Goal: Task Accomplishment & Management: Manage account settings

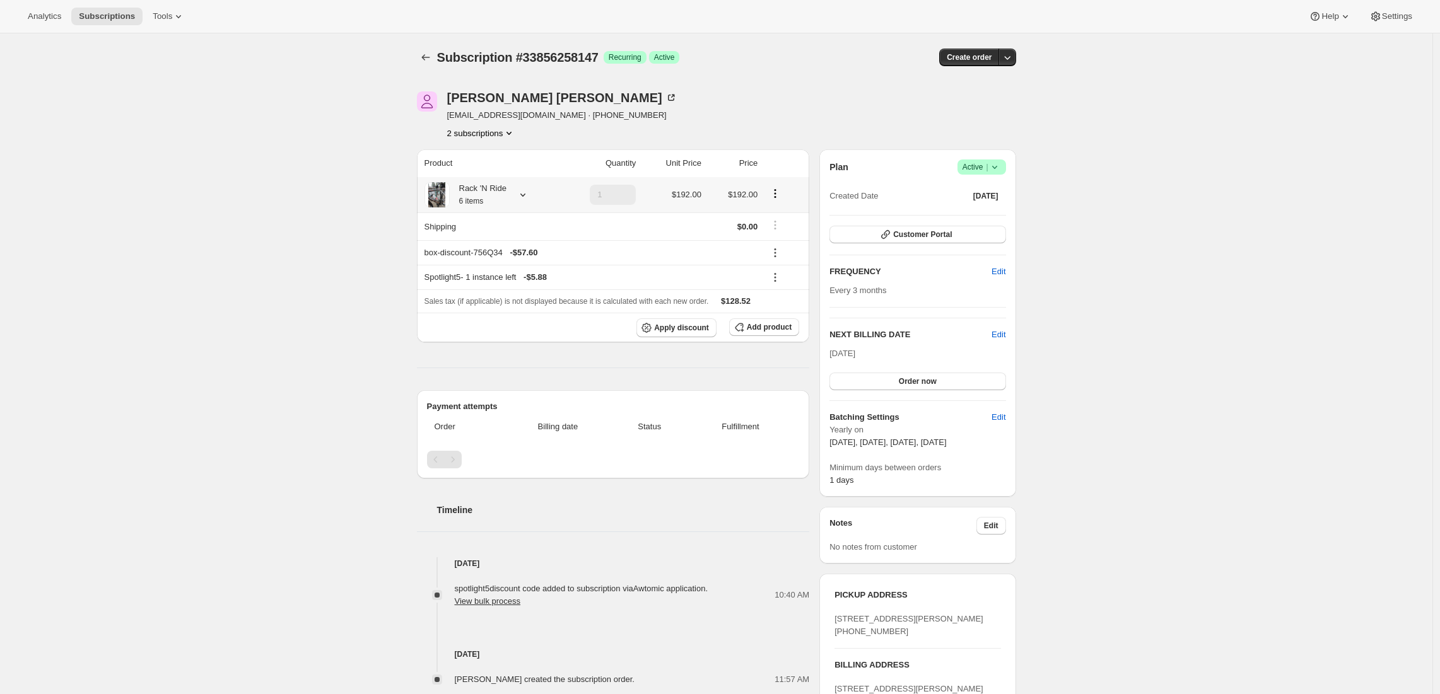
click at [512, 199] on div "Rack 'N Ride 6 items" at bounding box center [489, 194] width 131 height 25
click at [525, 195] on icon at bounding box center [522, 195] width 5 height 3
click at [315, 286] on div "Subscription #33856258147. This page is ready Subscription #33856258147 Success…" at bounding box center [716, 493] width 1432 height 921
click at [526, 198] on icon at bounding box center [523, 195] width 13 height 13
click at [317, 288] on div "Subscription #33856258147. This page is ready Subscription #33856258147 Success…" at bounding box center [716, 493] width 1432 height 921
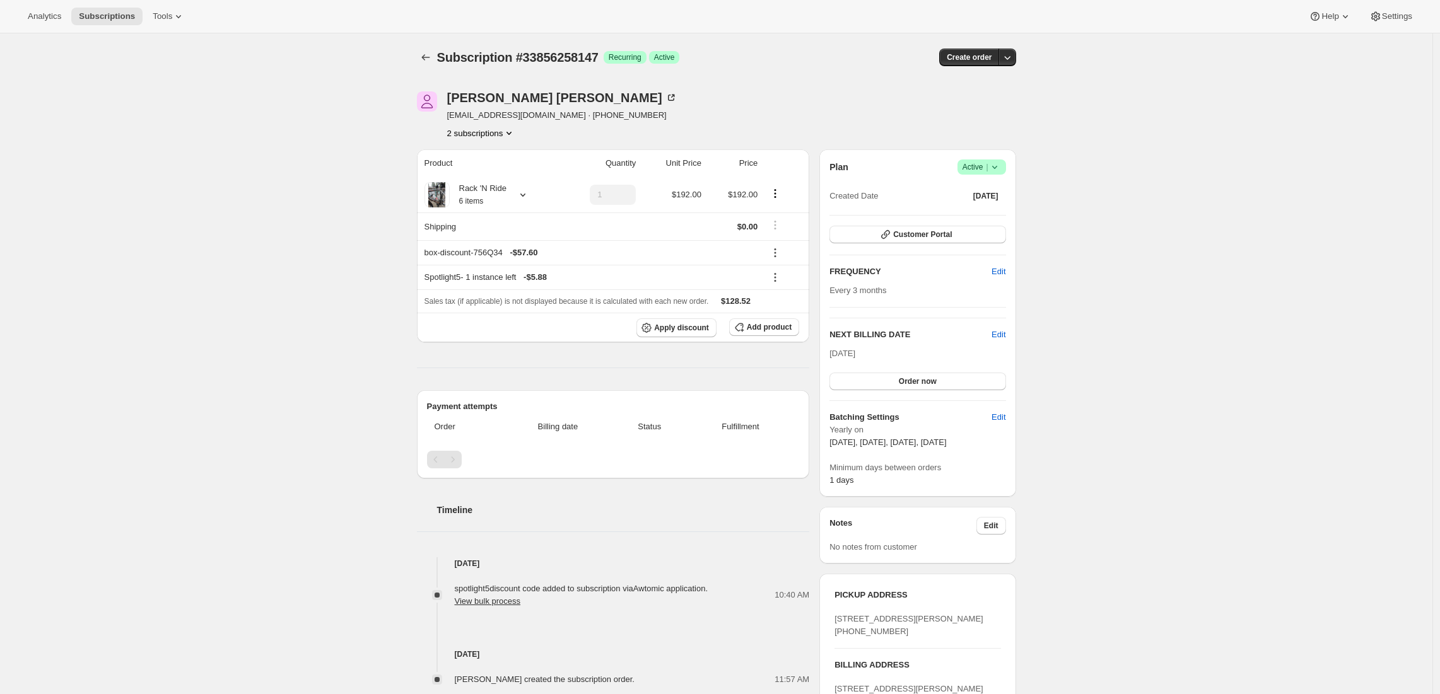
click at [997, 167] on icon at bounding box center [994, 167] width 5 height 3
click at [957, 219] on button "Cancel subscription" at bounding box center [981, 213] width 79 height 20
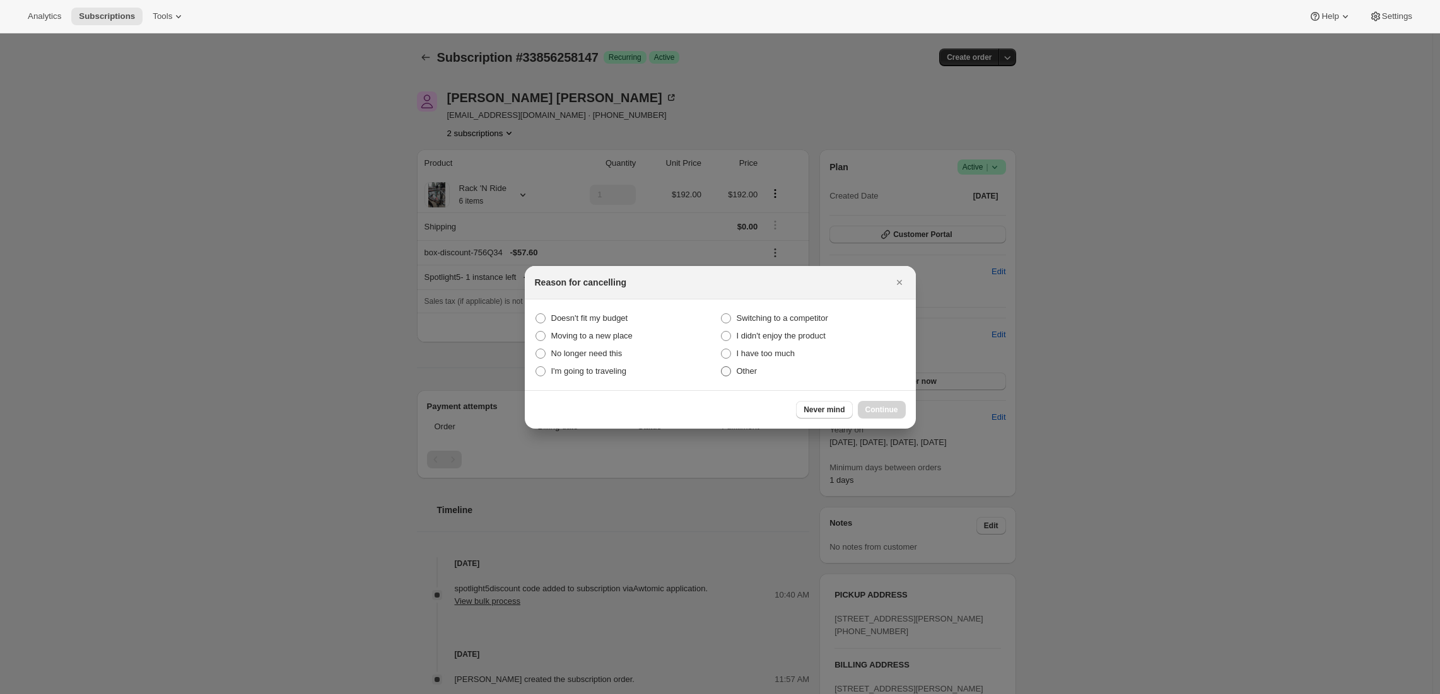
click at [735, 376] on label "Other" at bounding box center [812, 372] width 185 height 18
click at [722, 367] on input "Other" at bounding box center [721, 366] width 1 height 1
radio input "true"
click at [885, 412] on span "Continue" at bounding box center [881, 410] width 33 height 10
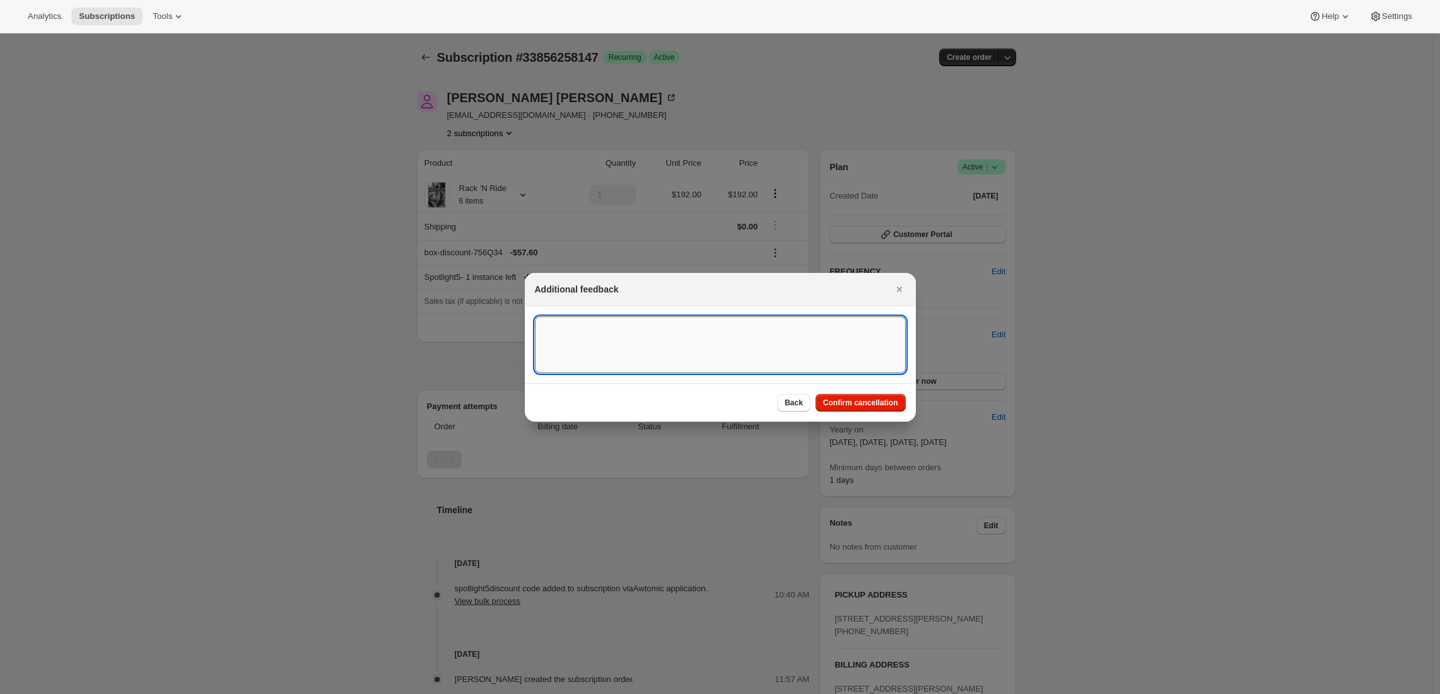
click at [802, 358] on textarea ":r13:" at bounding box center [720, 345] width 371 height 57
click at [629, 339] on textarea ":r13:" at bounding box center [720, 345] width 371 height 57
paste textarea "33856290915"
type textarea "Seems to be duplicate of 33856290915 -Adrian (Awtomic)"
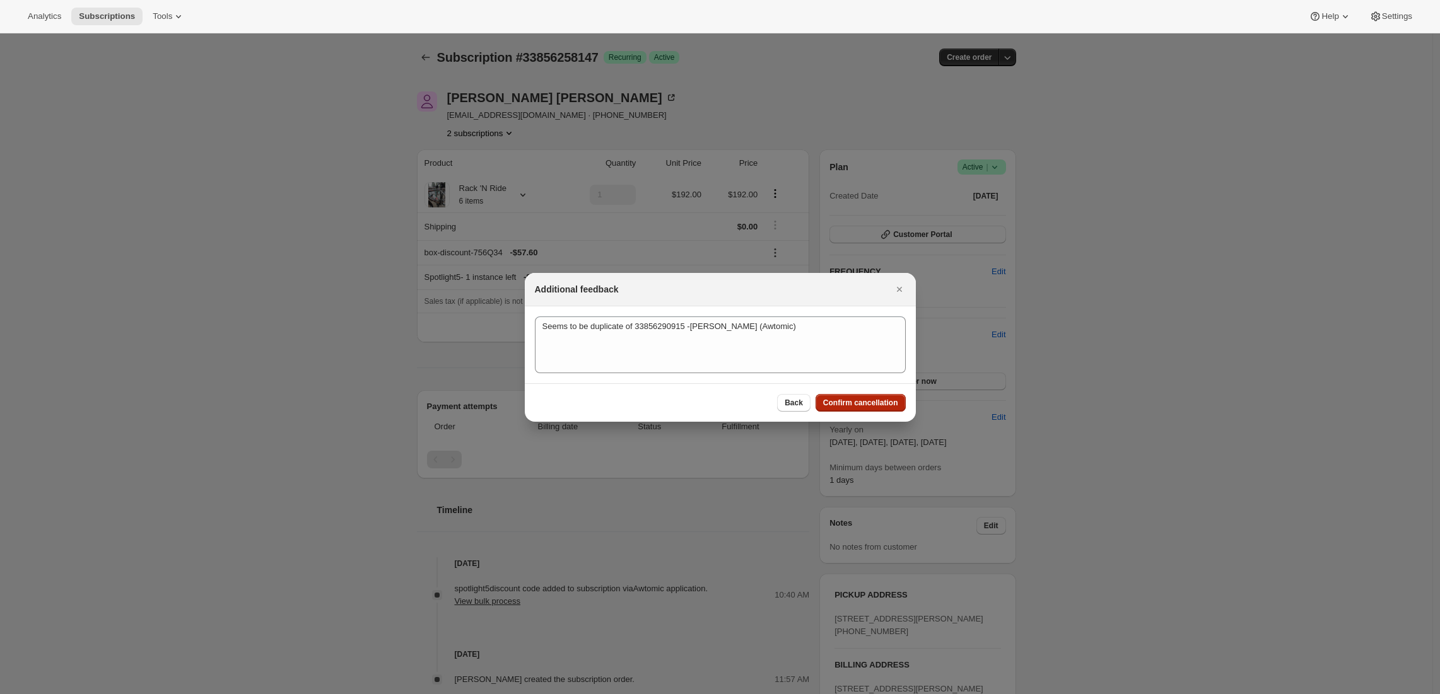
click at [844, 402] on span "Confirm cancellation" at bounding box center [860, 403] width 75 height 10
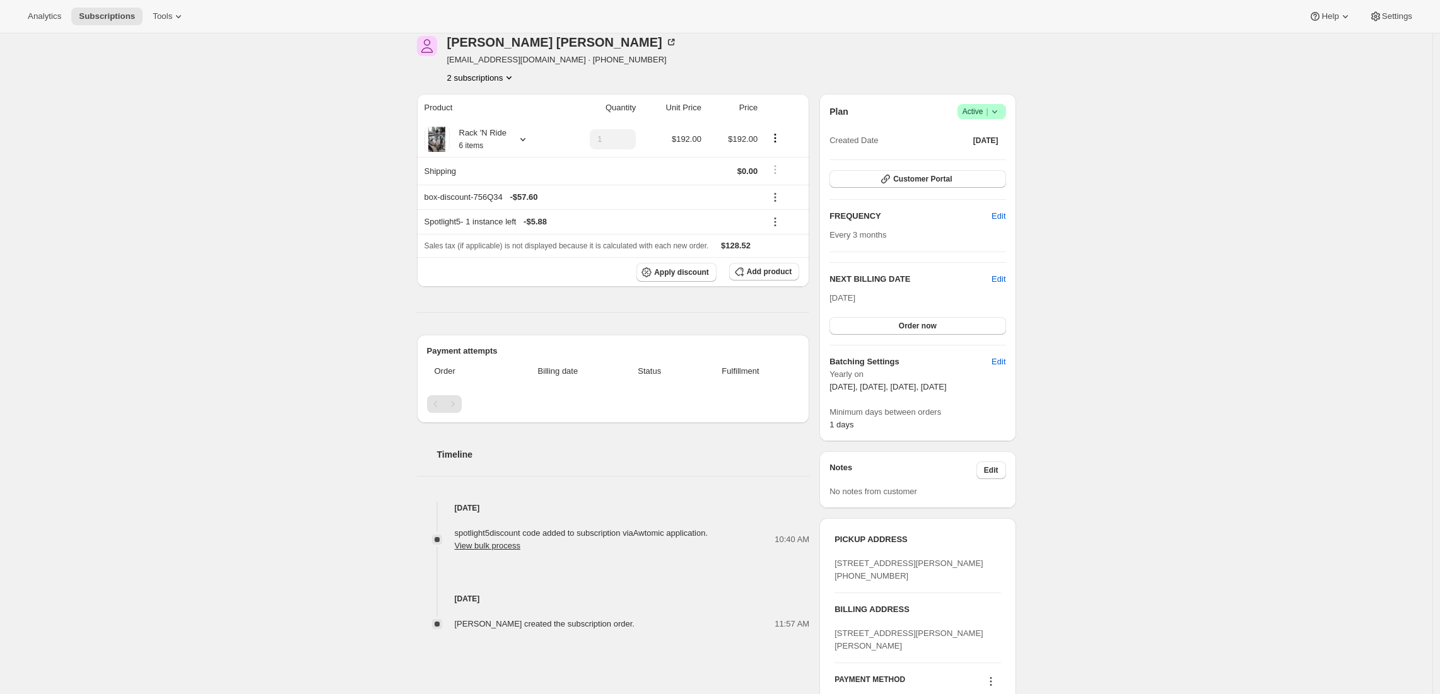
scroll to position [47, 0]
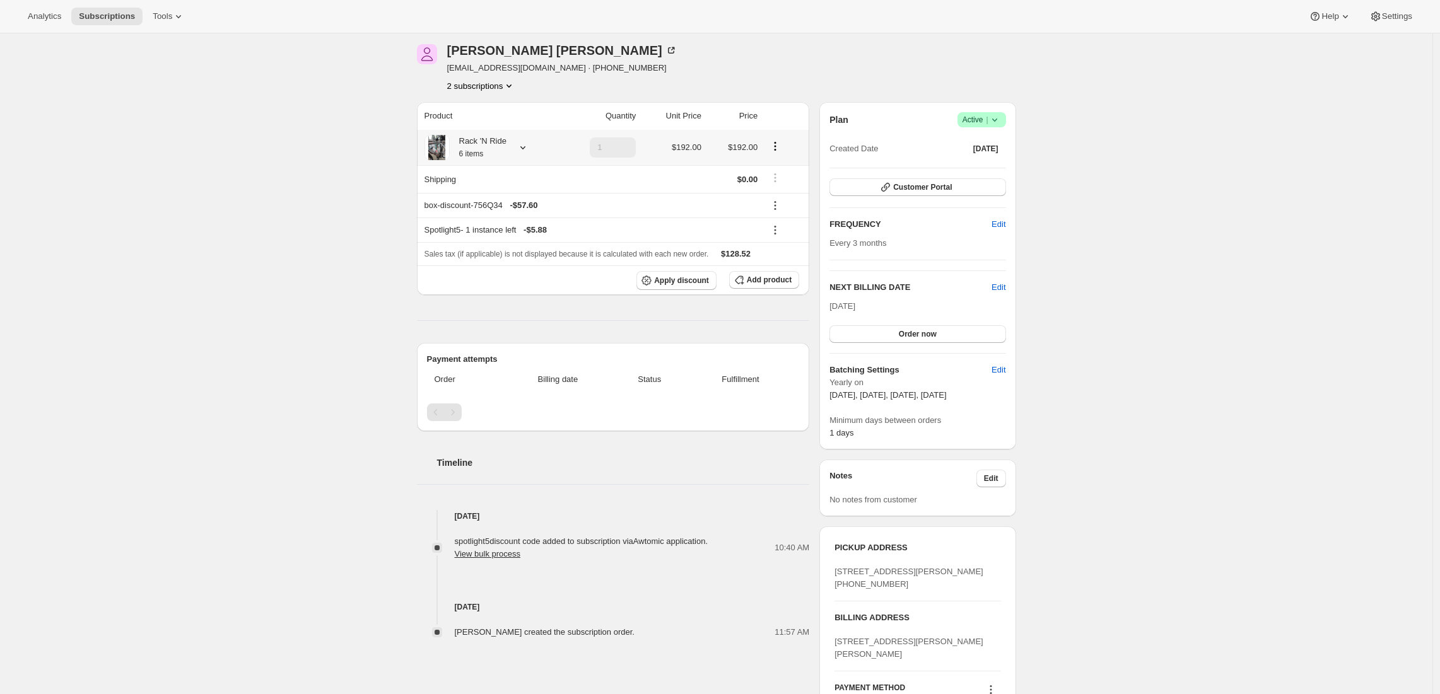
click at [529, 149] on icon at bounding box center [523, 147] width 13 height 13
click at [267, 348] on div "Subscription #33856290915. This page is ready Subscription #33856290915 Success…" at bounding box center [716, 479] width 1432 height 986
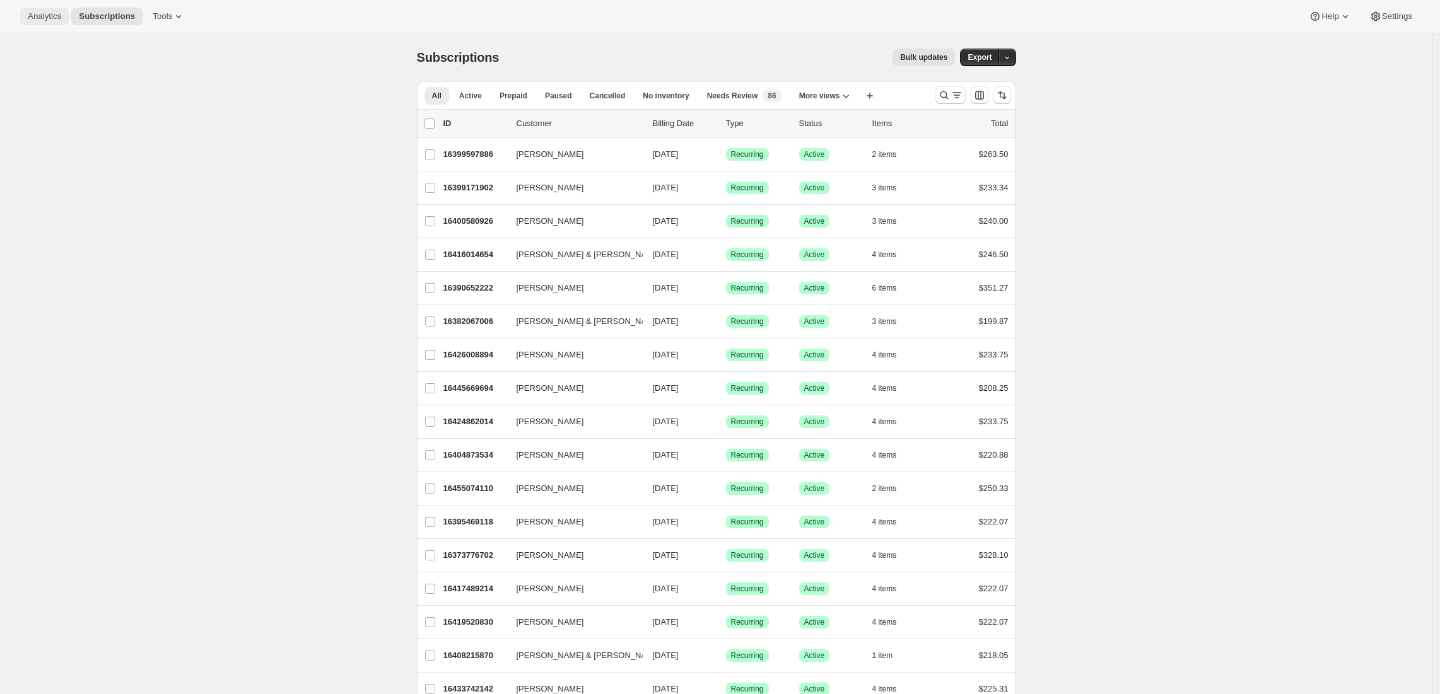
click at [23, 15] on button "Analytics" at bounding box center [44, 17] width 49 height 18
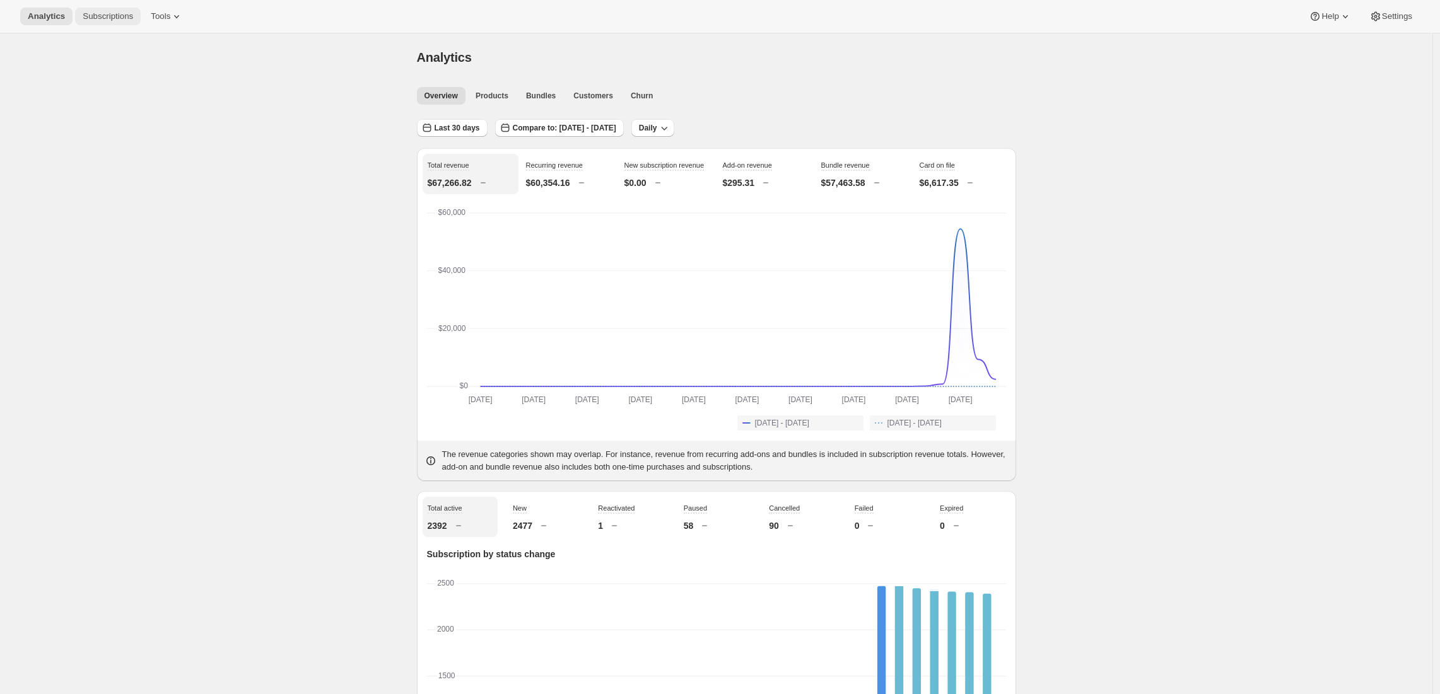
click at [99, 19] on span "Subscriptions" at bounding box center [108, 16] width 50 height 10
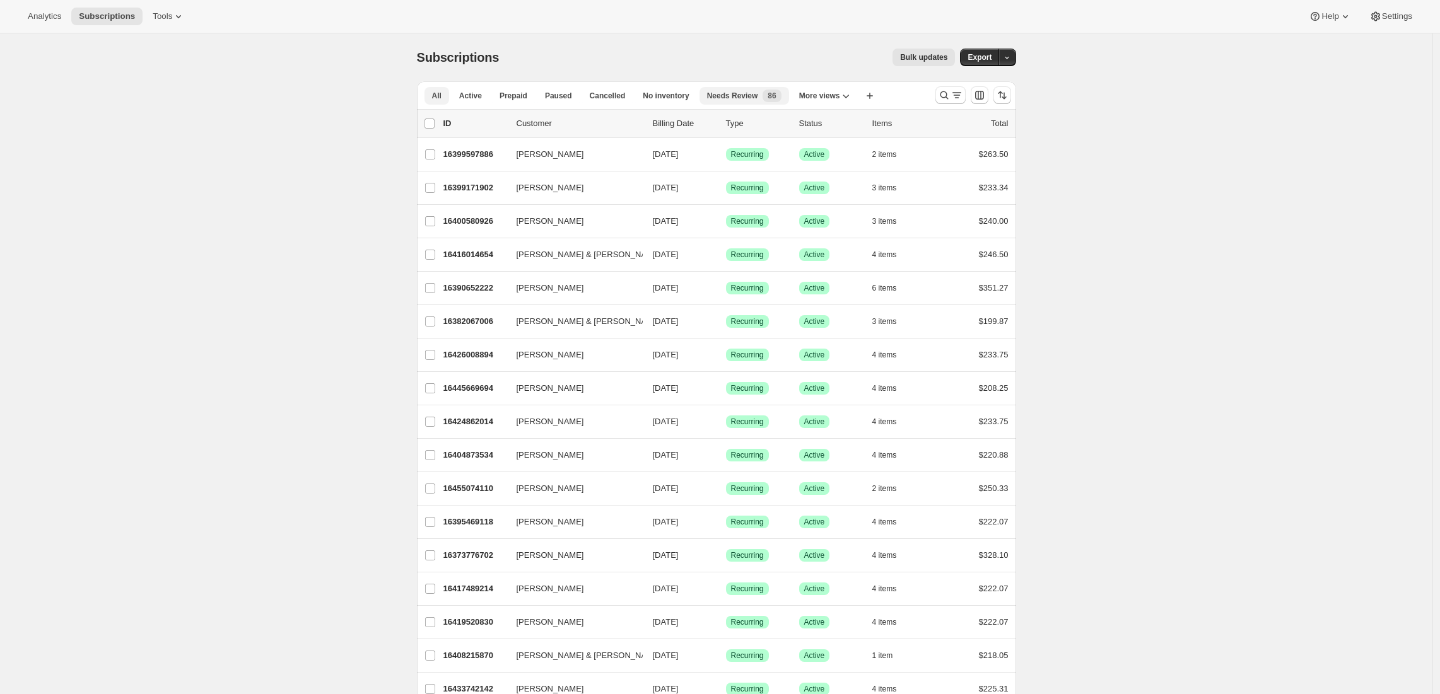
click at [766, 97] on span "New 86" at bounding box center [772, 96] width 18 height 13
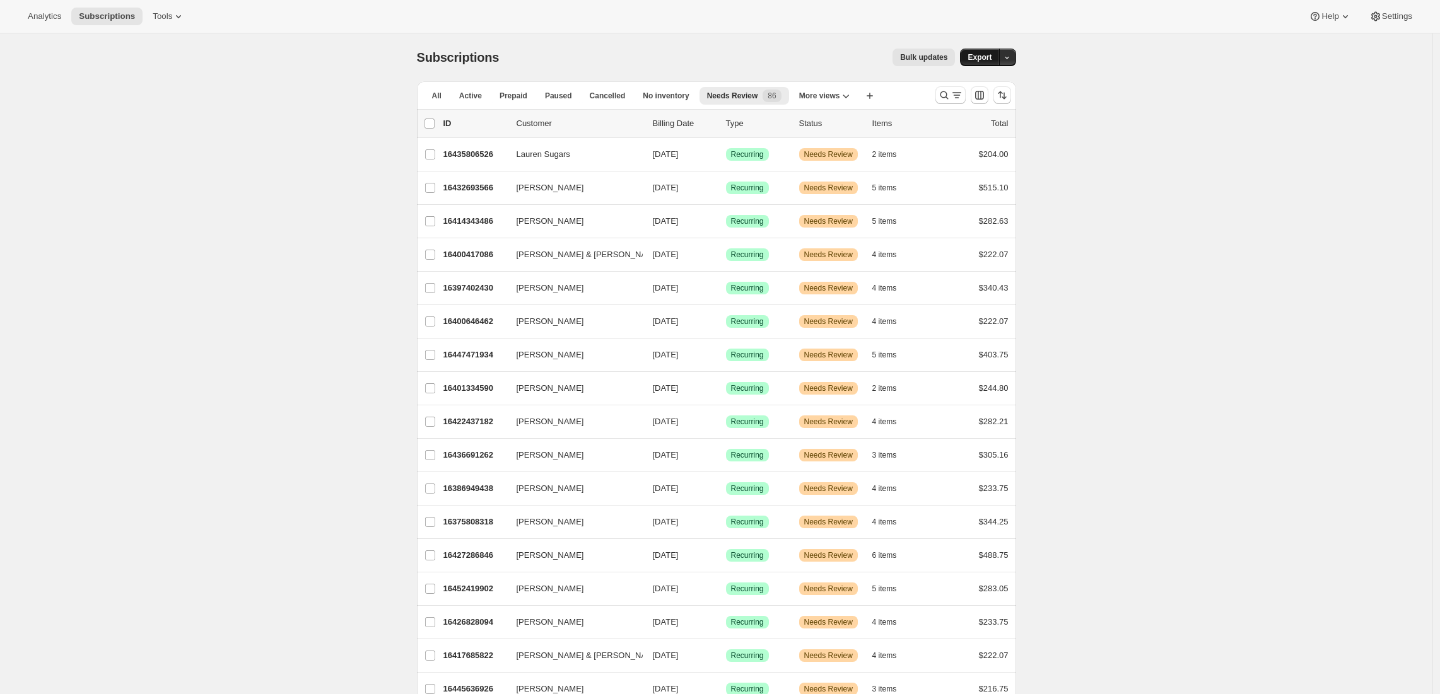
click at [983, 64] on button "Export" at bounding box center [979, 58] width 39 height 18
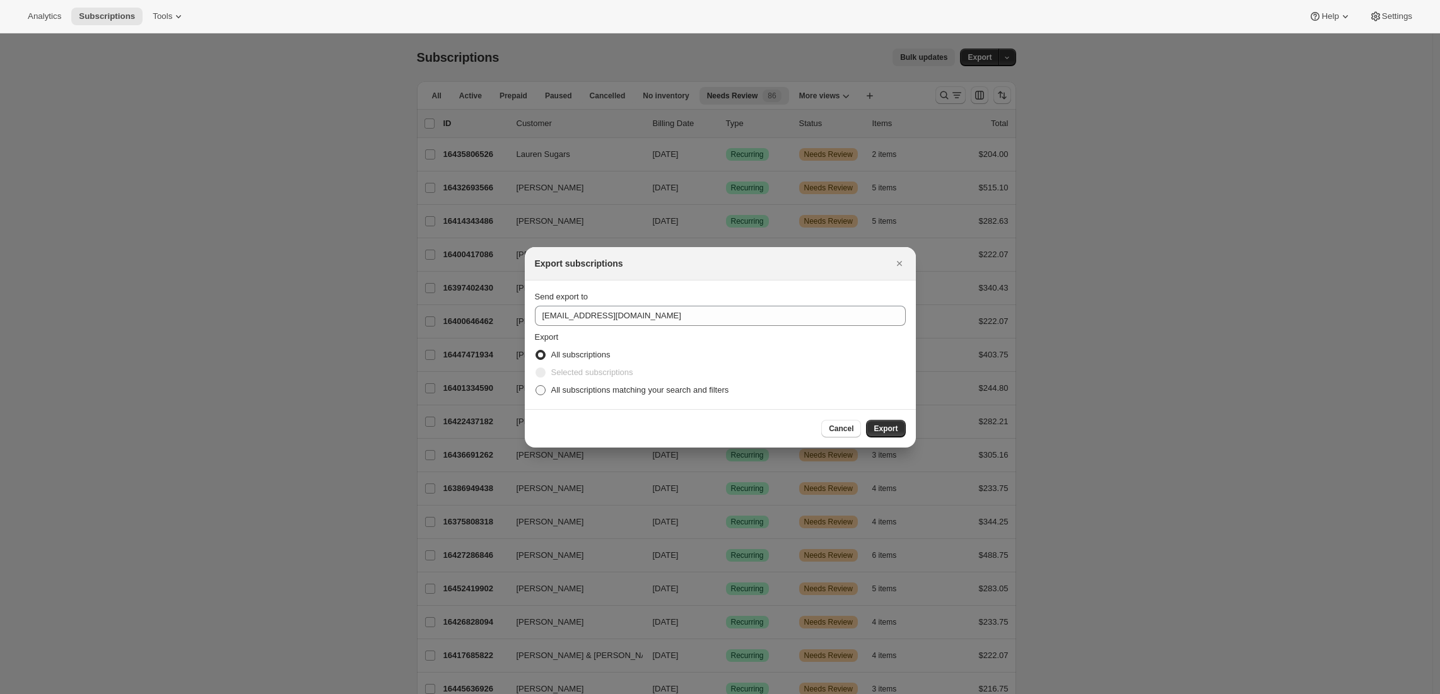
click at [583, 390] on span "All subscriptions matching your search and filters" at bounding box center [640, 389] width 178 height 9
click at [536, 386] on input "All subscriptions matching your search and filters" at bounding box center [535, 385] width 1 height 1
radio input "true"
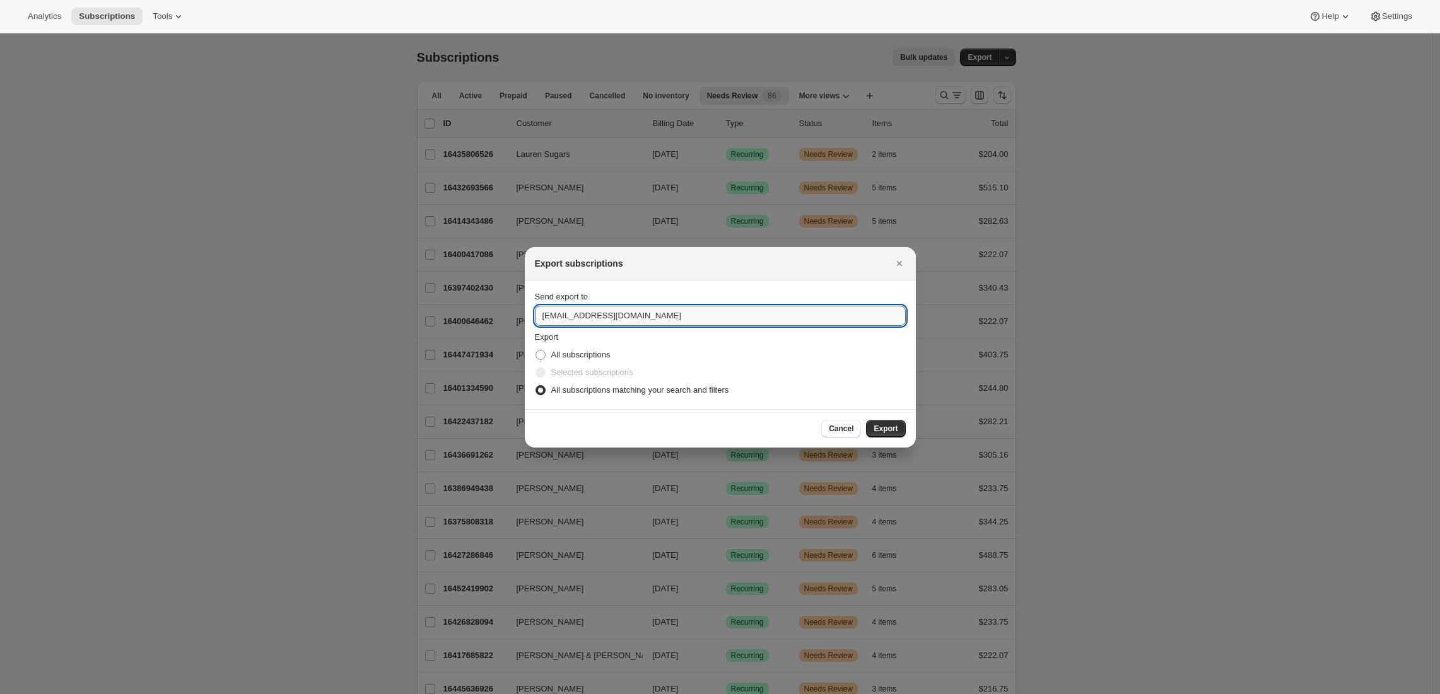
click at [601, 317] on input "pos@tewines.com" at bounding box center [720, 316] width 371 height 20
type input "adrian@awtomic.com"
click at [883, 428] on span "Export" at bounding box center [886, 429] width 24 height 10
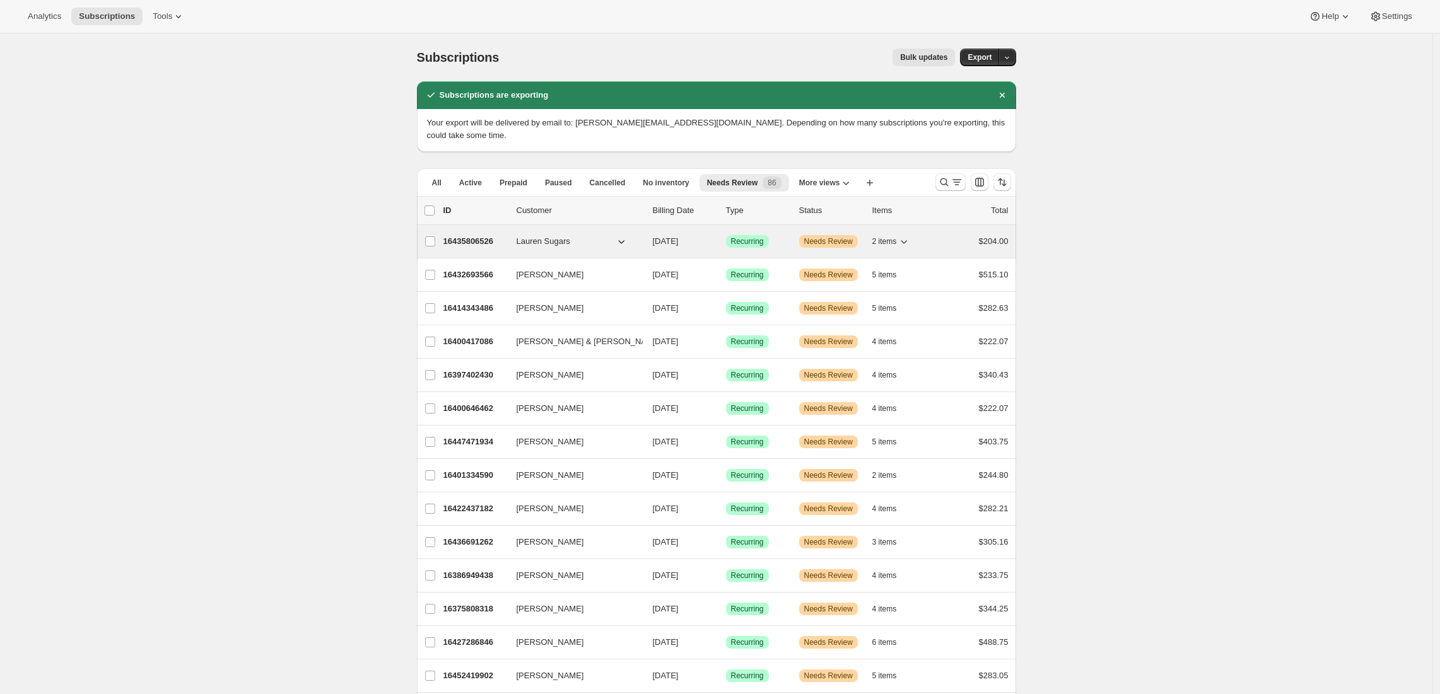
click at [479, 235] on p "16435806526" at bounding box center [474, 241] width 63 height 13
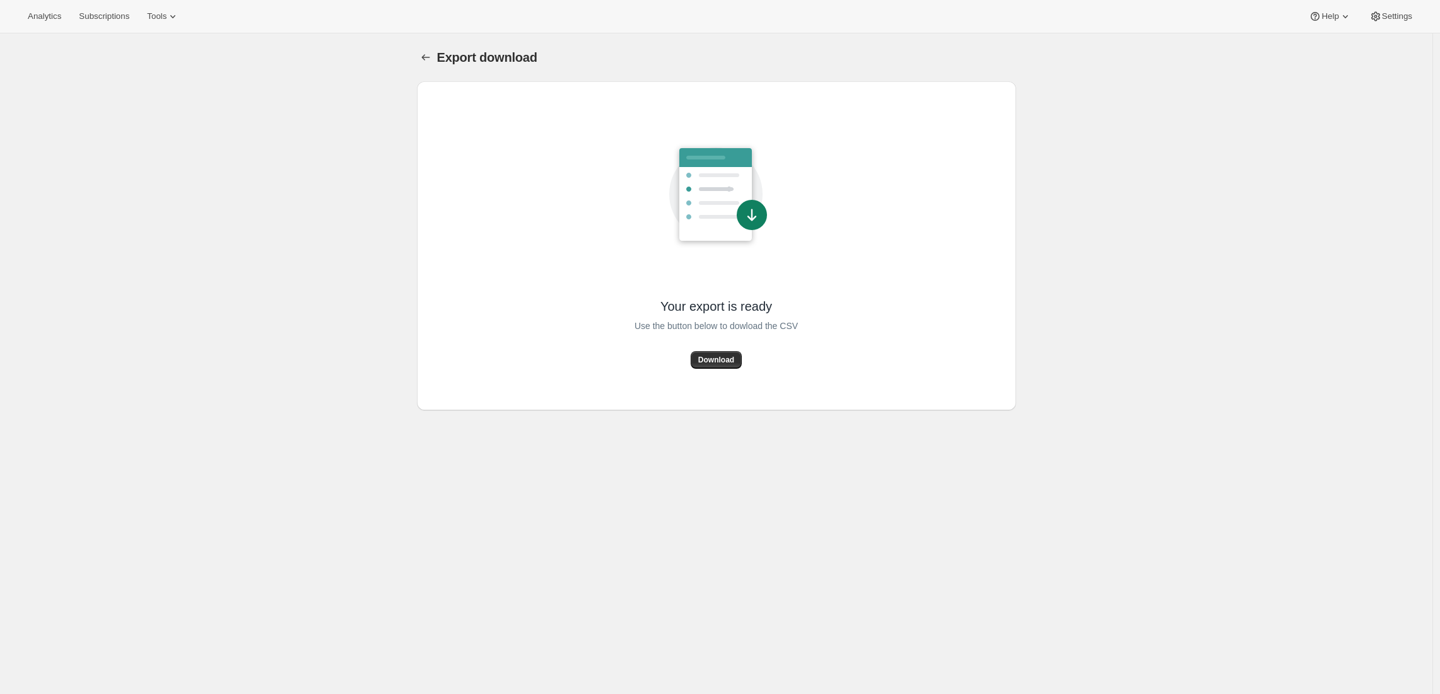
click at [724, 358] on span "Download" at bounding box center [716, 360] width 36 height 10
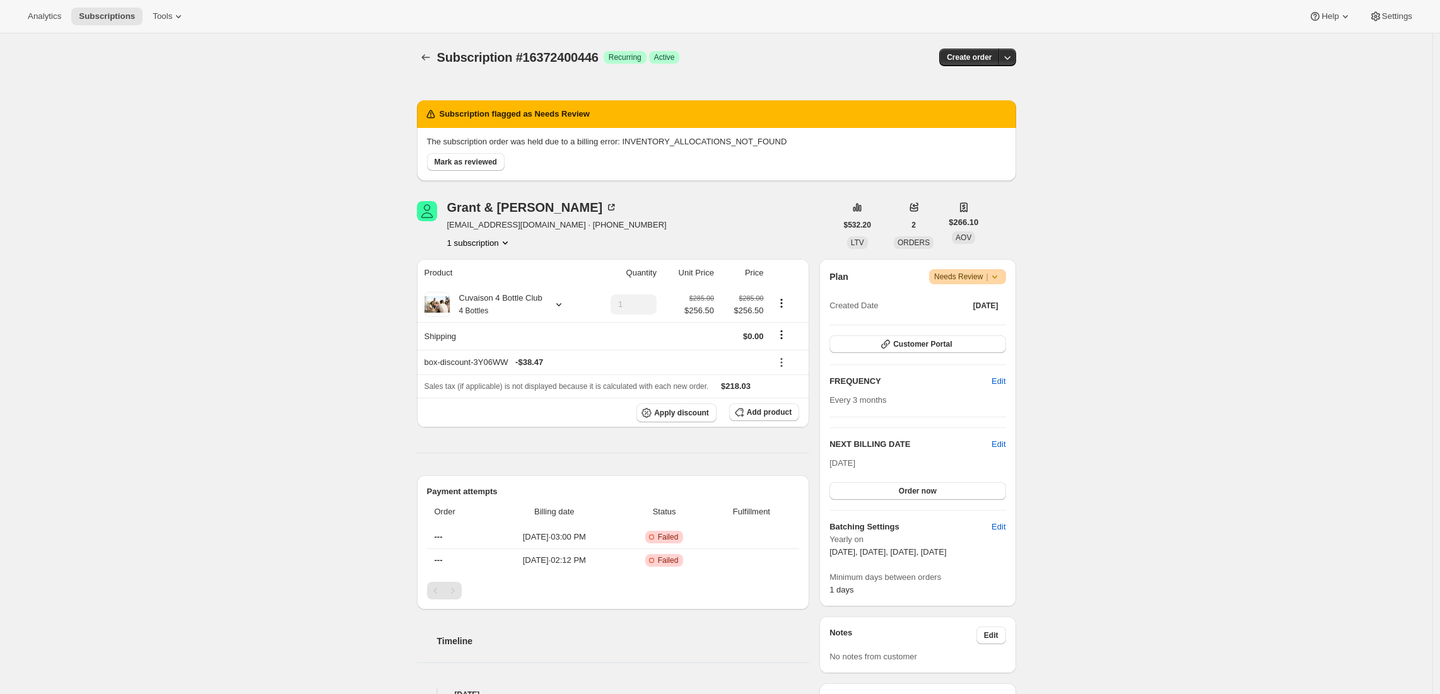
scroll to position [304, 0]
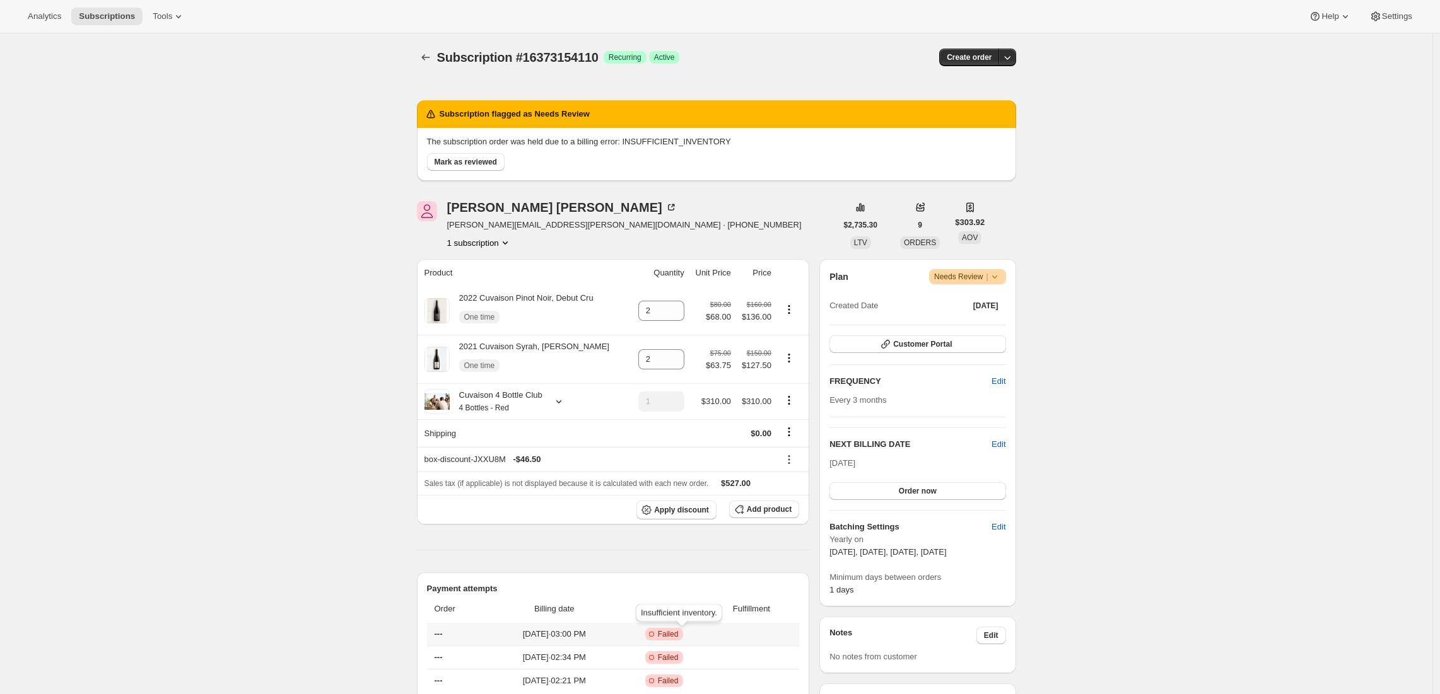
scroll to position [108, 0]
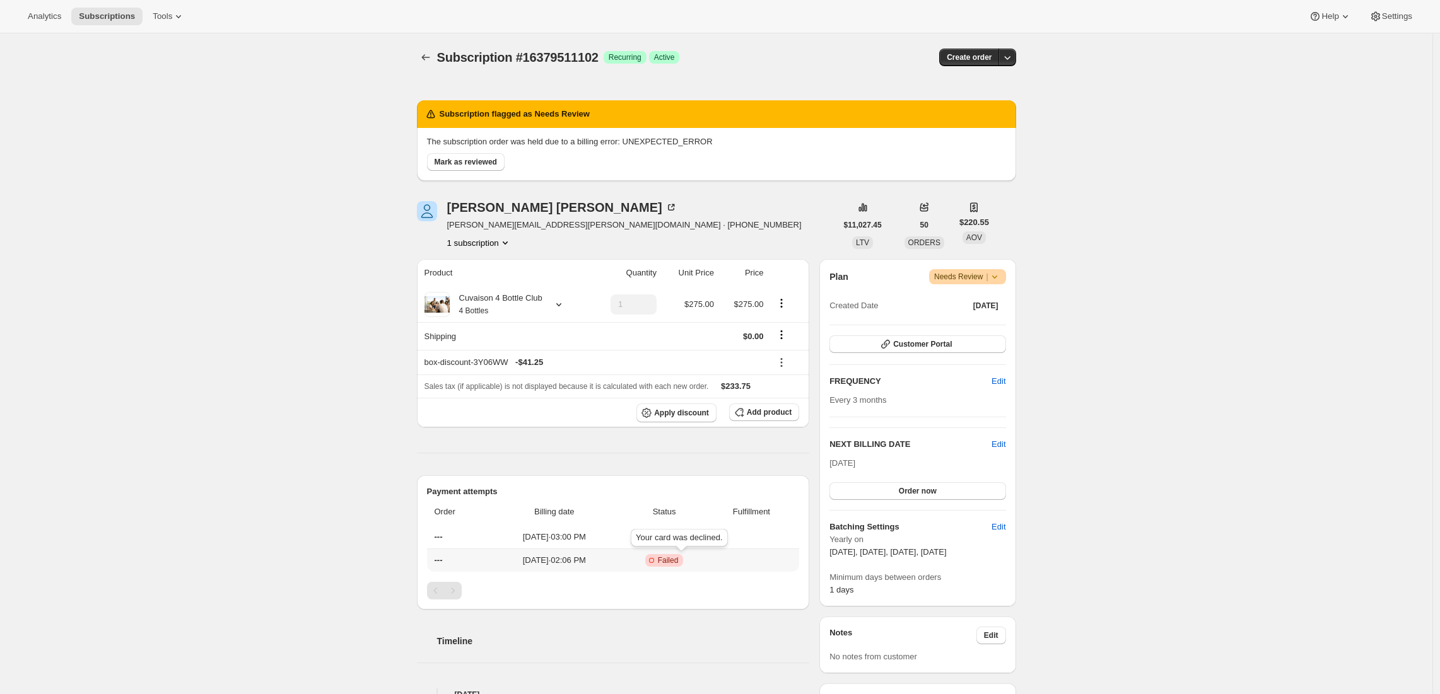
scroll to position [249, 0]
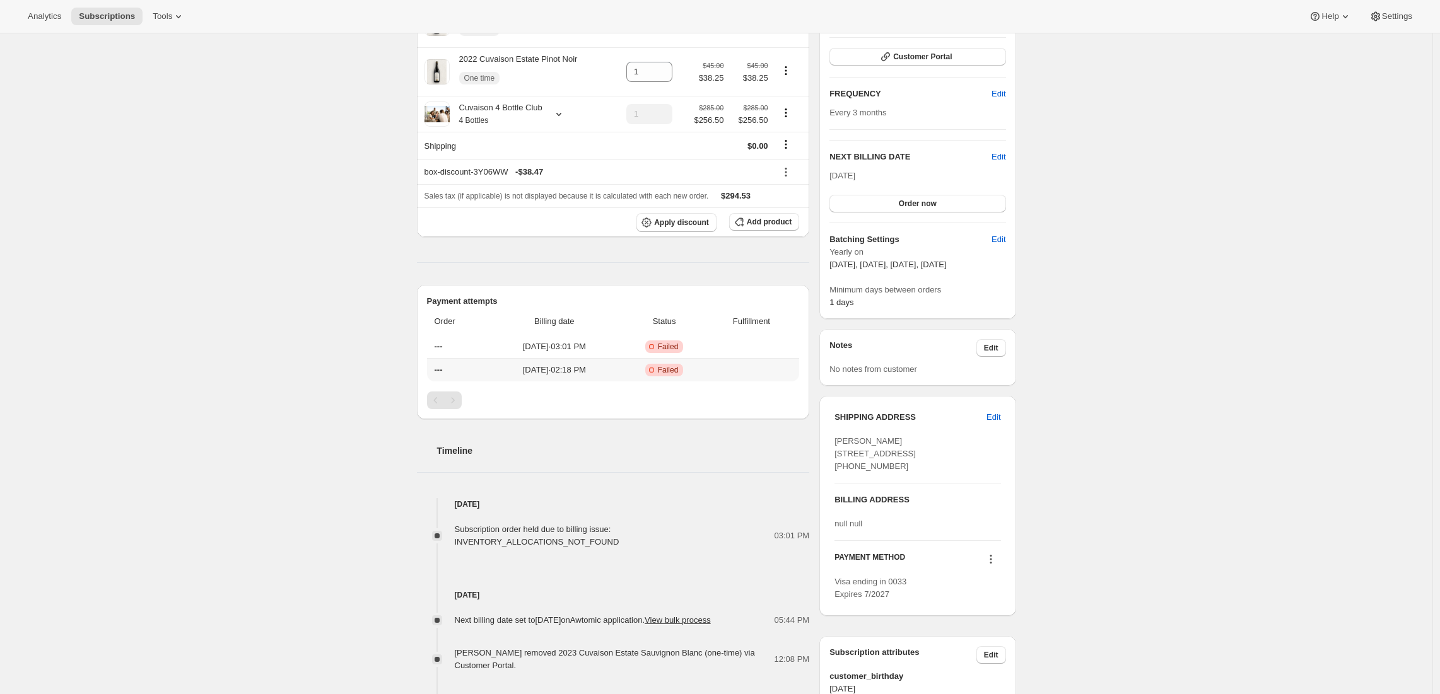
scroll to position [327, 0]
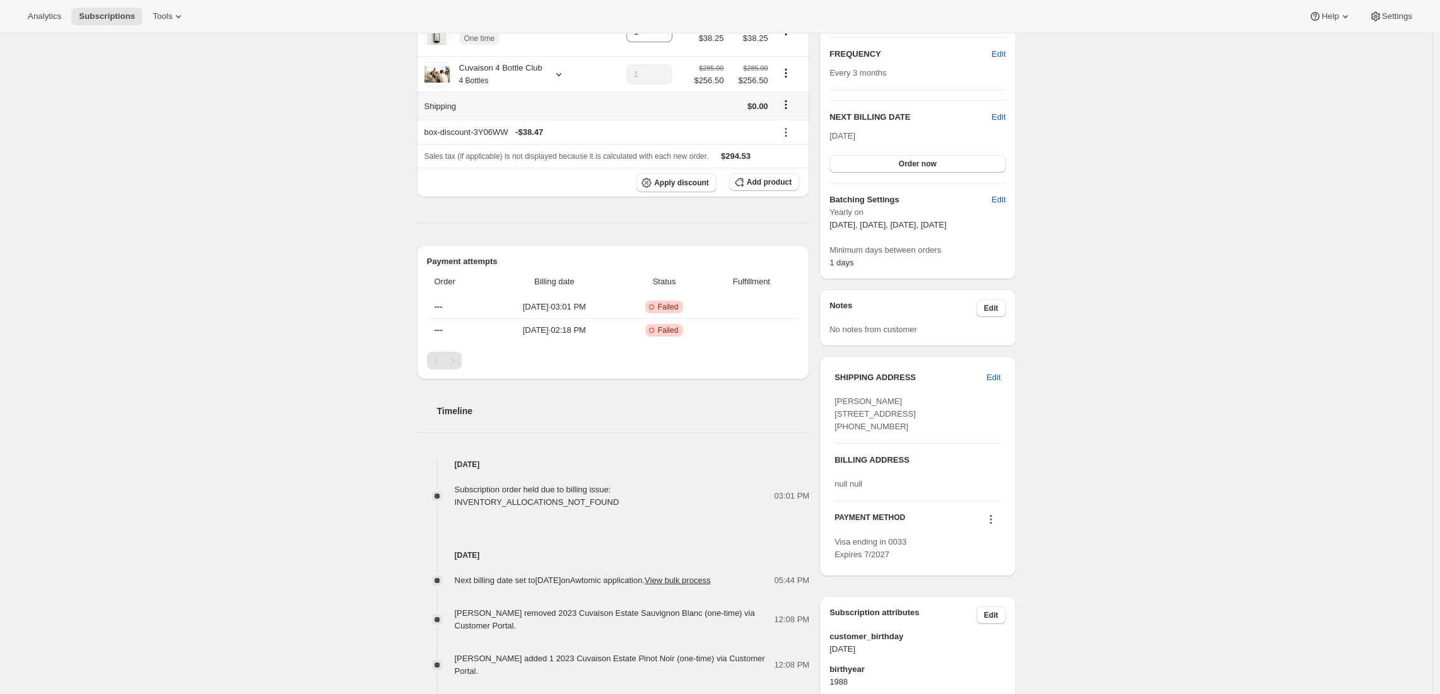
click at [787, 106] on icon "Shipping actions" at bounding box center [786, 105] width 2 height 2
click at [796, 131] on span "Edit shipping rate" at bounding box center [787, 131] width 63 height 9
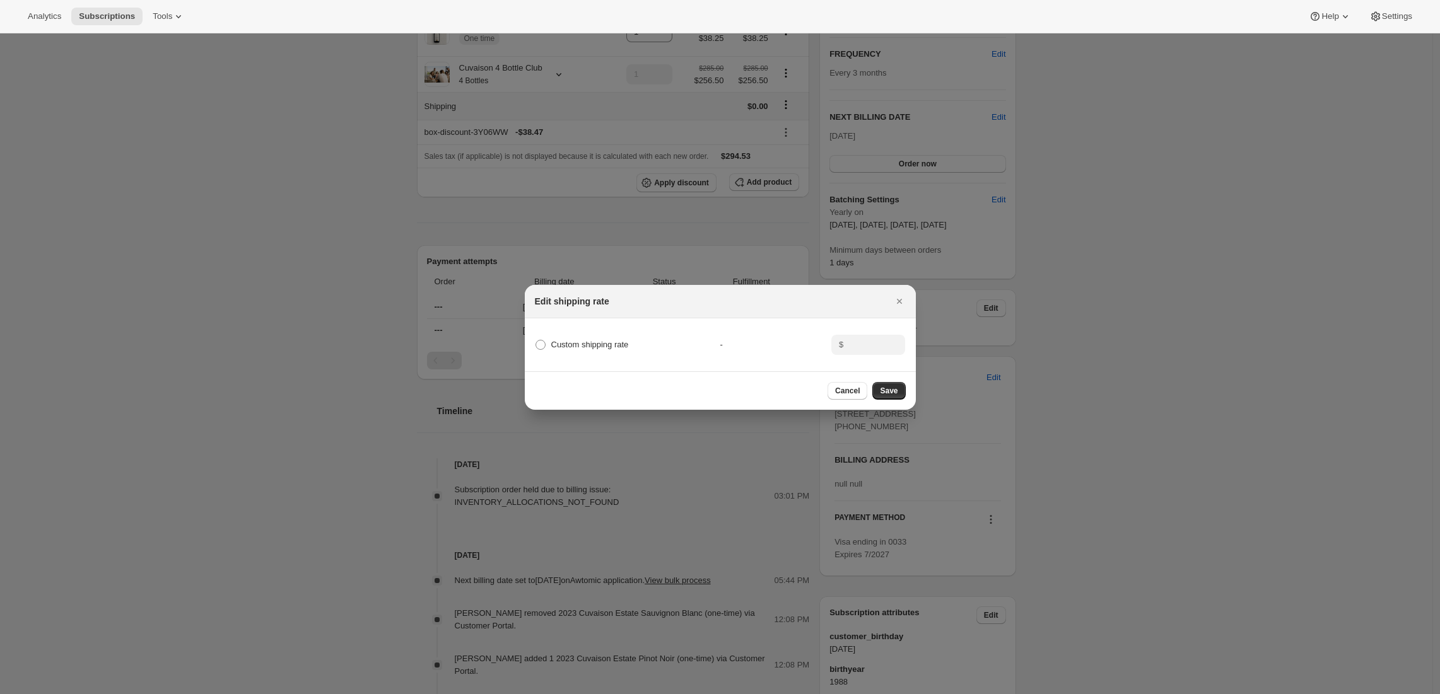
click at [905, 298] on icon "Close" at bounding box center [899, 301] width 13 height 13
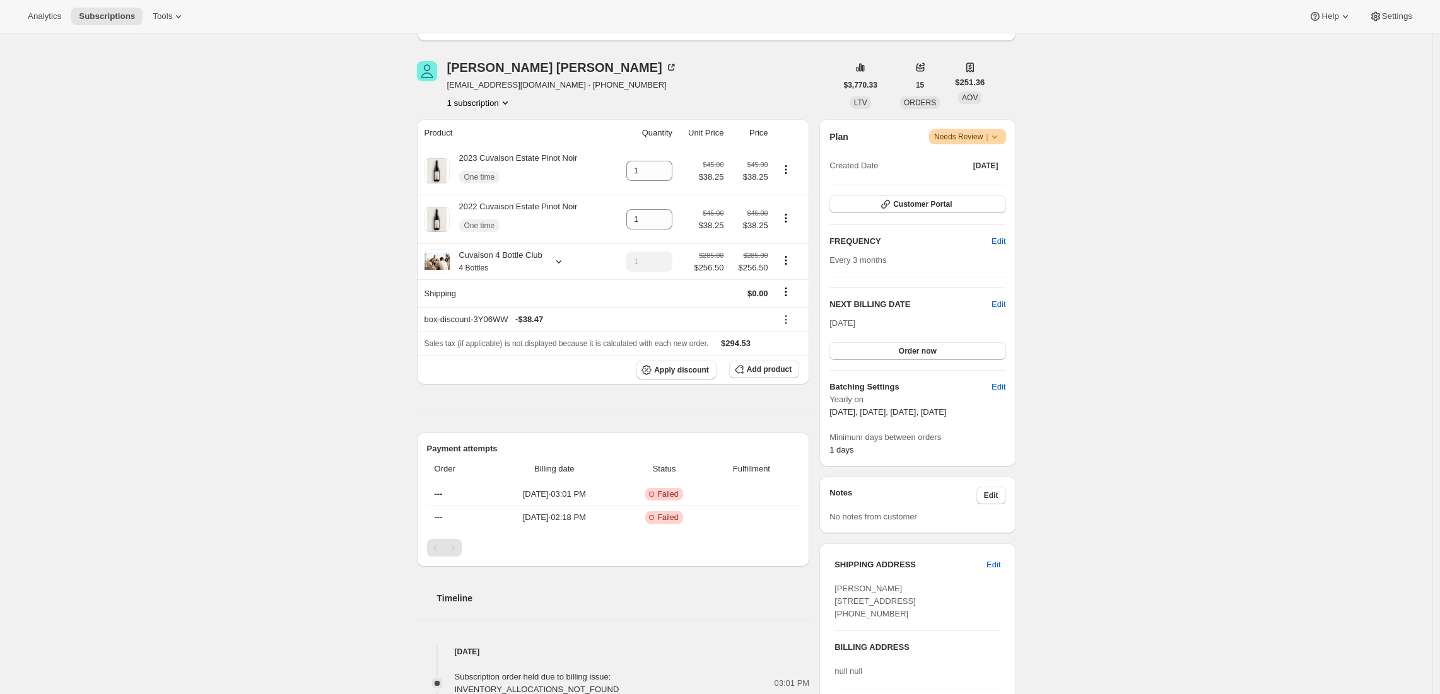
scroll to position [204, 0]
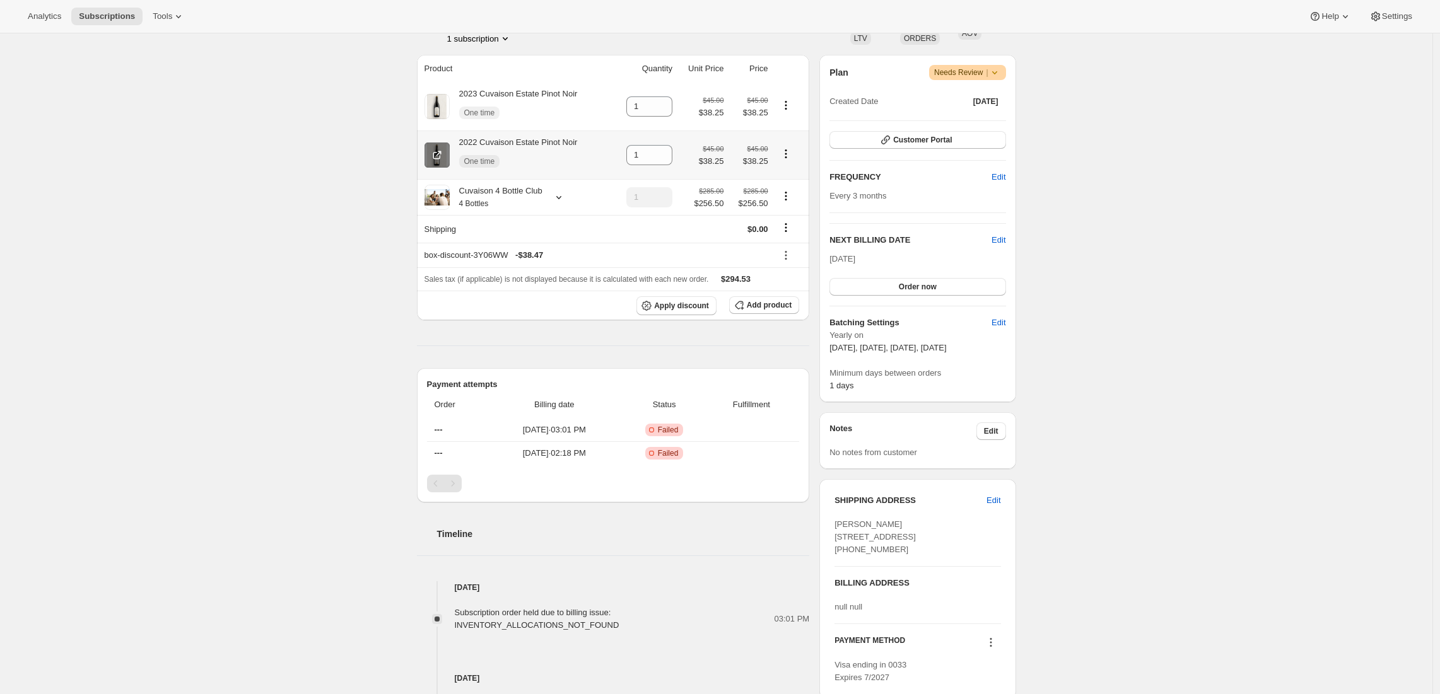
click at [438, 158] on icon at bounding box center [437, 155] width 13 height 13
click at [437, 108] on icon at bounding box center [437, 106] width 13 height 13
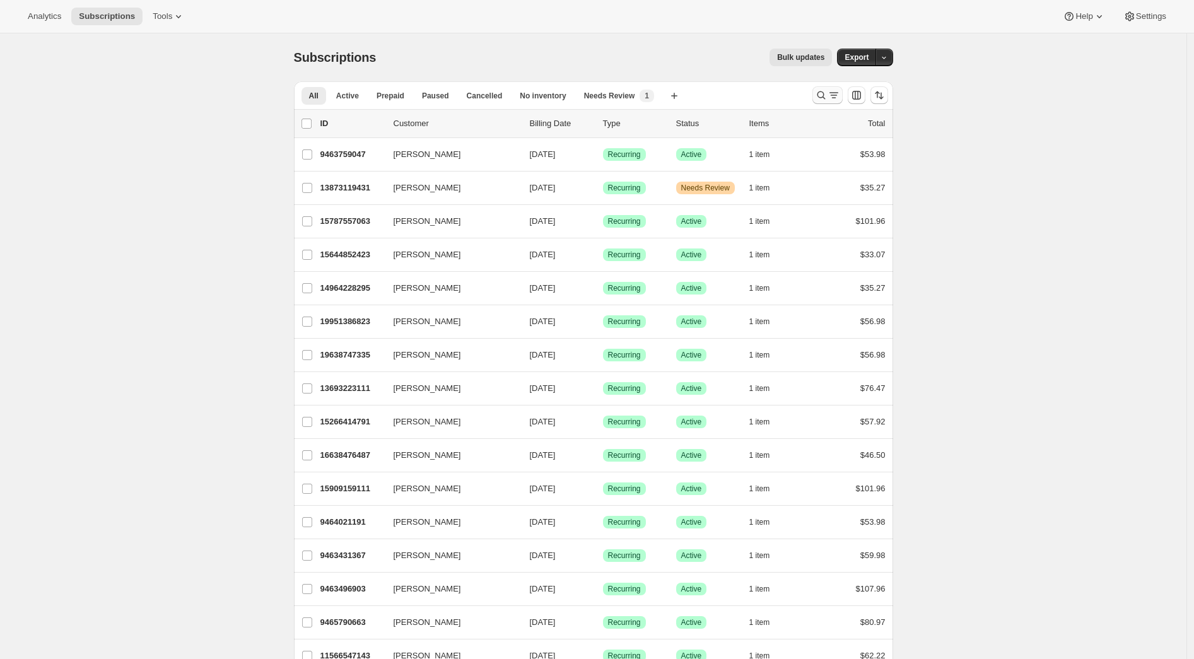
click at [826, 96] on icon "Search and filter results" at bounding box center [821, 95] width 13 height 13
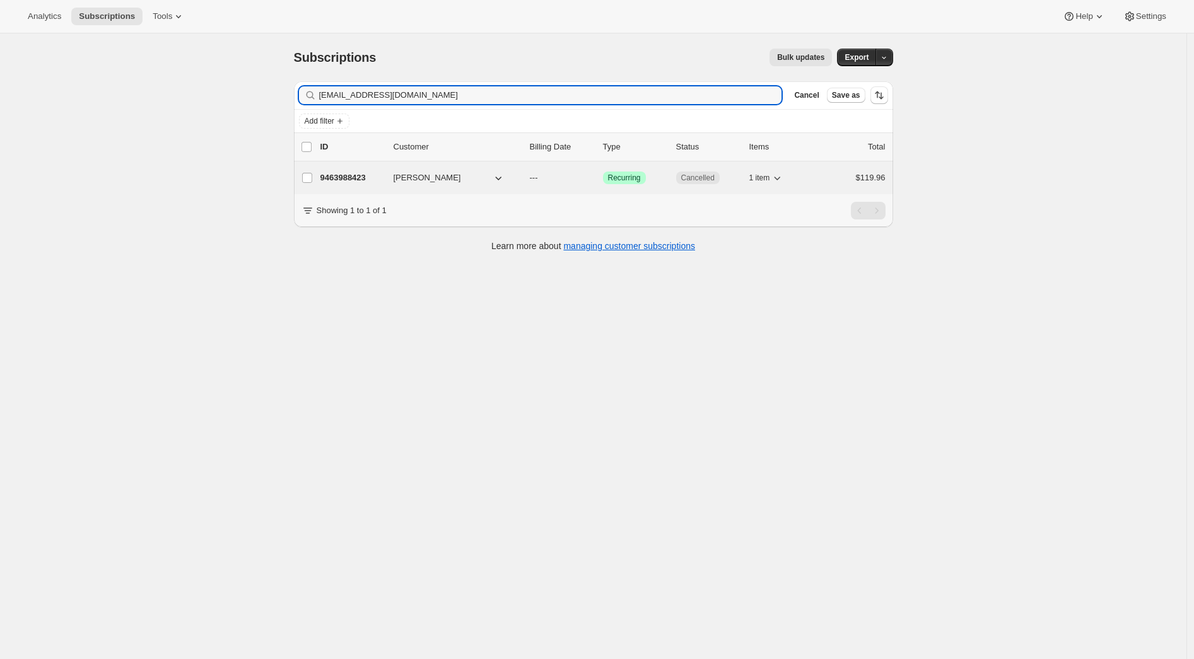
type input "densmyers@gmail.com"
click at [365, 173] on p "9463988423" at bounding box center [351, 178] width 63 height 13
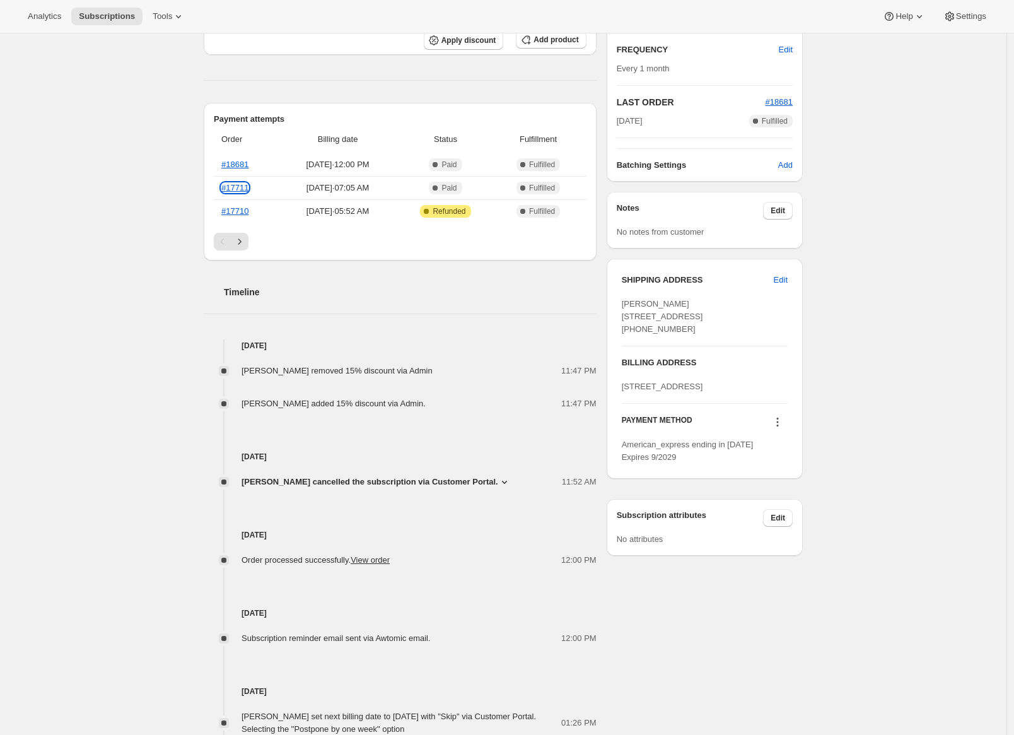
scroll to position [303, 0]
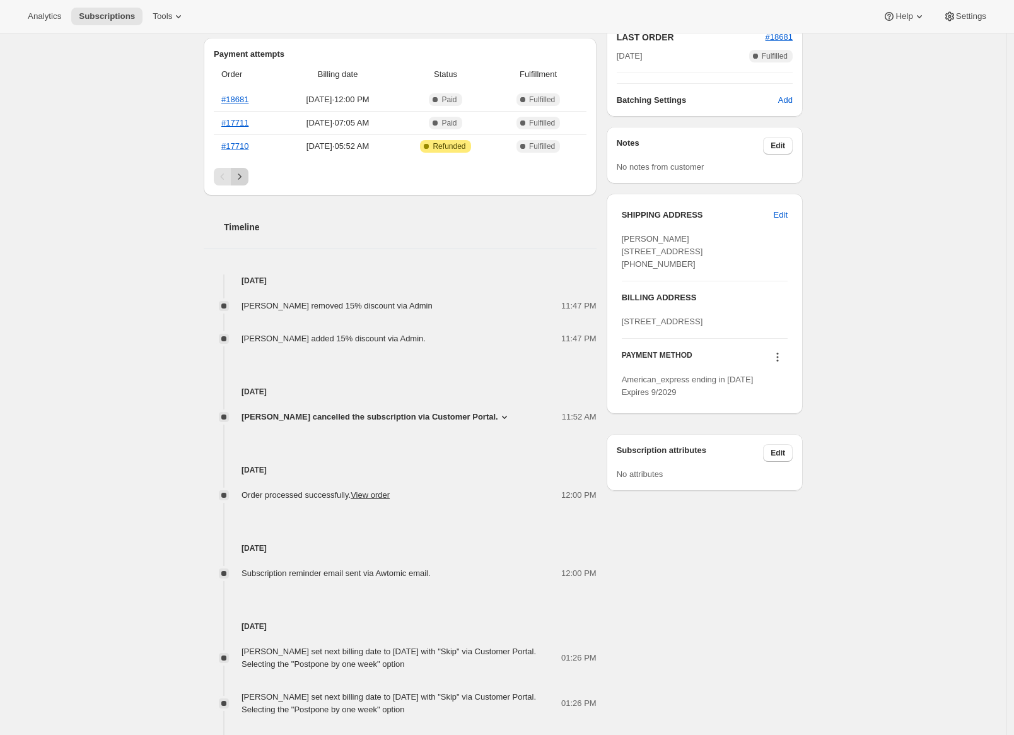
click at [246, 173] on icon "Next" at bounding box center [239, 176] width 13 height 13
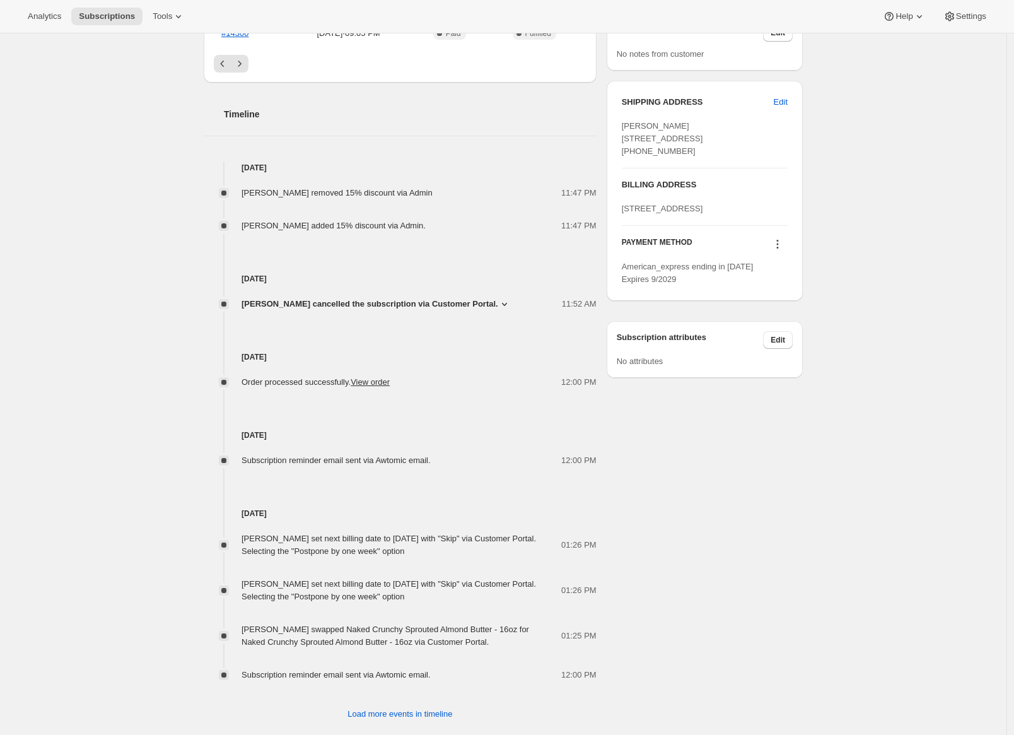
scroll to position [440, 0]
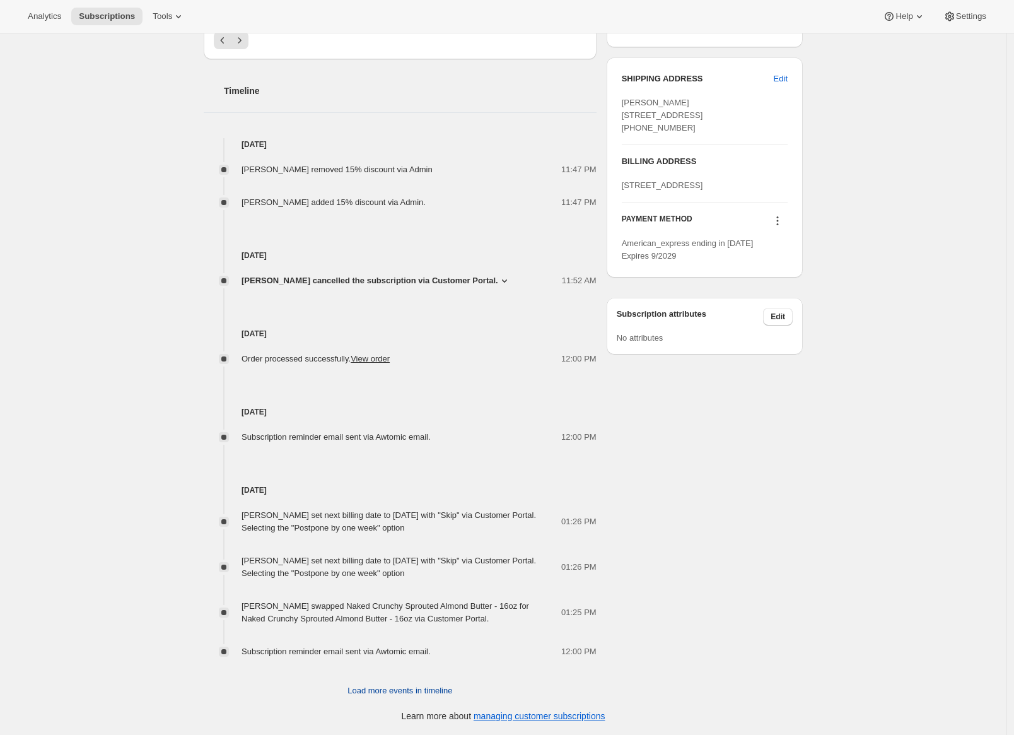
click at [383, 658] on button "Load more events in timeline" at bounding box center [400, 691] width 120 height 20
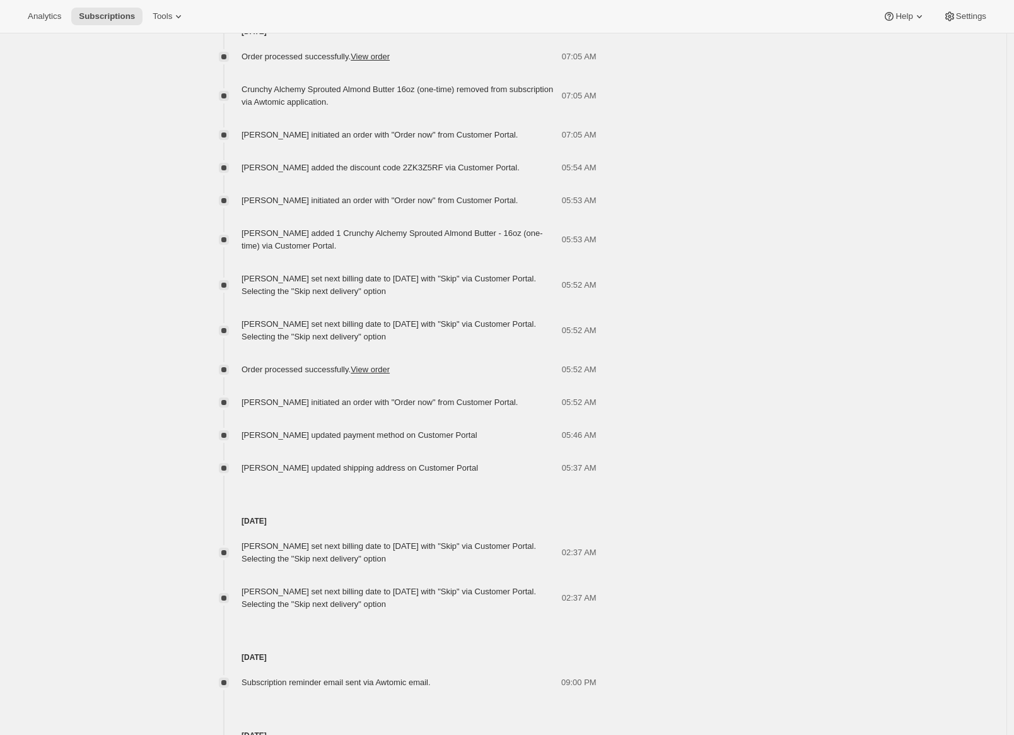
scroll to position [1482, 0]
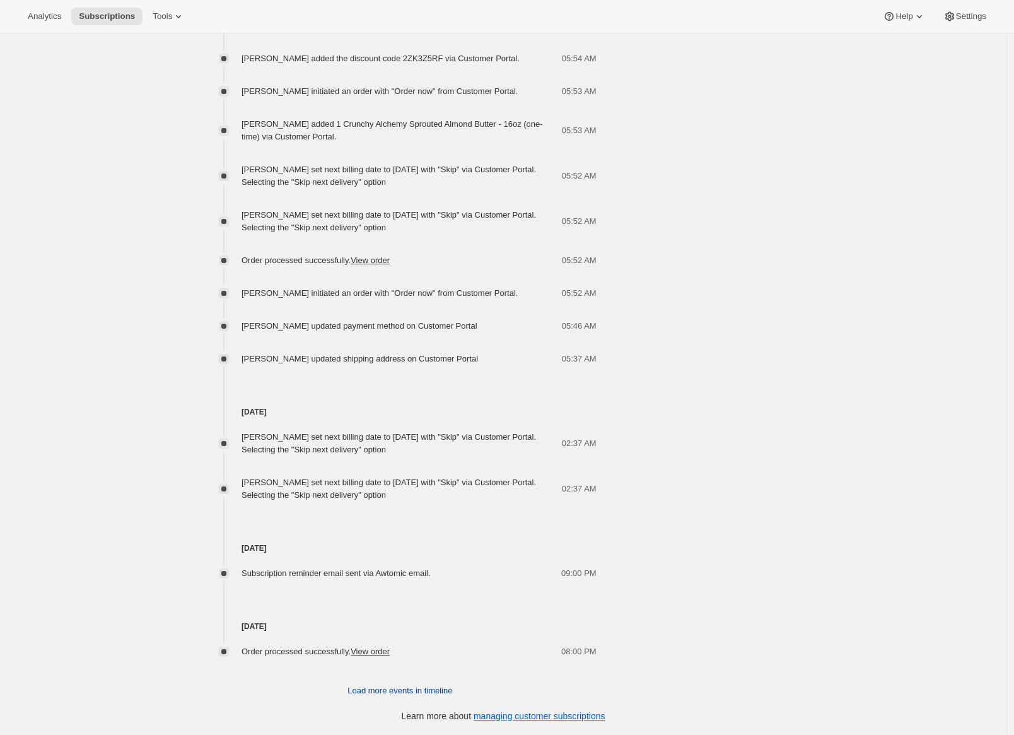
click at [387, 658] on button "Load more events in timeline" at bounding box center [400, 691] width 120 height 20
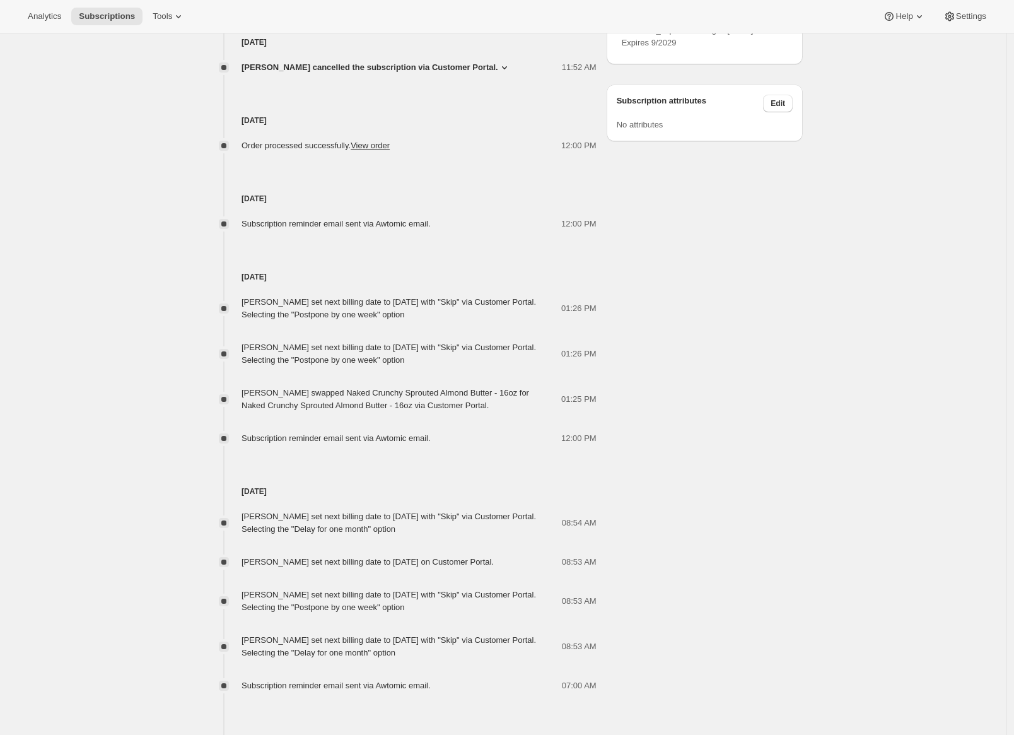
scroll to position [645, 0]
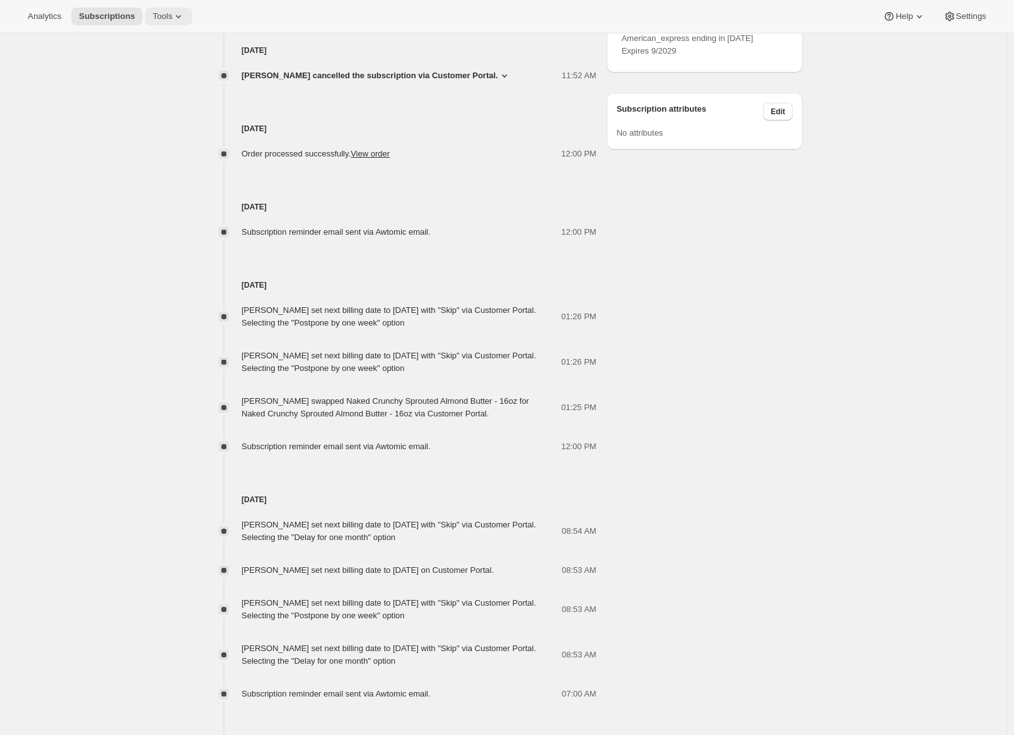
click at [178, 15] on icon at bounding box center [178, 16] width 13 height 13
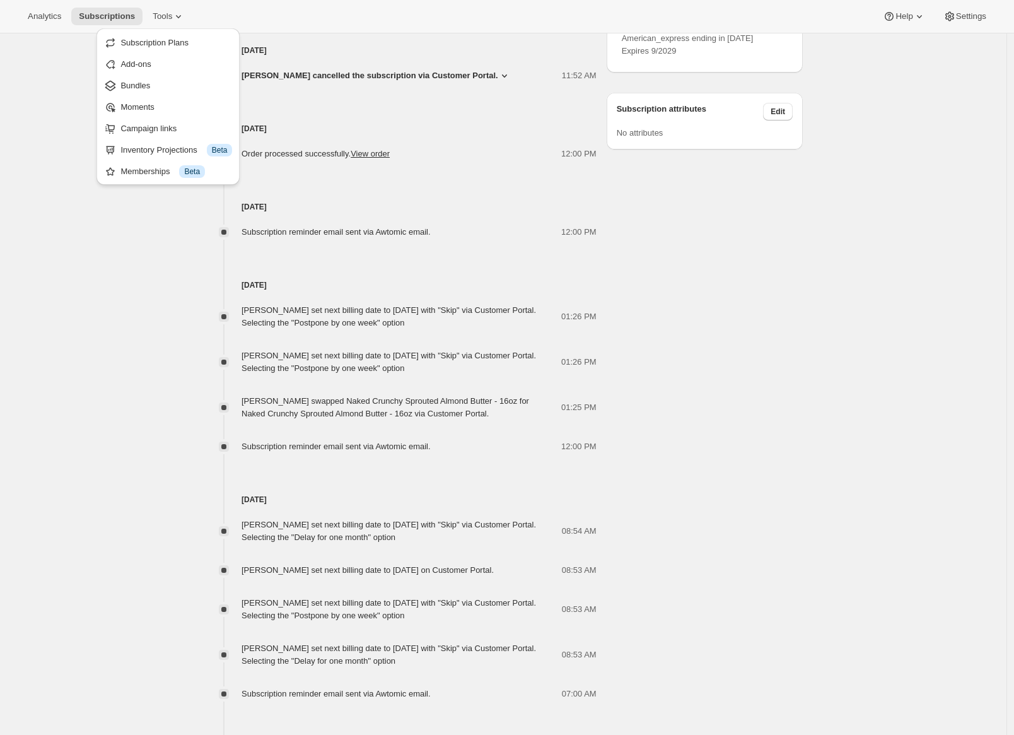
click at [71, 283] on div "Subscription #9463988423. This page is ready Subscription #9463988423 Success R…" at bounding box center [503, 698] width 1007 height 2619
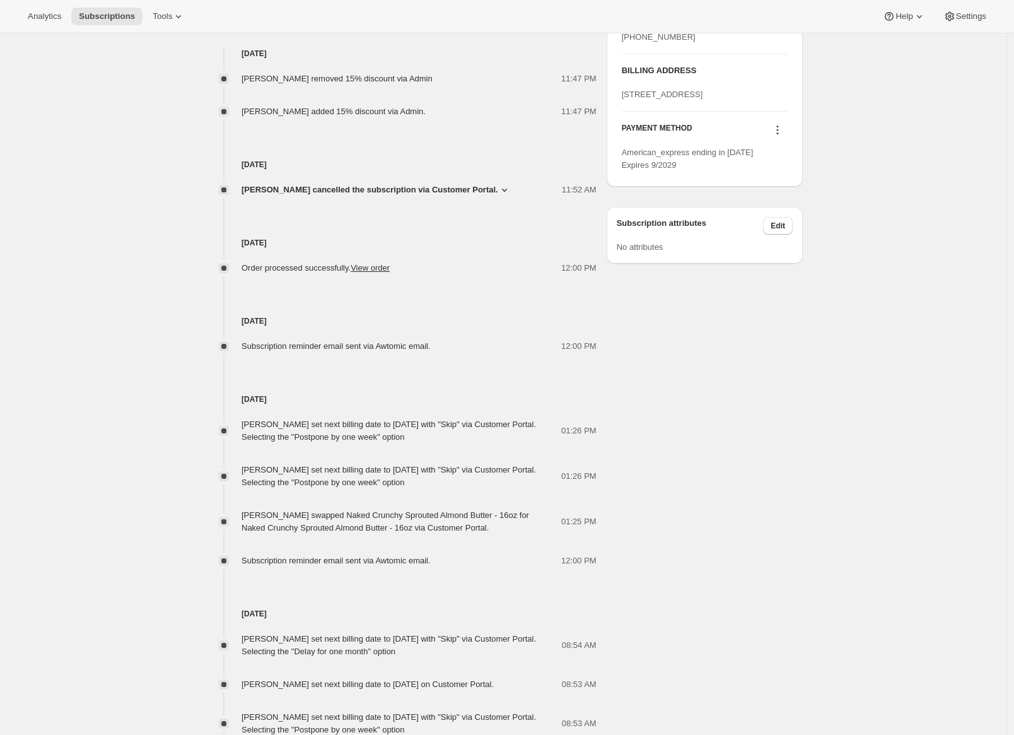
scroll to position [595, 0]
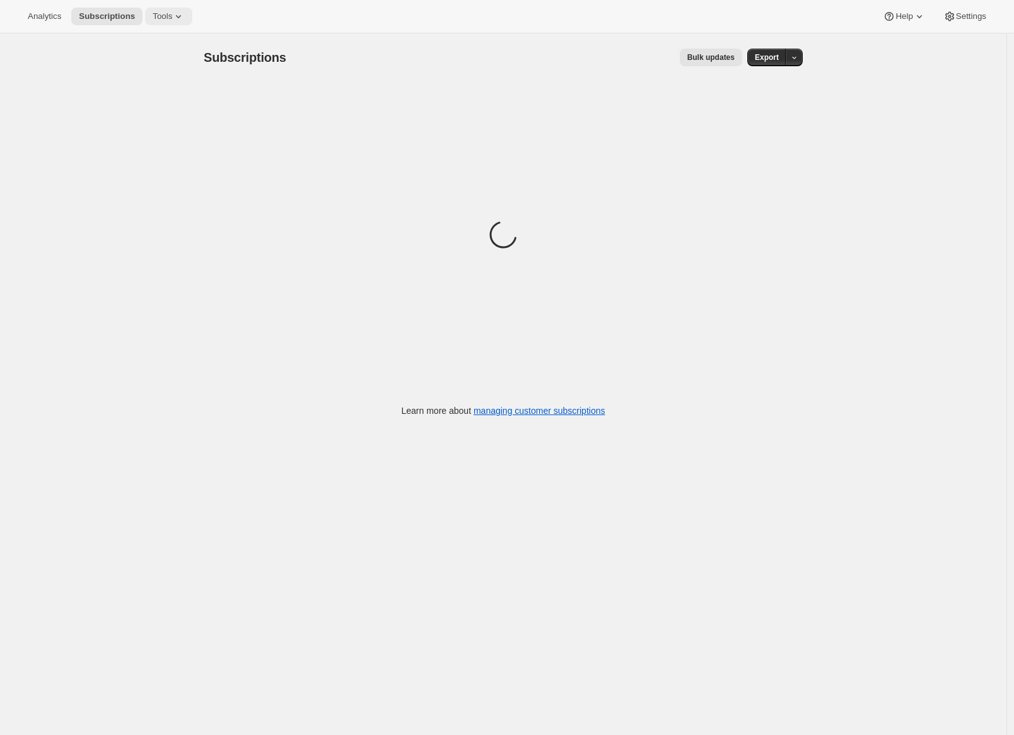
click at [180, 18] on icon at bounding box center [178, 16] width 13 height 13
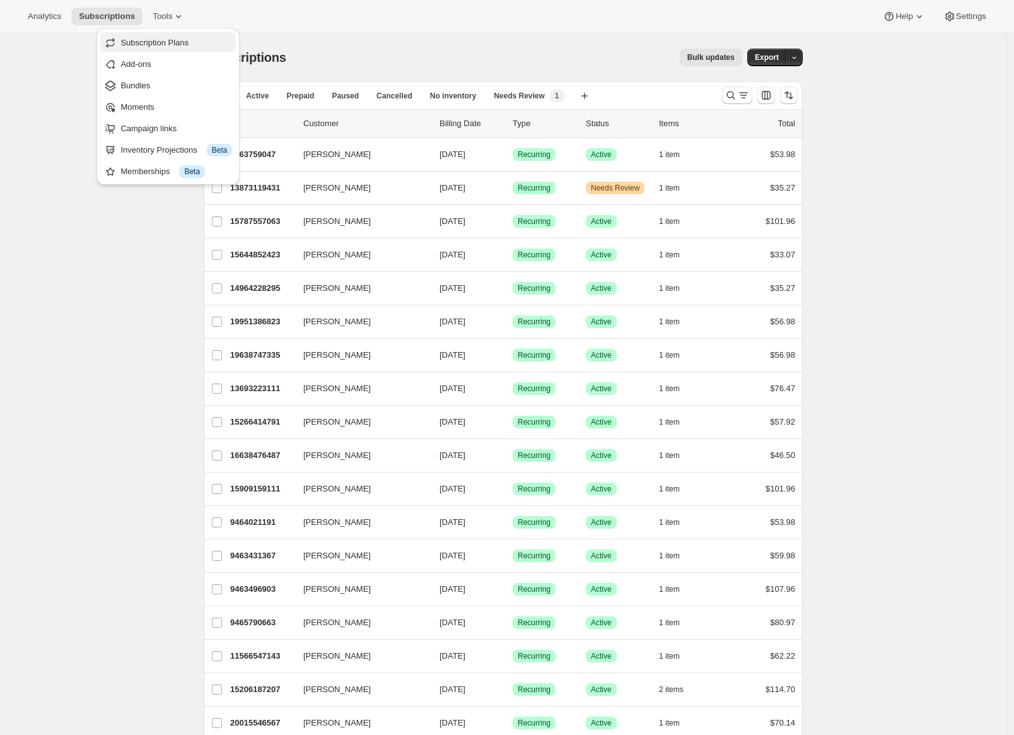
click at [177, 46] on span "Subscription Plans" at bounding box center [154, 42] width 68 height 9
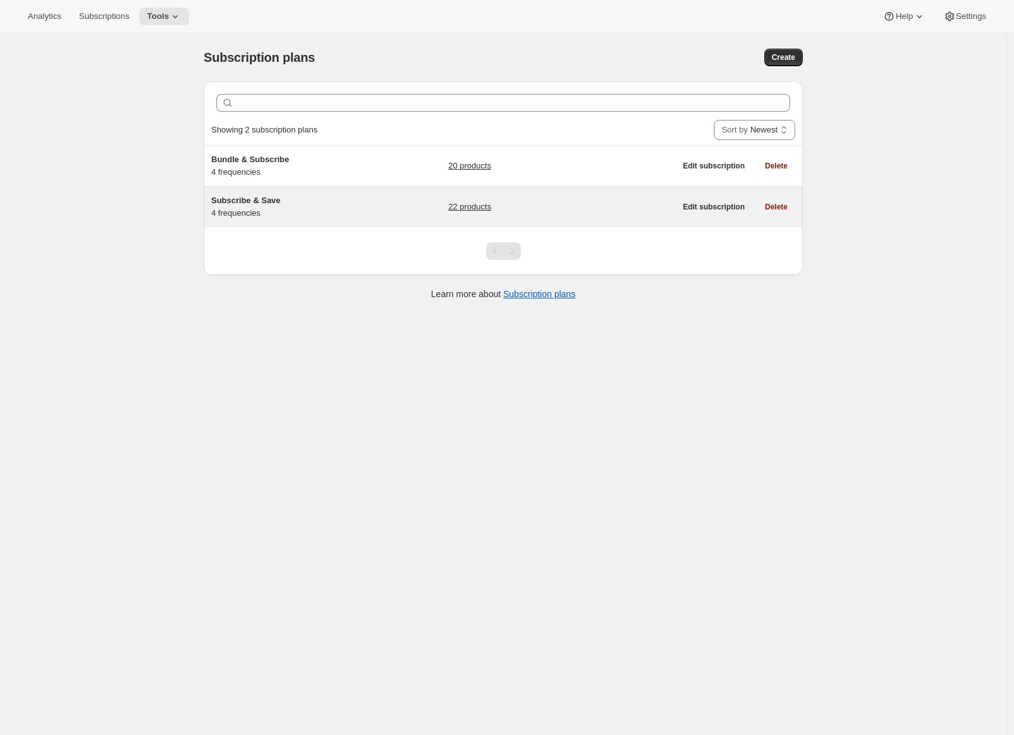
click at [324, 207] on div "Subscribe & Save 4 frequencies" at bounding box center [290, 206] width 158 height 25
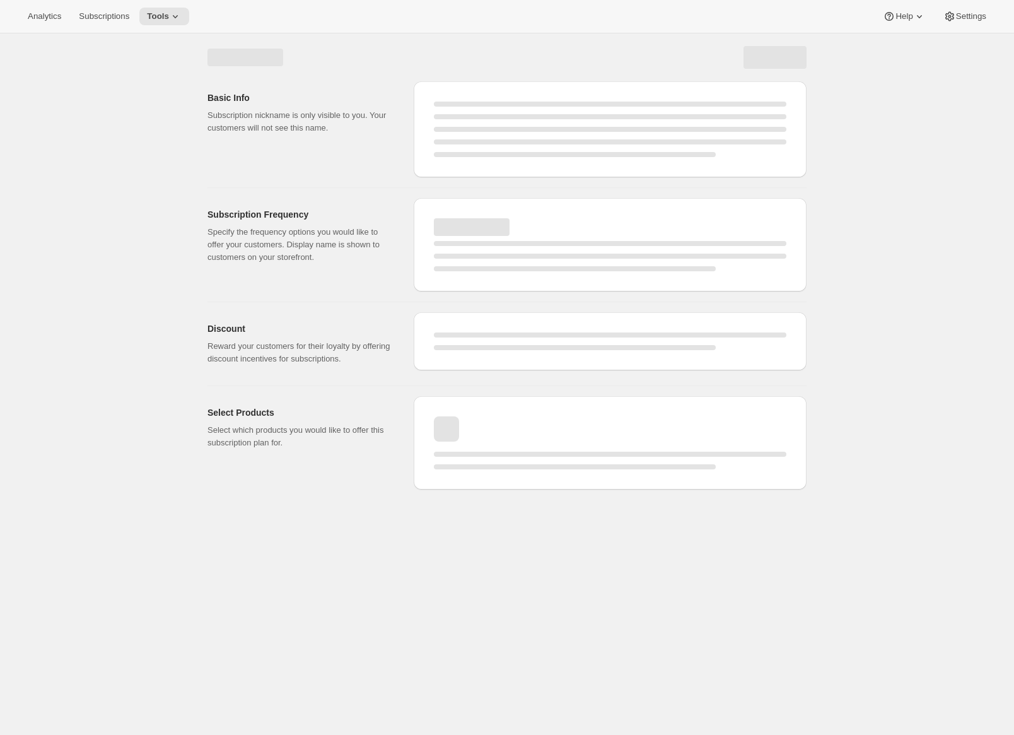
select select "WEEK"
select select "MONTH"
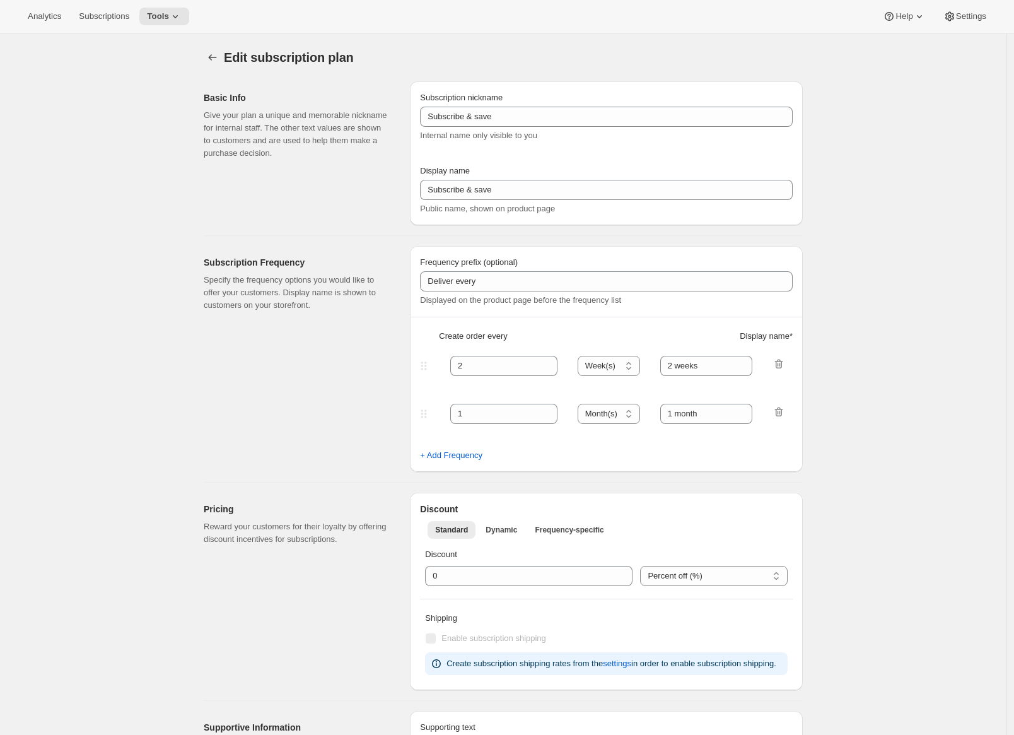
type input "Subscribe & Save"
type input "15"
select select "WEEK"
select select "MONTH"
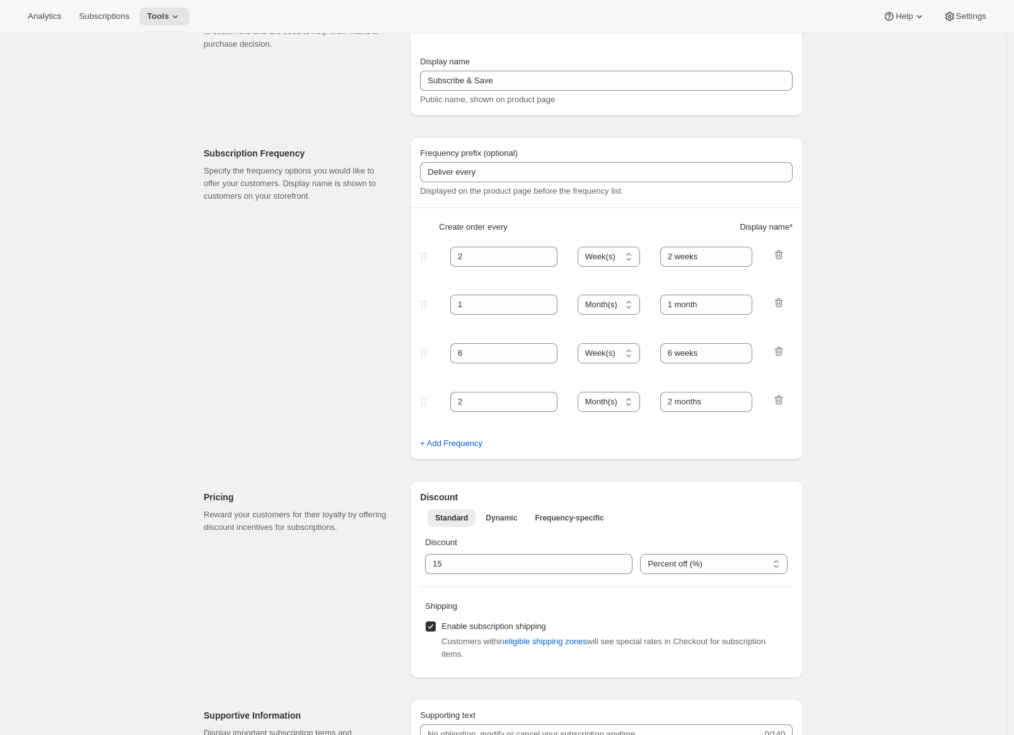
scroll to position [239, 0]
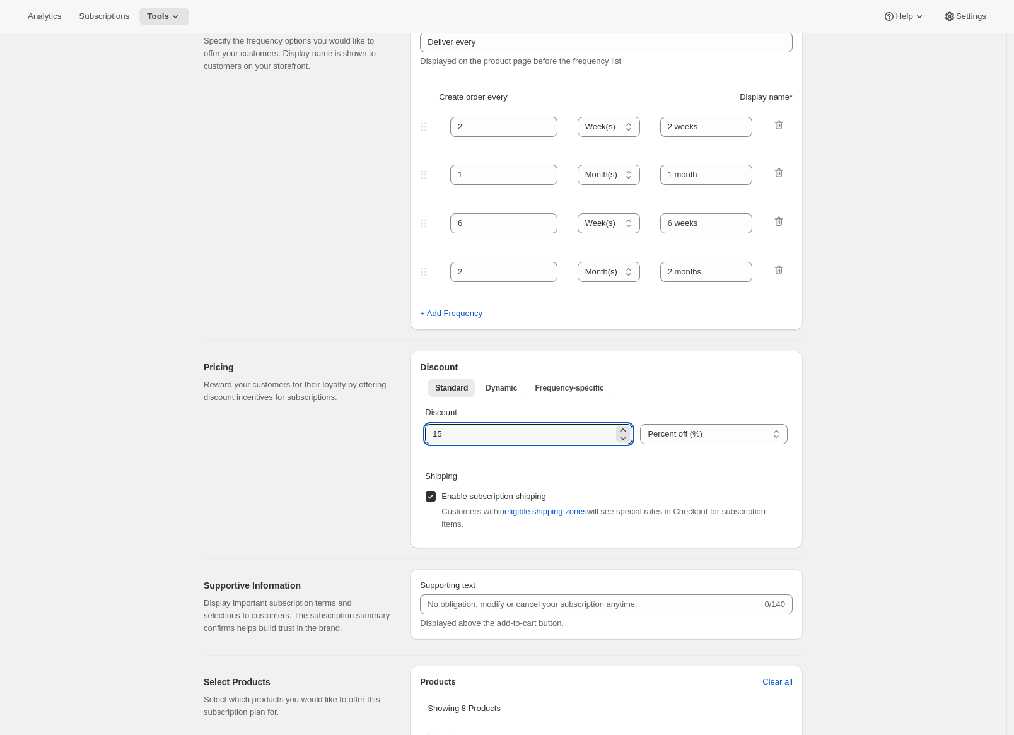
drag, startPoint x: 452, startPoint y: 430, endPoint x: 419, endPoint y: 428, distance: 32.9
click at [419, 428] on div "Discount Standard Dynamic Frequency-specific More views Standard Dynamic Freque…" at bounding box center [606, 449] width 393 height 197
click at [365, 426] on div "Pricing Reward your customers for their loyalty by offering discount incentives…" at bounding box center [302, 449] width 196 height 197
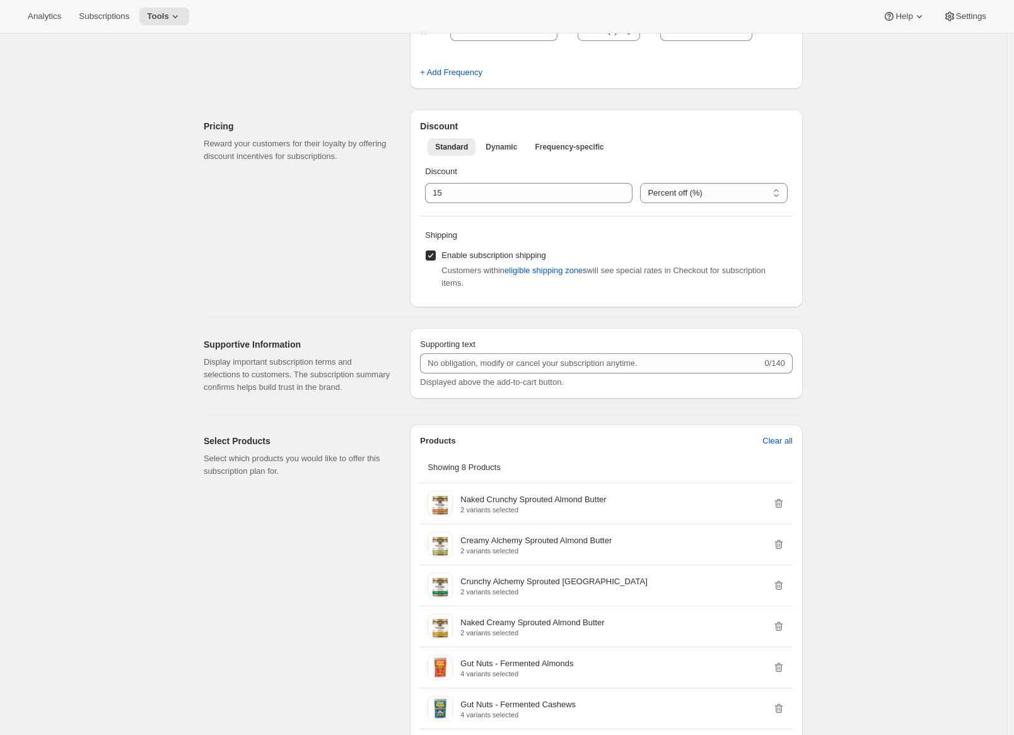
scroll to position [197, 0]
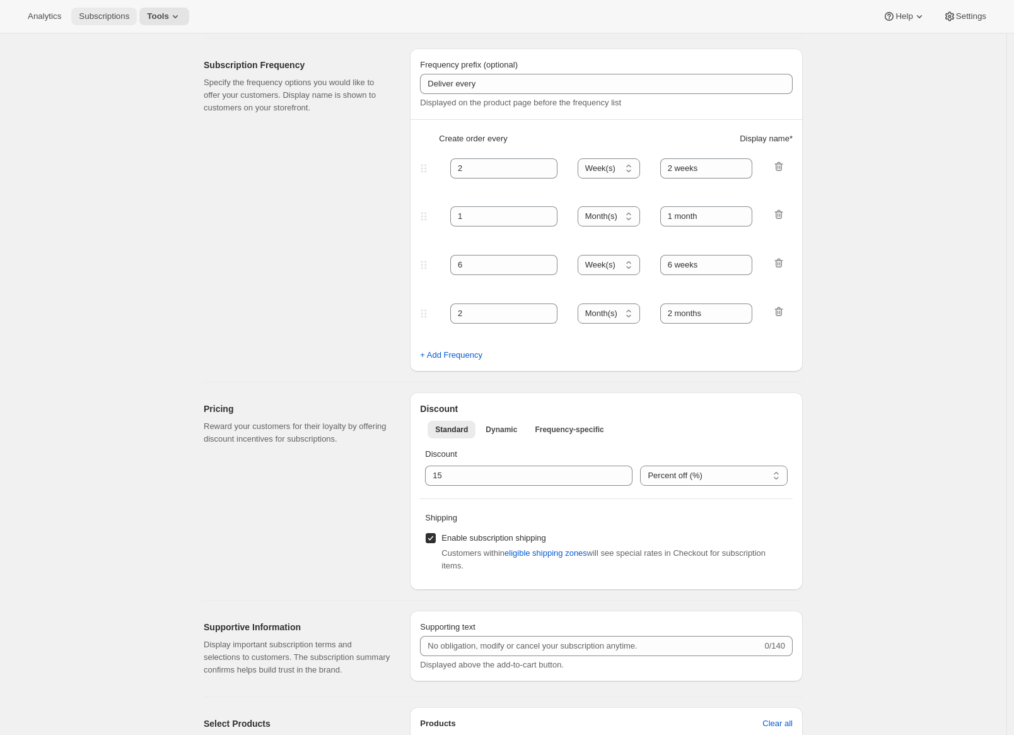
click at [100, 15] on span "Subscriptions" at bounding box center [104, 16] width 50 height 10
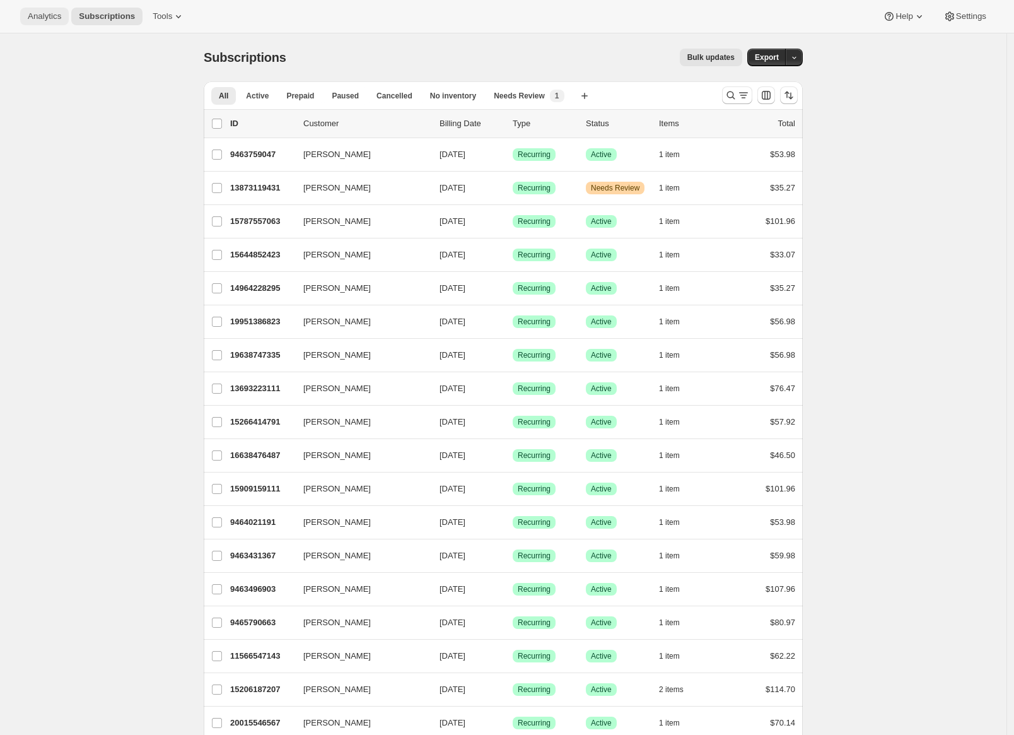
click at [42, 21] on span "Analytics" at bounding box center [44, 16] width 33 height 10
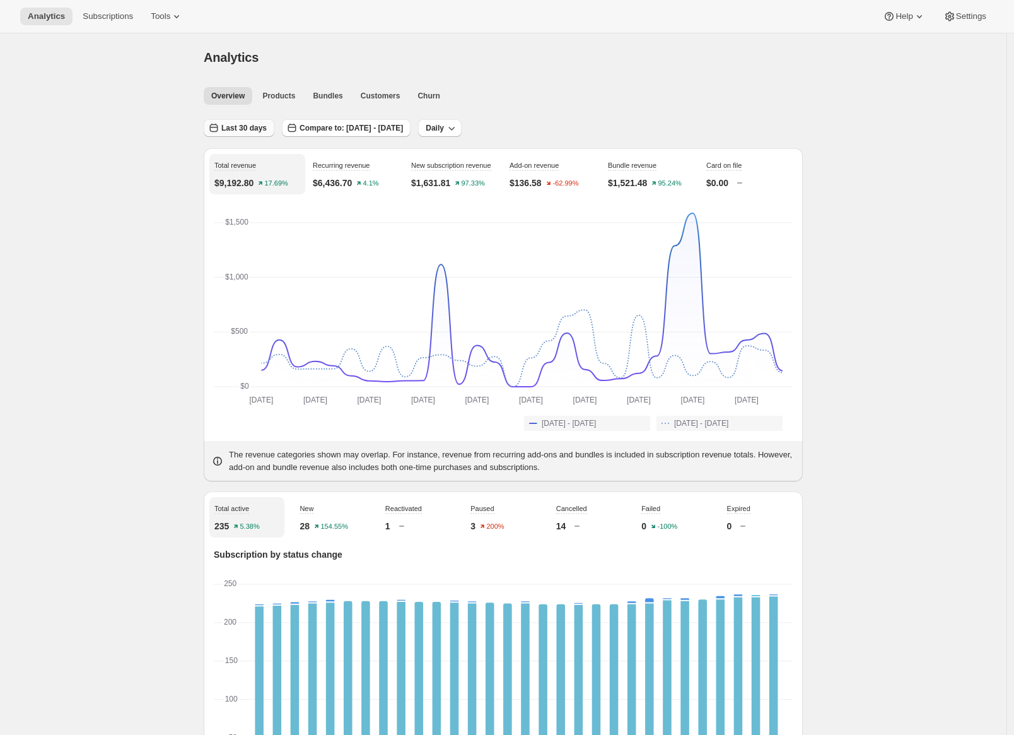
click at [247, 132] on span "Last 30 days" at bounding box center [243, 128] width 45 height 10
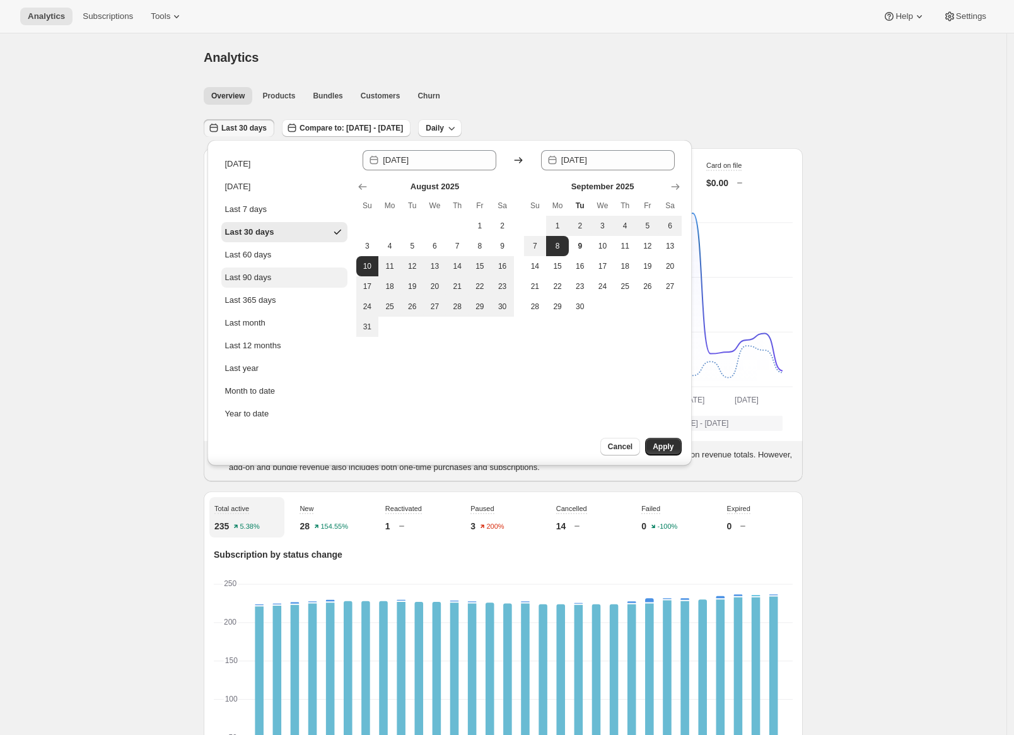
click at [282, 270] on button "Last 90 days" at bounding box center [284, 277] width 126 height 20
type input "2025-06-11"
click at [664, 449] on span "Apply" at bounding box center [663, 447] width 21 height 10
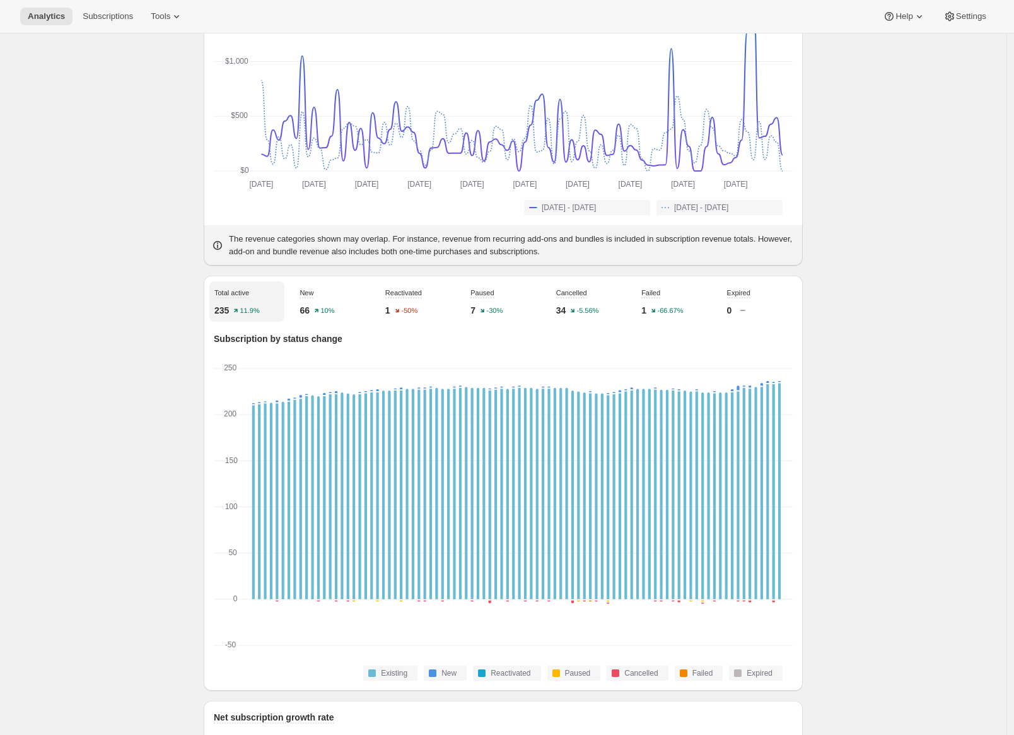
scroll to position [281, 0]
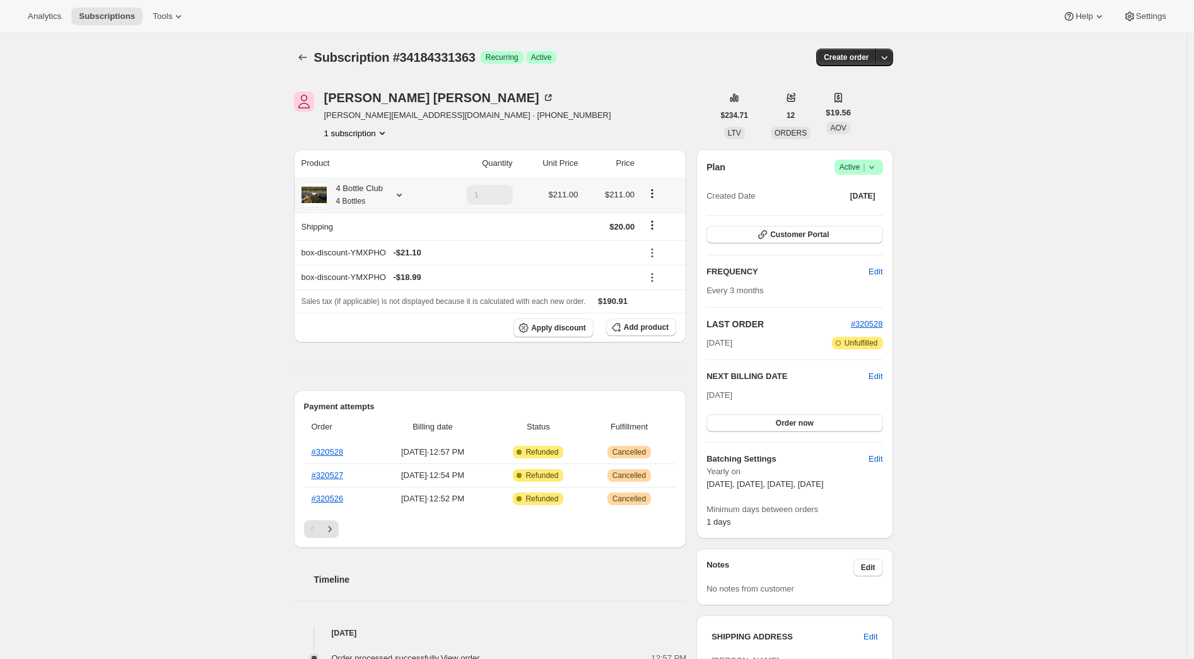
click at [372, 194] on div "4 Bottle Club 4 Bottles" at bounding box center [355, 194] width 56 height 25
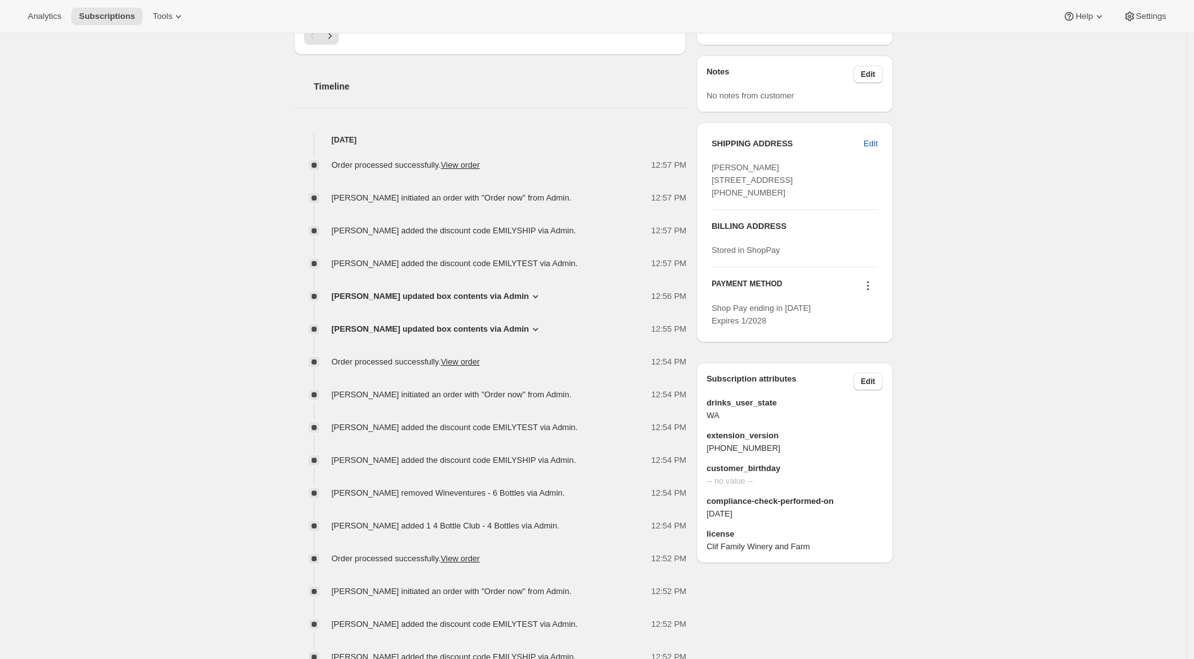
scroll to position [501, 0]
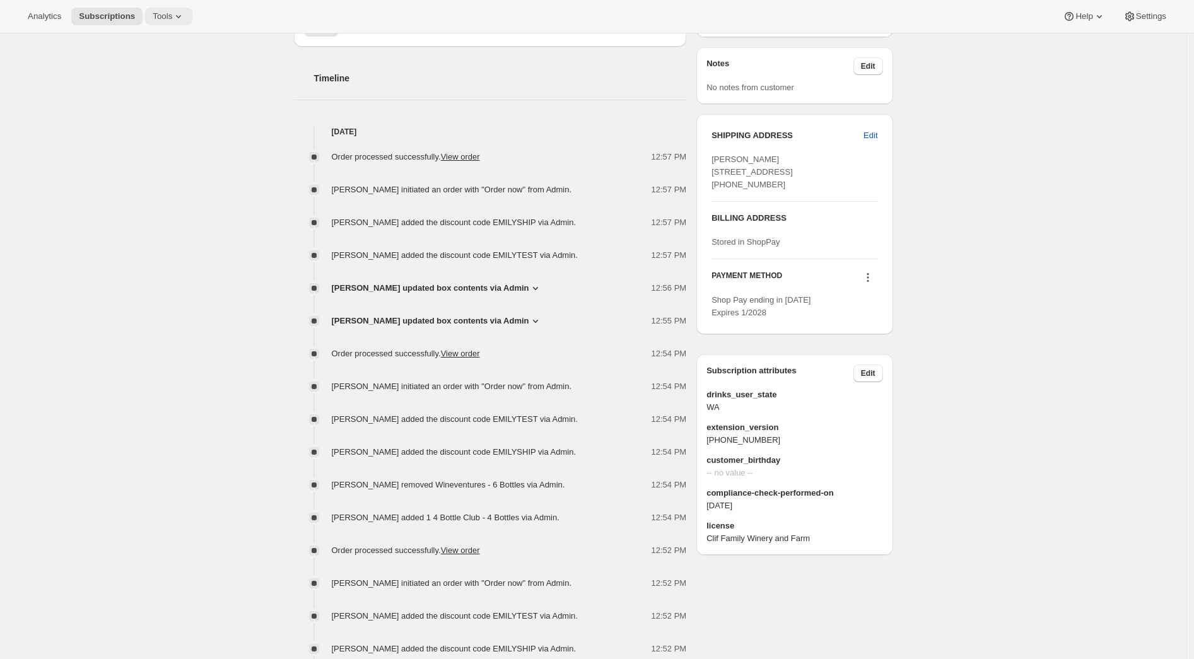
click at [158, 12] on span "Tools" at bounding box center [163, 16] width 20 height 10
click at [167, 82] on span "Bundles" at bounding box center [176, 85] width 112 height 13
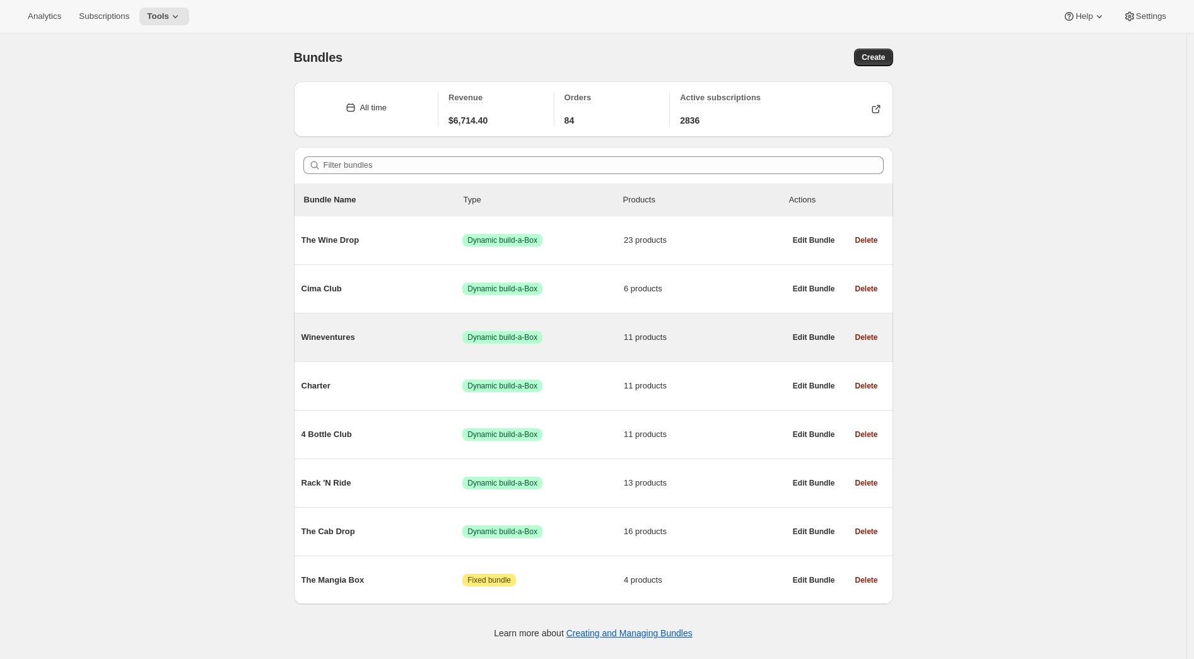
click at [377, 339] on span "Wineventures" at bounding box center [381, 337] width 161 height 13
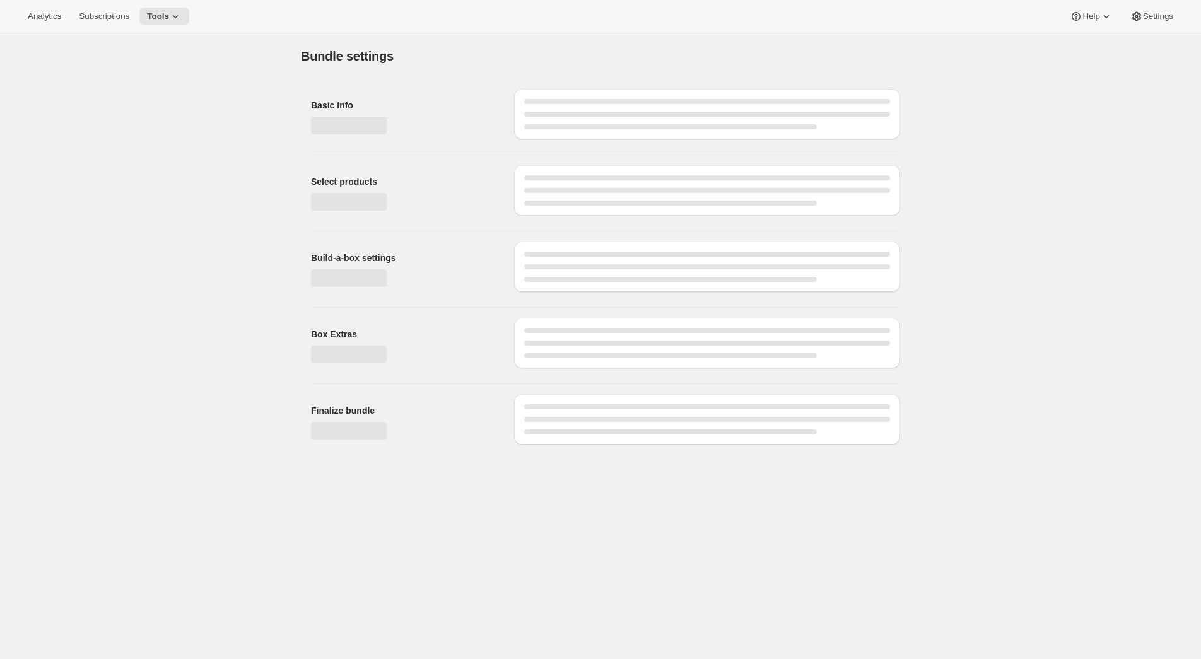
type input "Wineventures"
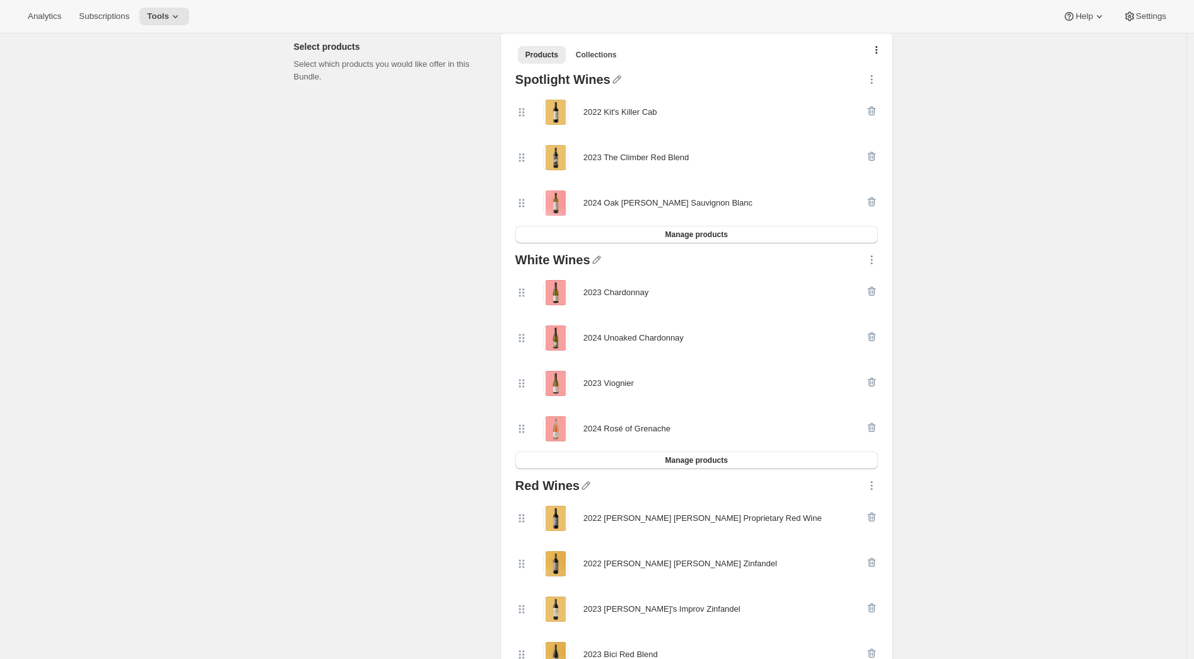
scroll to position [563, 0]
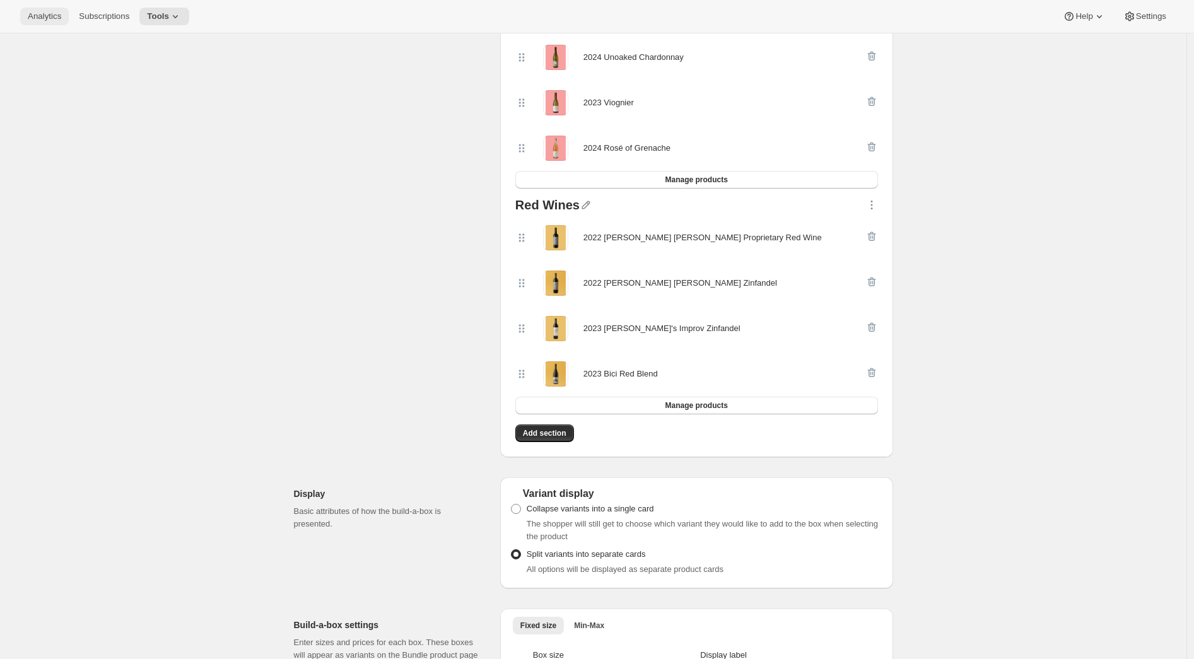
click at [46, 18] on span "Analytics" at bounding box center [44, 16] width 33 height 10
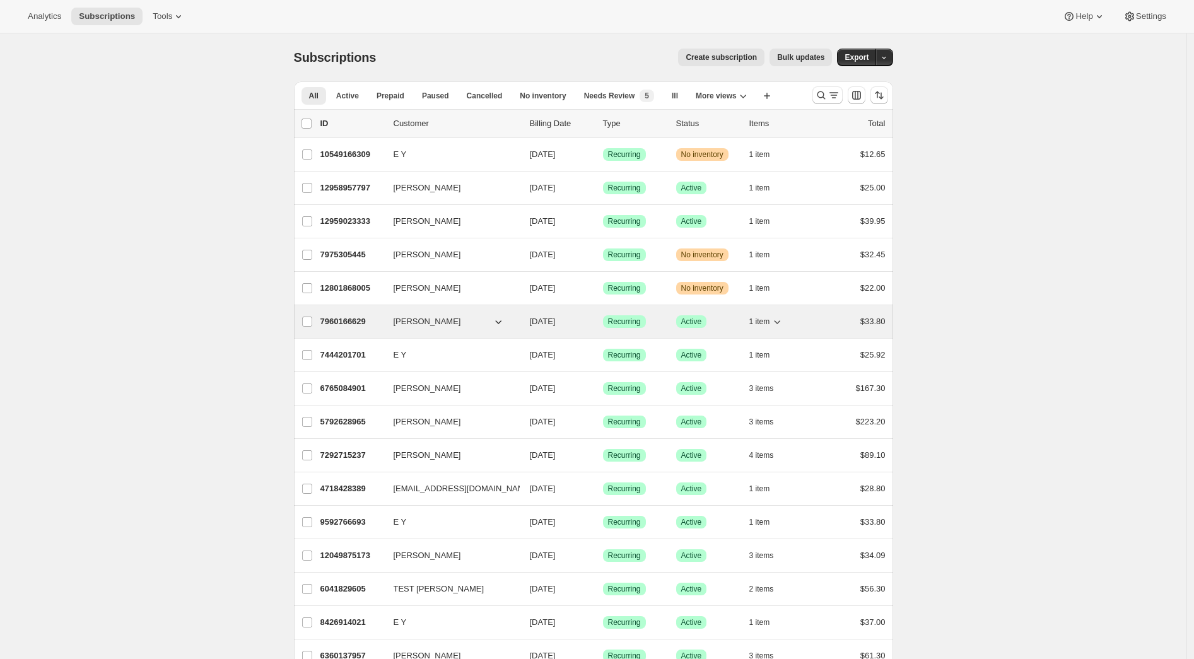
click at [366, 321] on p "7960166629" at bounding box center [351, 321] width 63 height 13
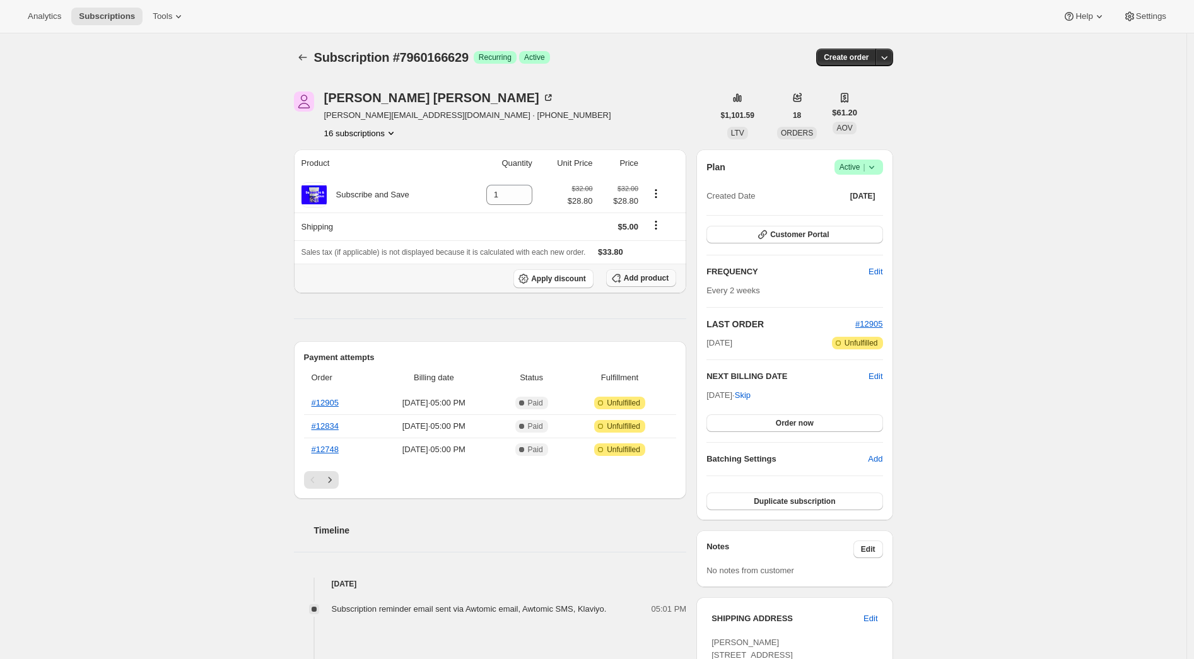
click at [649, 284] on button "Add product" at bounding box center [641, 278] width 70 height 18
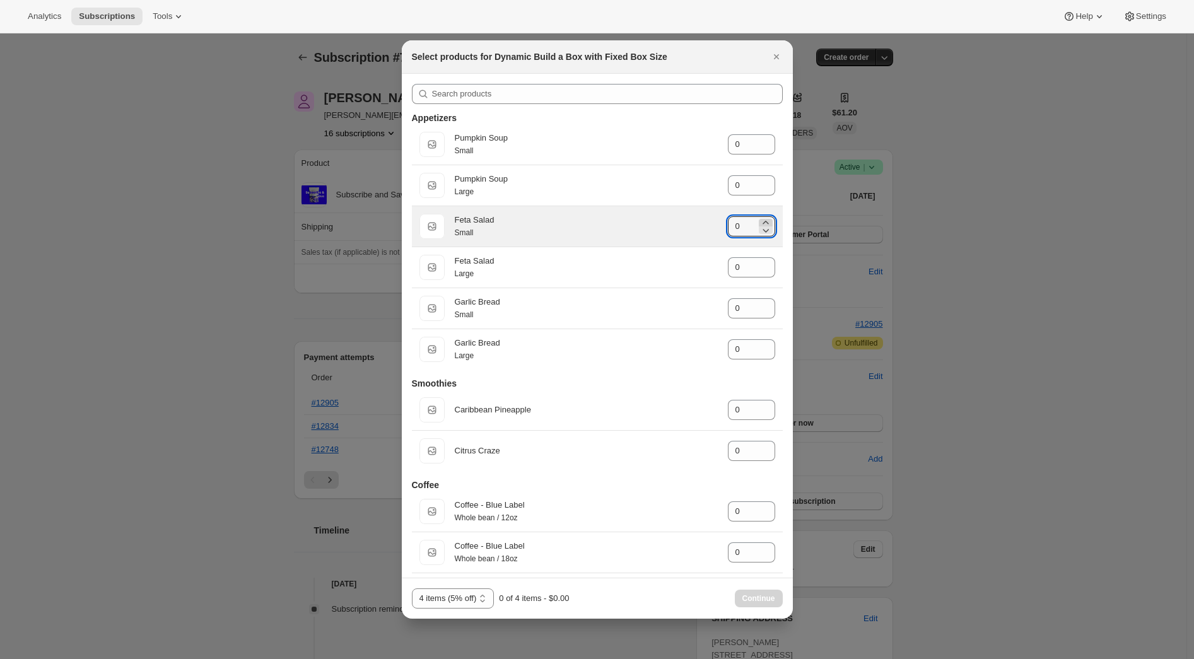
click at [759, 221] on icon ":rd2:" at bounding box center [765, 222] width 13 height 13
type input "3"
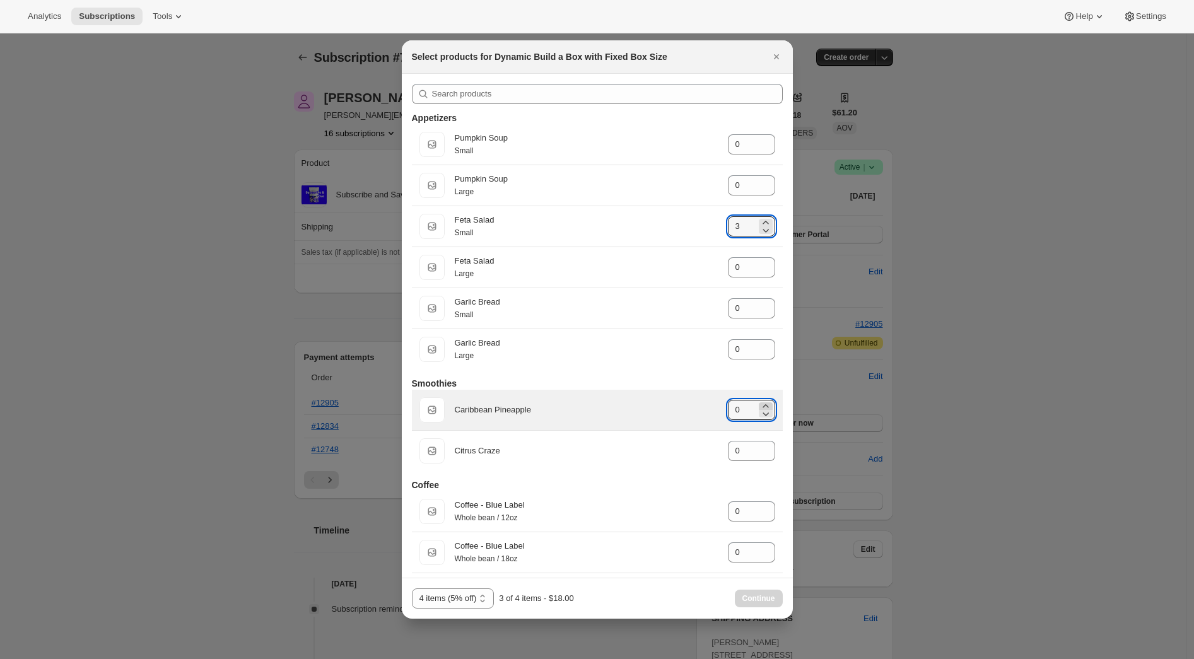
click at [759, 407] on icon ":rd2:" at bounding box center [765, 406] width 13 height 13
type input "2"
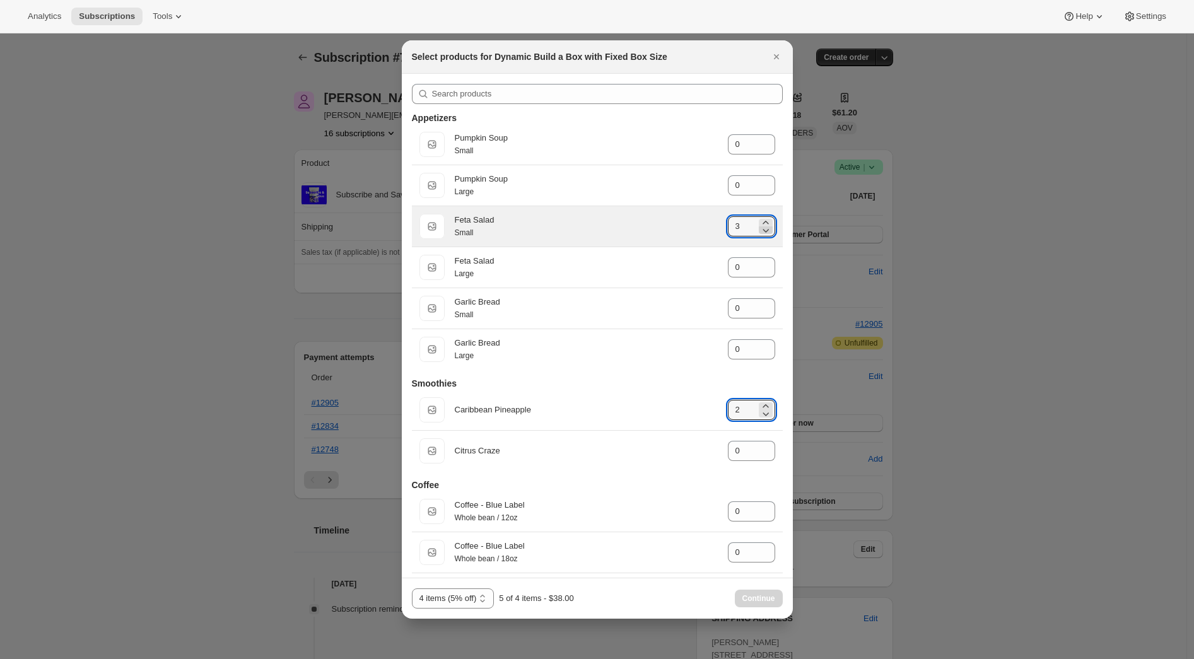
click at [763, 233] on icon ":rd2:" at bounding box center [765, 230] width 13 height 13
type input "2"
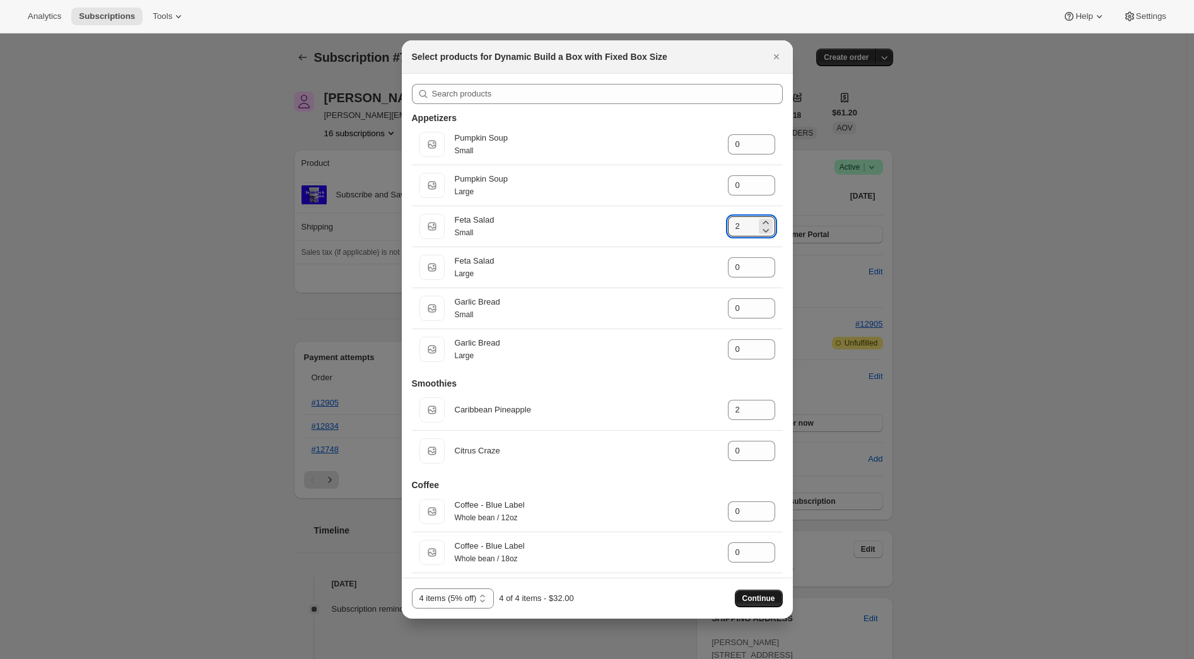
click at [738, 595] on button "Continue" at bounding box center [759, 599] width 48 height 18
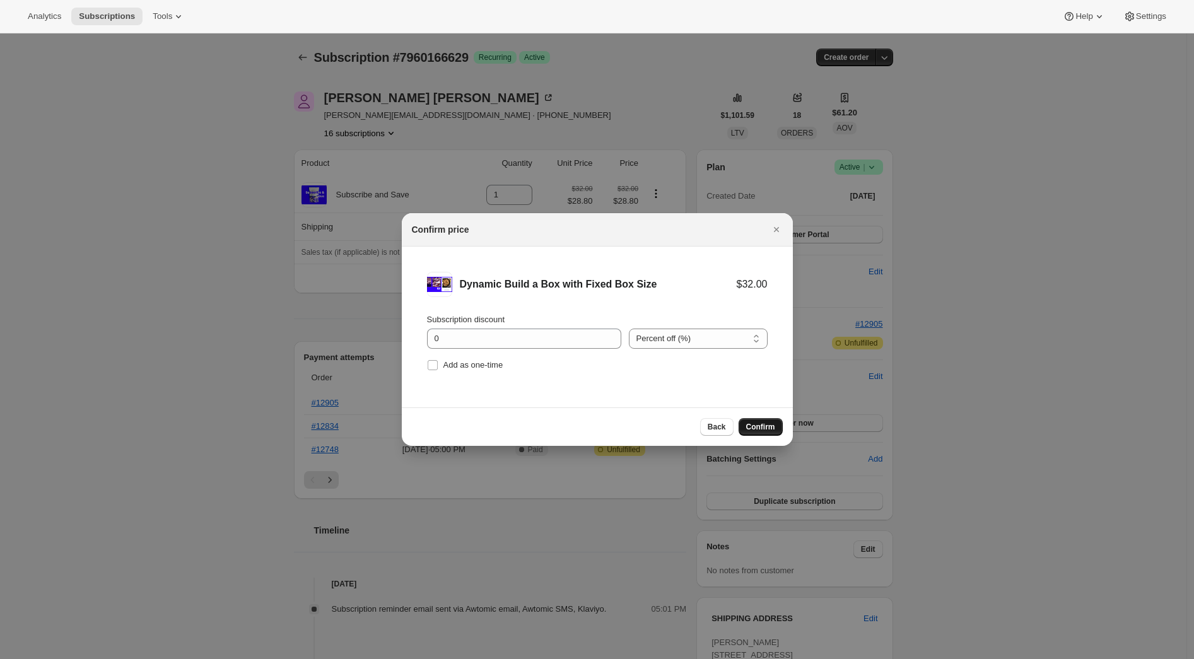
click at [753, 426] on span "Confirm" at bounding box center [760, 427] width 29 height 10
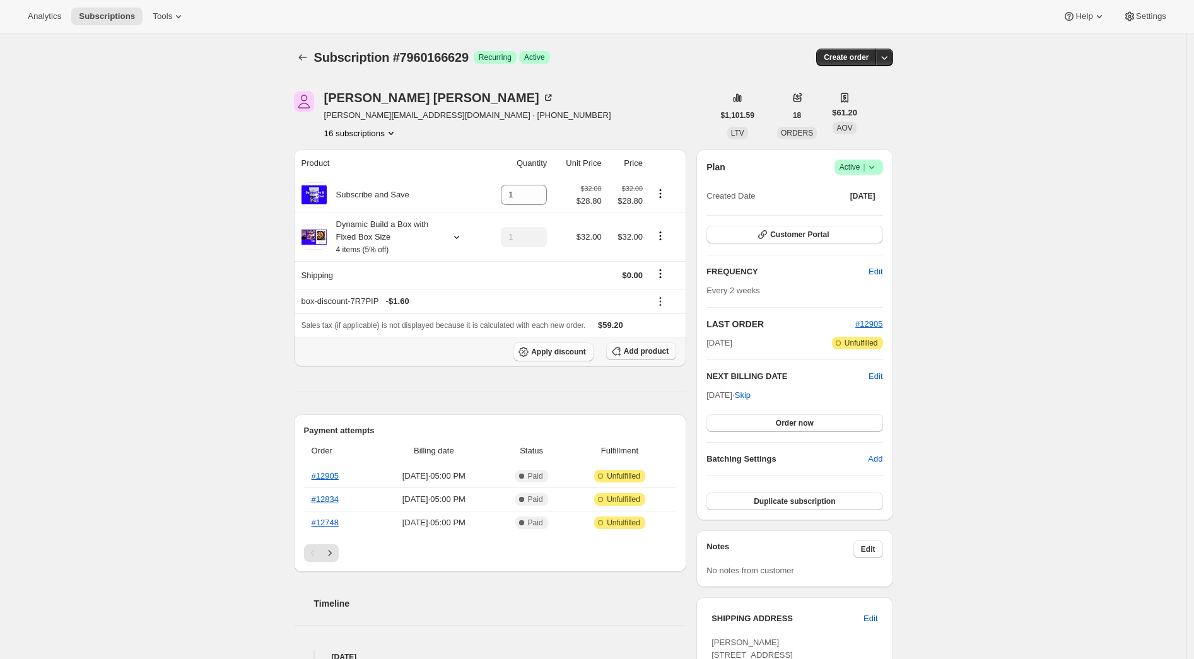
click at [629, 354] on span "Add product" at bounding box center [646, 351] width 45 height 10
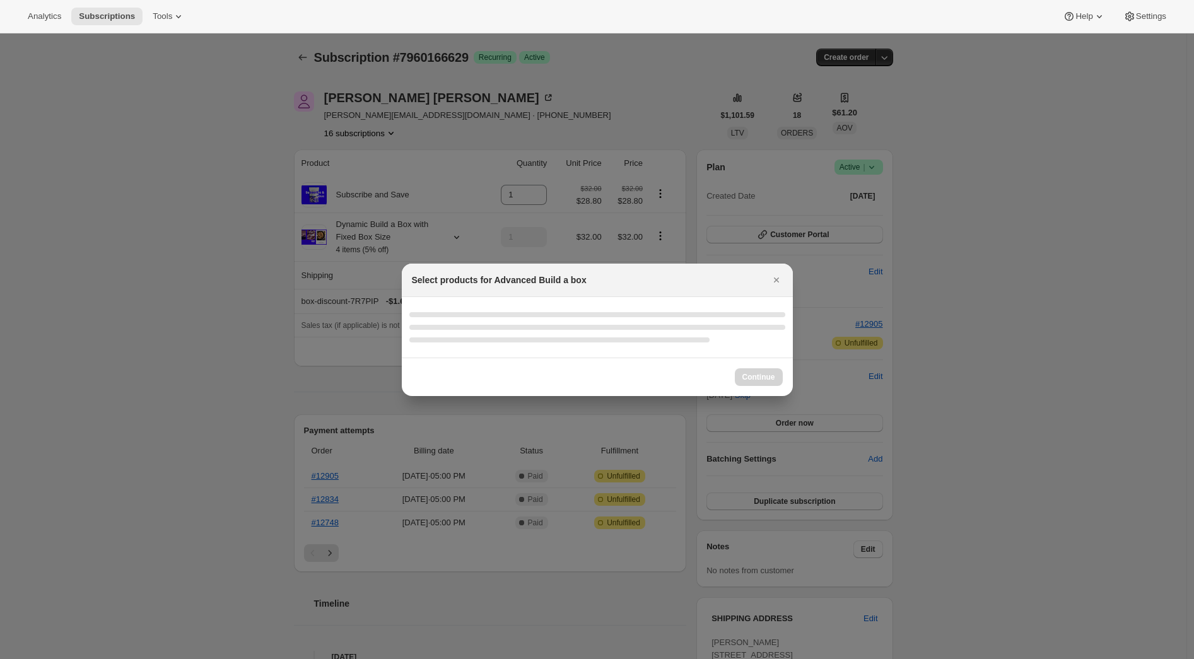
select select "gid://shopify/ProductVariant/42985182626021"
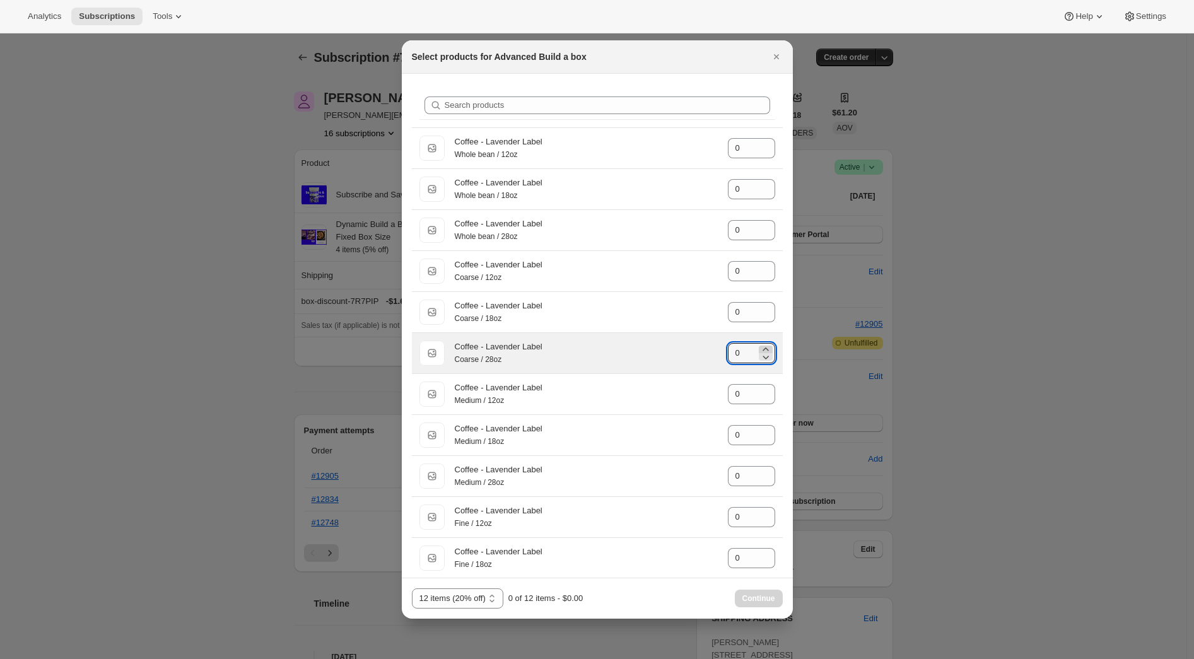
click at [762, 352] on icon ":r3v:" at bounding box center [765, 349] width 13 height 13
type input "2"
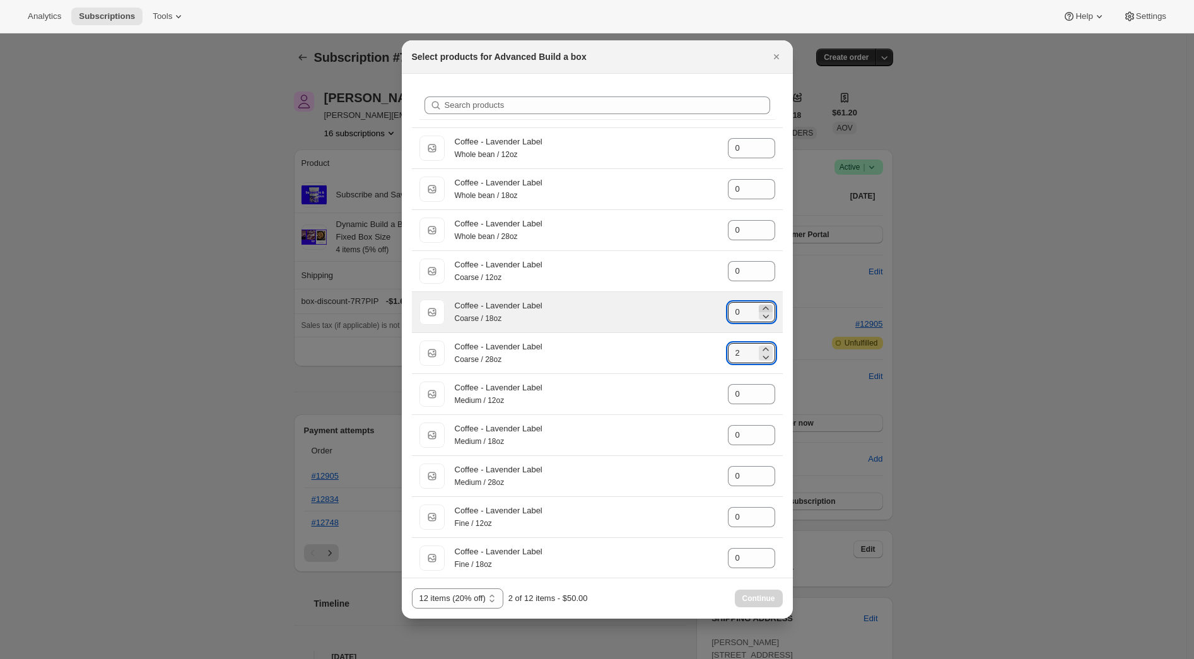
click at [759, 308] on icon ":r3v:" at bounding box center [765, 308] width 13 height 13
type input "3"
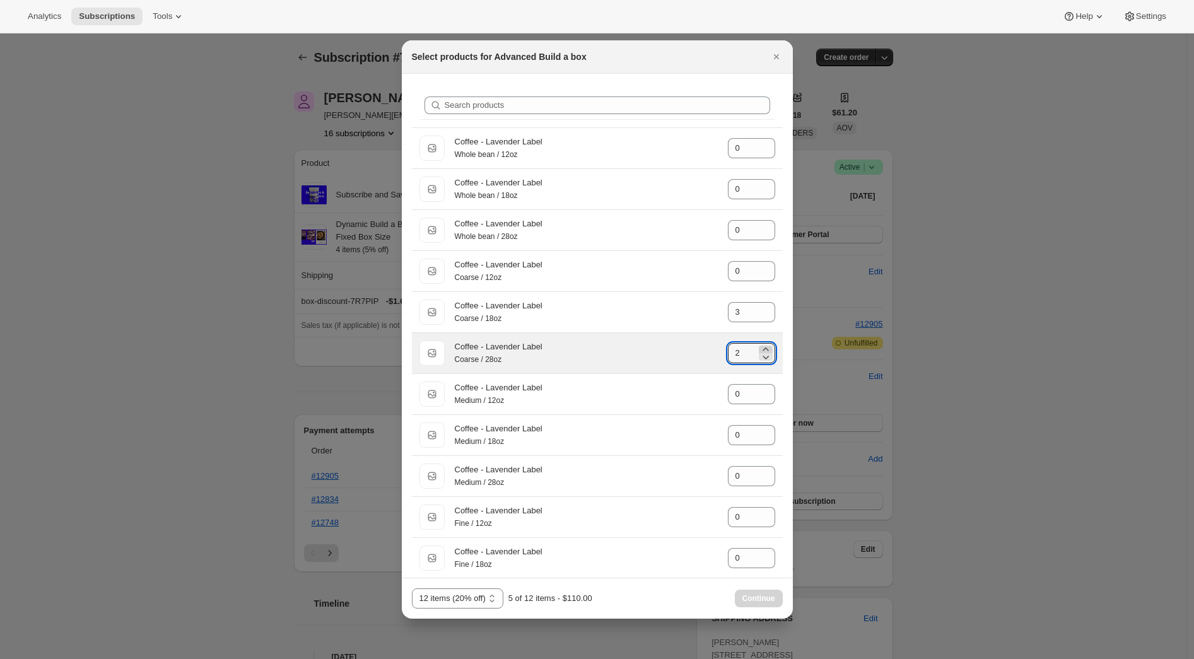
click at [763, 351] on icon ":r3v:" at bounding box center [766, 349] width 6 height 3
type input "3"
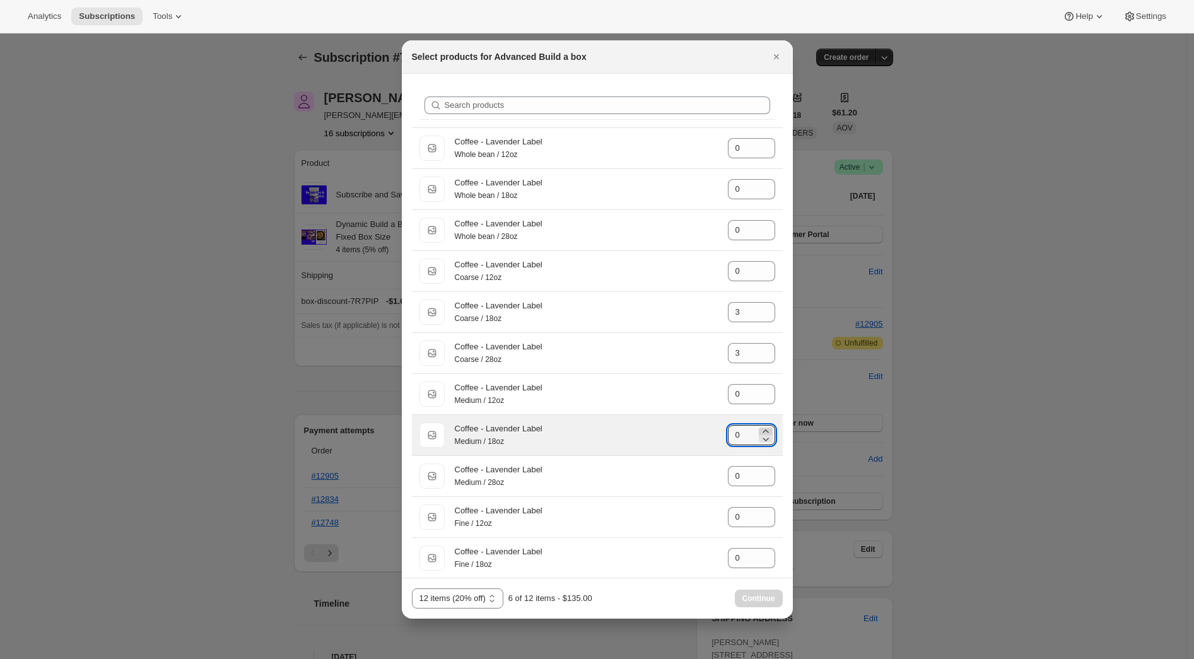
click at [759, 434] on icon ":r3v:" at bounding box center [765, 431] width 13 height 13
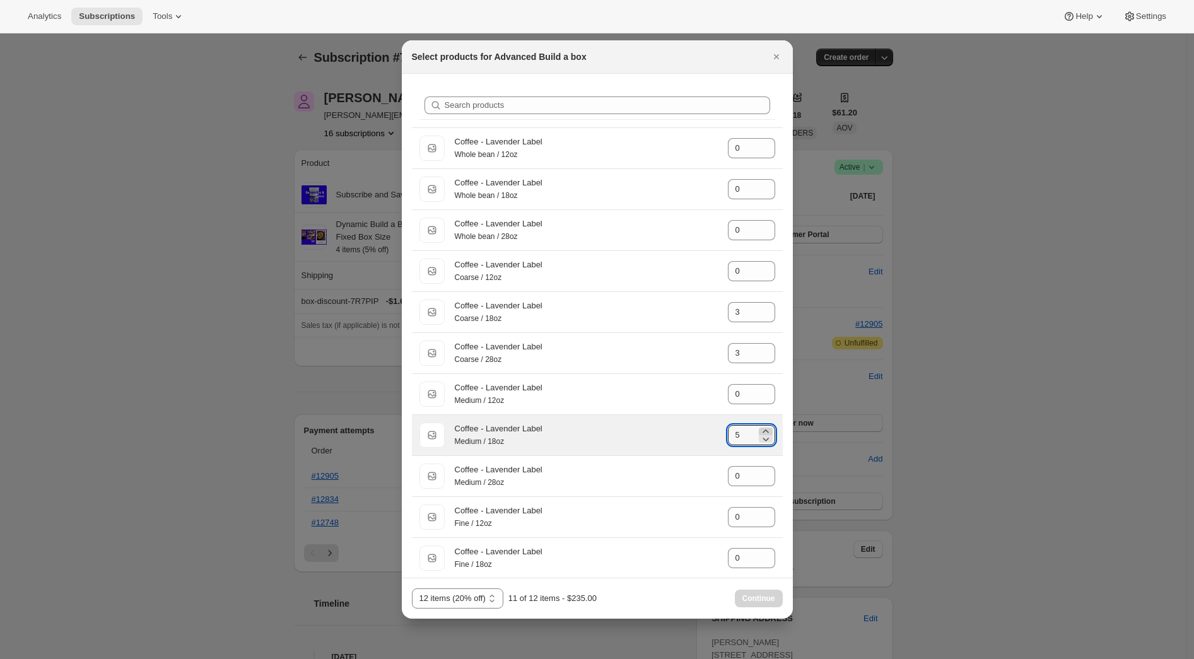
click at [759, 434] on icon ":r3v:" at bounding box center [765, 431] width 13 height 13
type input "6"
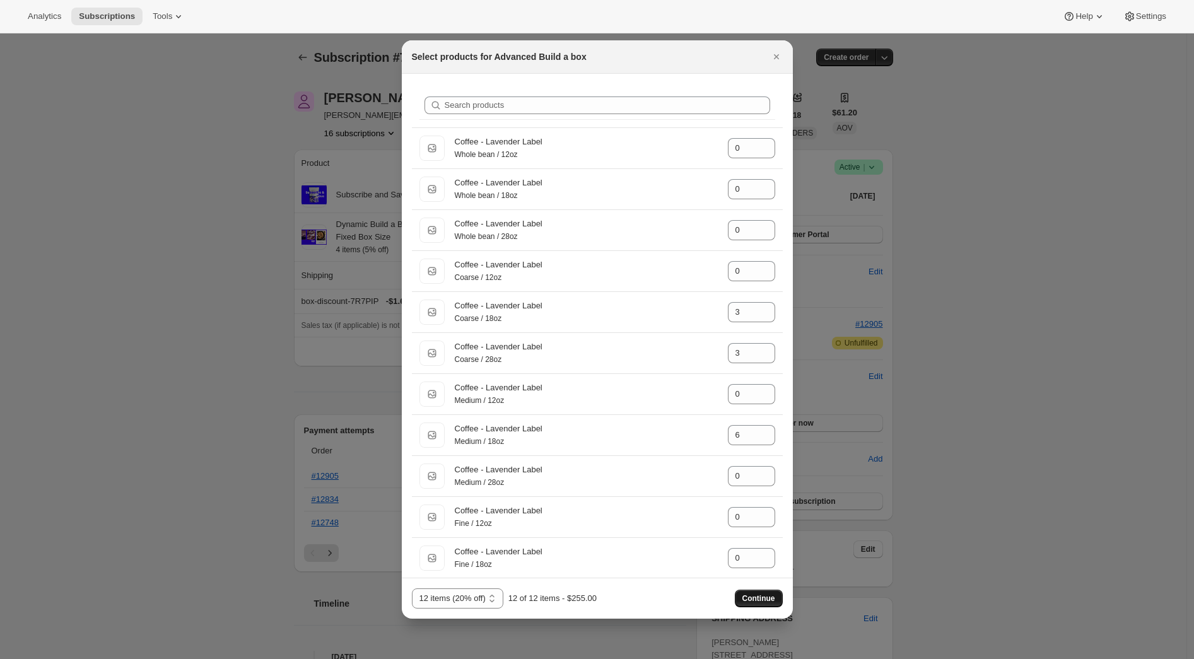
click at [766, 591] on button "Continue" at bounding box center [759, 599] width 48 height 18
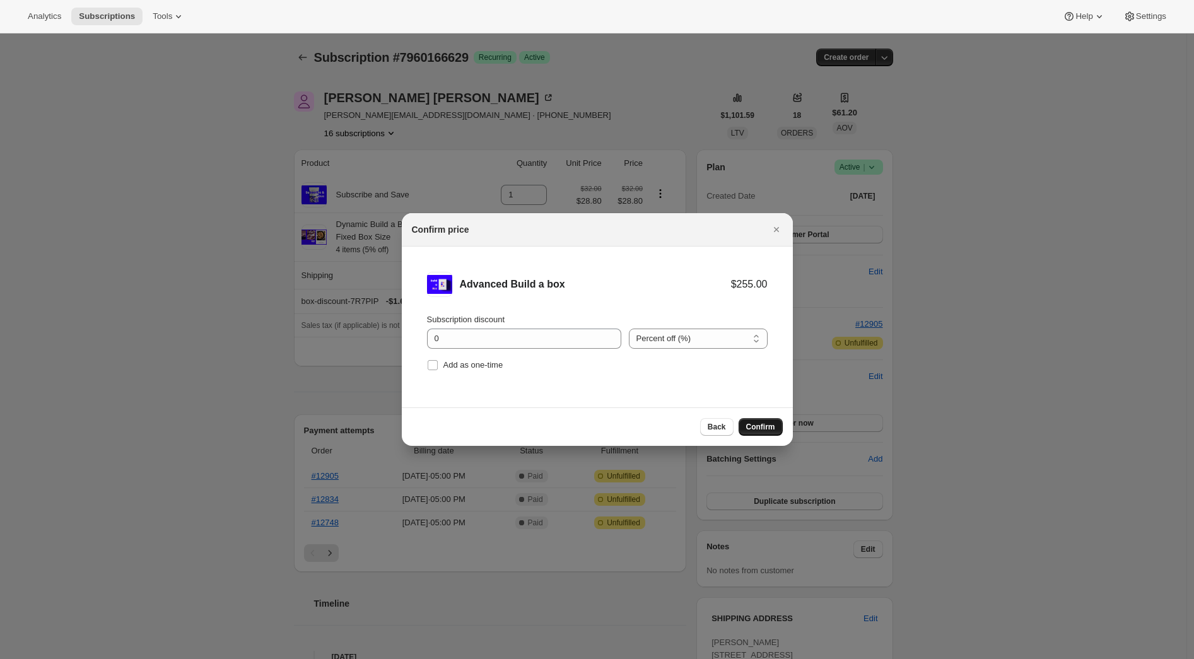
click at [748, 425] on span "Confirm" at bounding box center [760, 427] width 29 height 10
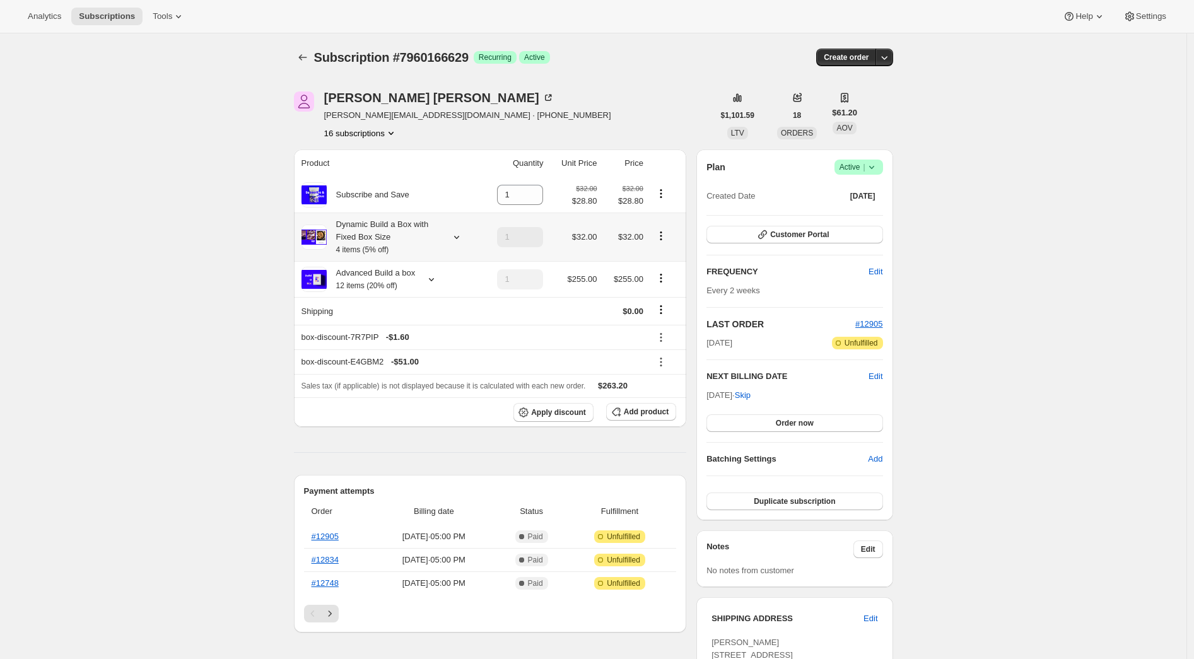
click at [667, 240] on icon "Product actions" at bounding box center [661, 236] width 13 height 13
click at [657, 289] on span "Remove" at bounding box center [664, 283] width 30 height 13
type input "0"
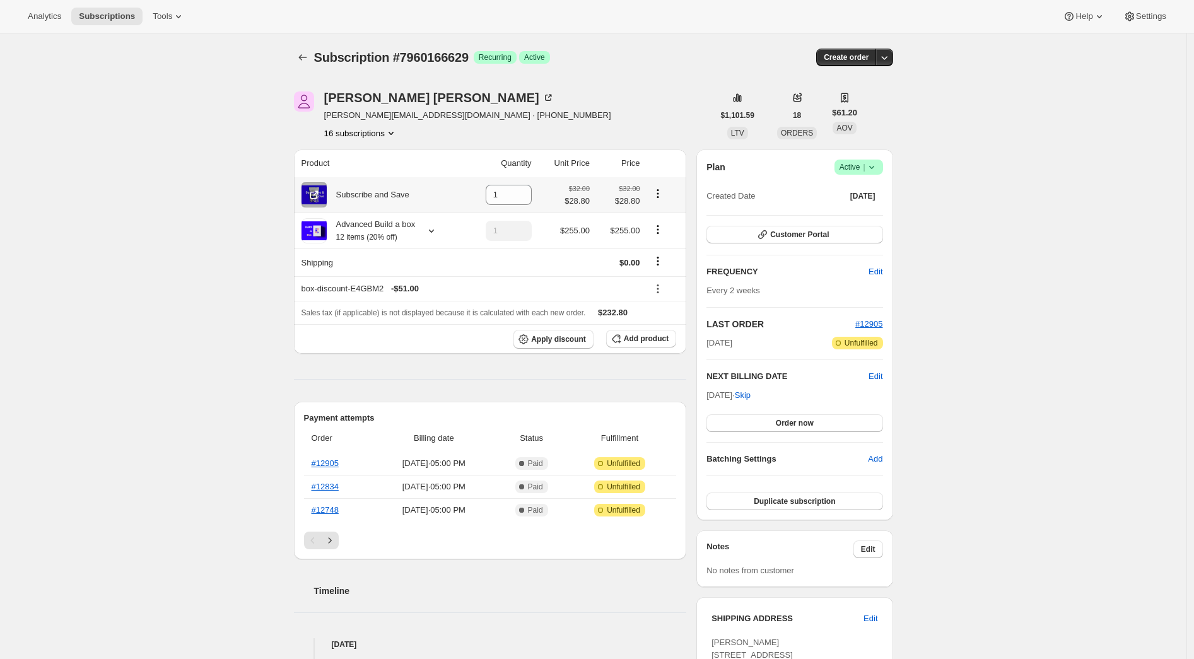
click at [658, 197] on icon "Product actions" at bounding box center [658, 197] width 2 height 2
click at [664, 225] on button "Remove" at bounding box center [660, 218] width 55 height 20
type input "0"
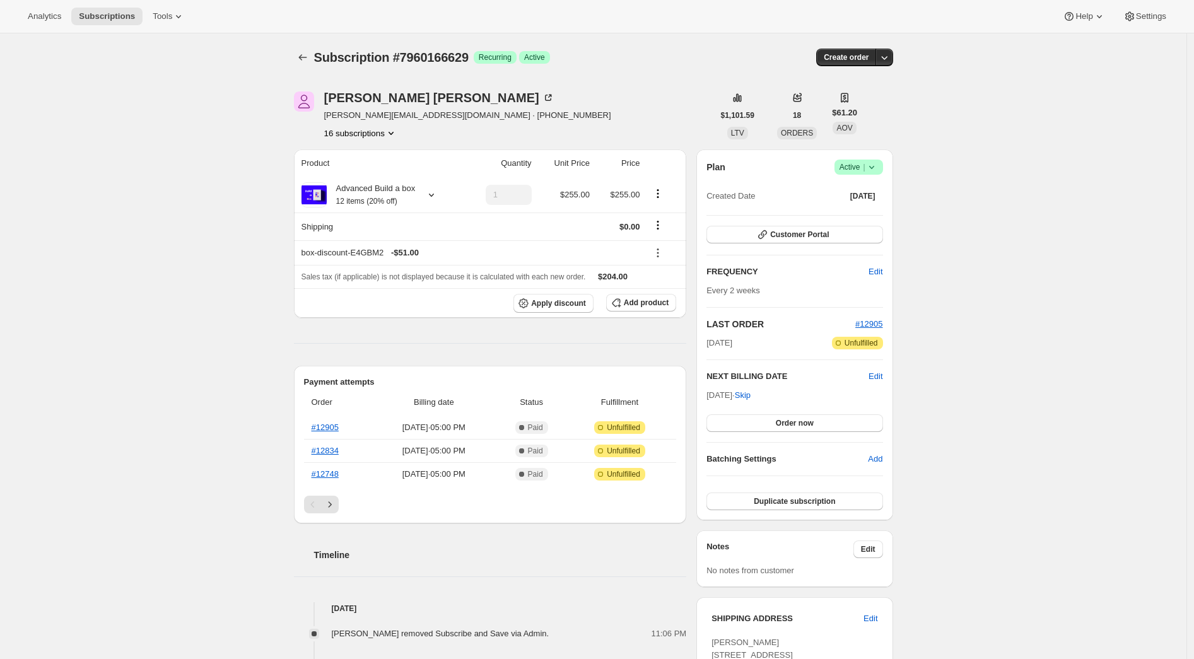
click at [263, 208] on div "Subscription #7960166629. This page is ready Subscription #7960166629 Success R…" at bounding box center [593, 658] width 1186 height 1251
click at [662, 304] on span "Add product" at bounding box center [646, 303] width 45 height 10
click at [636, 300] on span "Add product" at bounding box center [646, 303] width 45 height 10
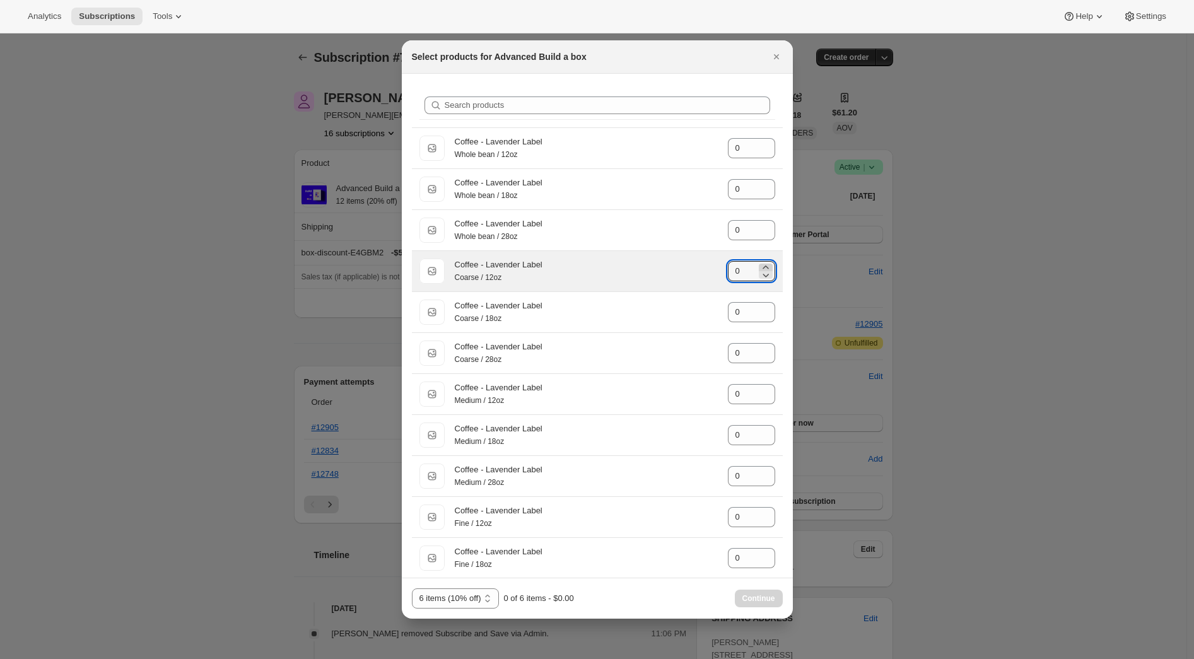
click at [763, 269] on icon ":rlc:" at bounding box center [766, 267] width 6 height 3
type input "2"
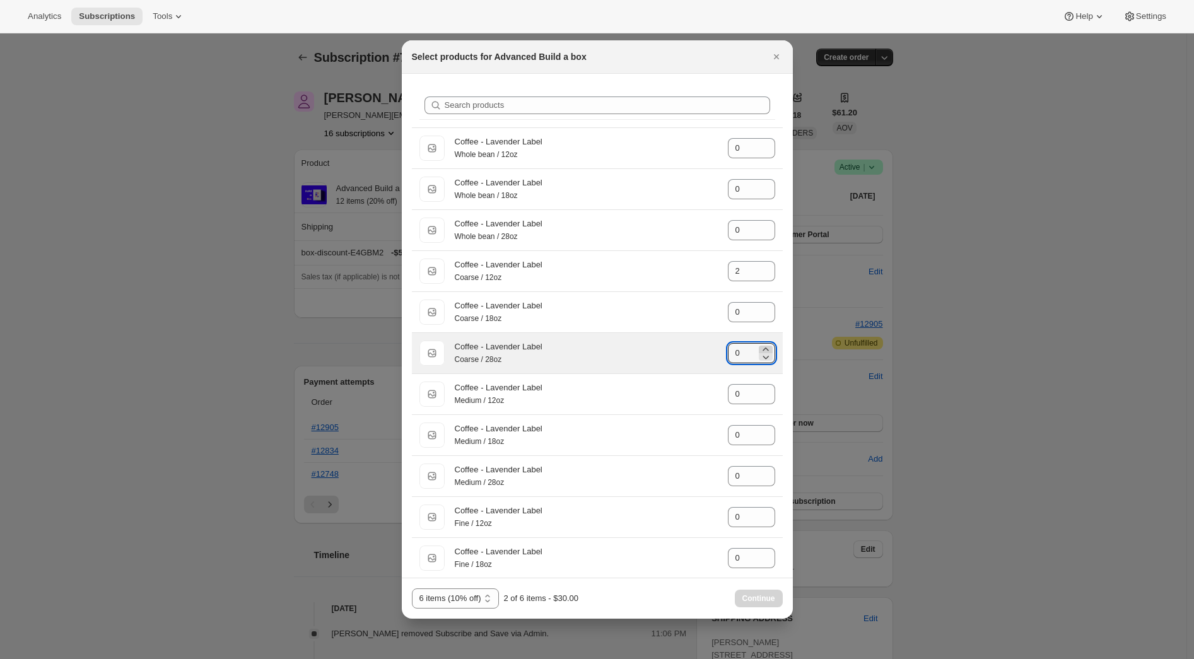
click at [759, 349] on icon ":rlc:" at bounding box center [765, 349] width 13 height 13
type input "1"
click at [780, 57] on icon "Close" at bounding box center [776, 56] width 13 height 13
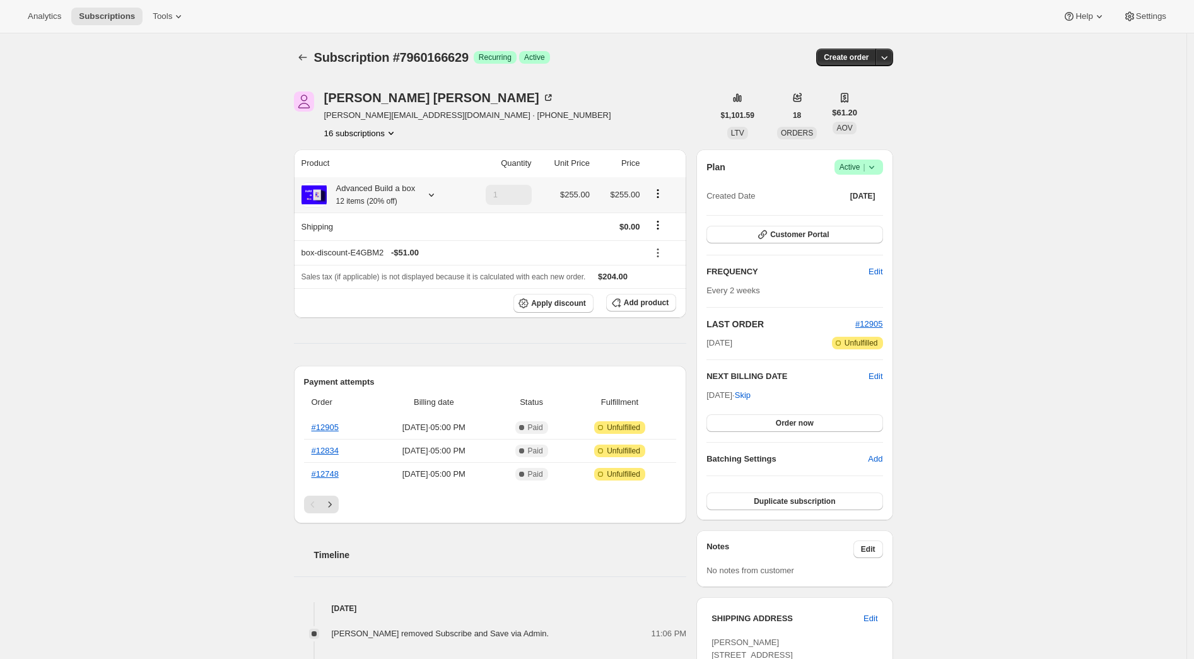
click at [401, 194] on div "Advanced Build a box 12 items (20% off)" at bounding box center [371, 194] width 89 height 25
drag, startPoint x: 285, startPoint y: 232, endPoint x: 439, endPoint y: 237, distance: 154.0
click at [433, 237] on td "Coffee - Lavender Label - Coarse / 28oz" at bounding box center [358, 239] width 150 height 23
copy td "Coffee - Lavender Label - Coarse / 28oz"
click at [642, 303] on span "Add product" at bounding box center [646, 303] width 45 height 10
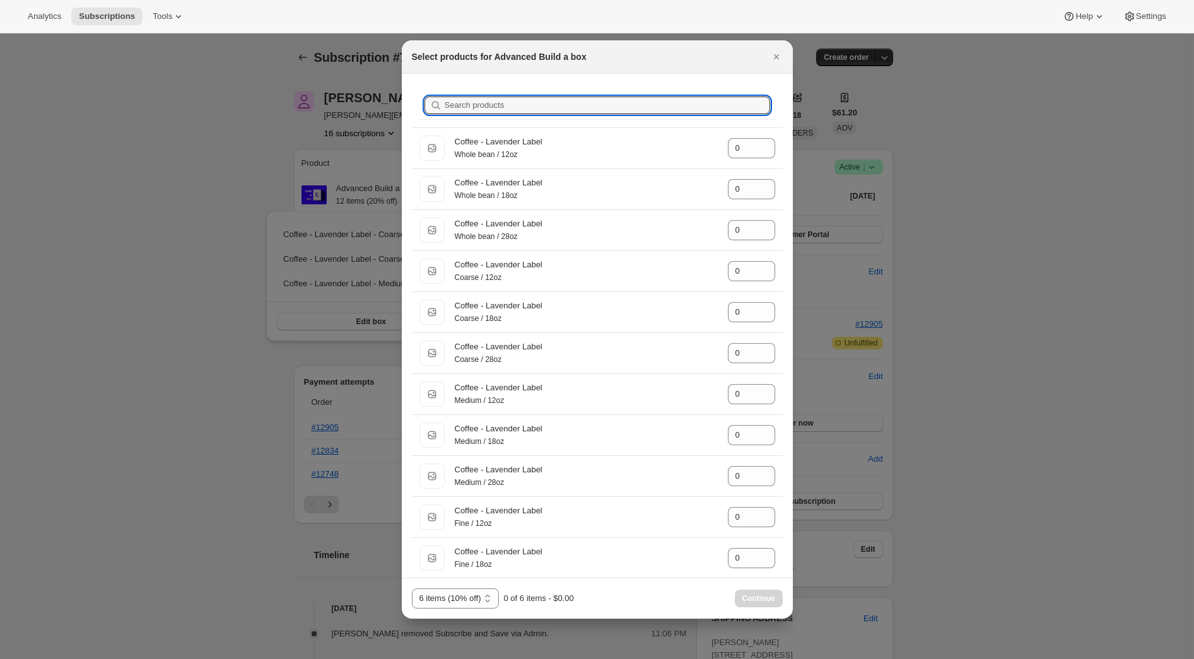
click at [647, 109] on input "Search products" at bounding box center [607, 106] width 325 height 18
paste input "Coffee - Lavender Label - Coarse / 28oz"
type input "Coffee - Lavender Label - Coarse / 28oz"
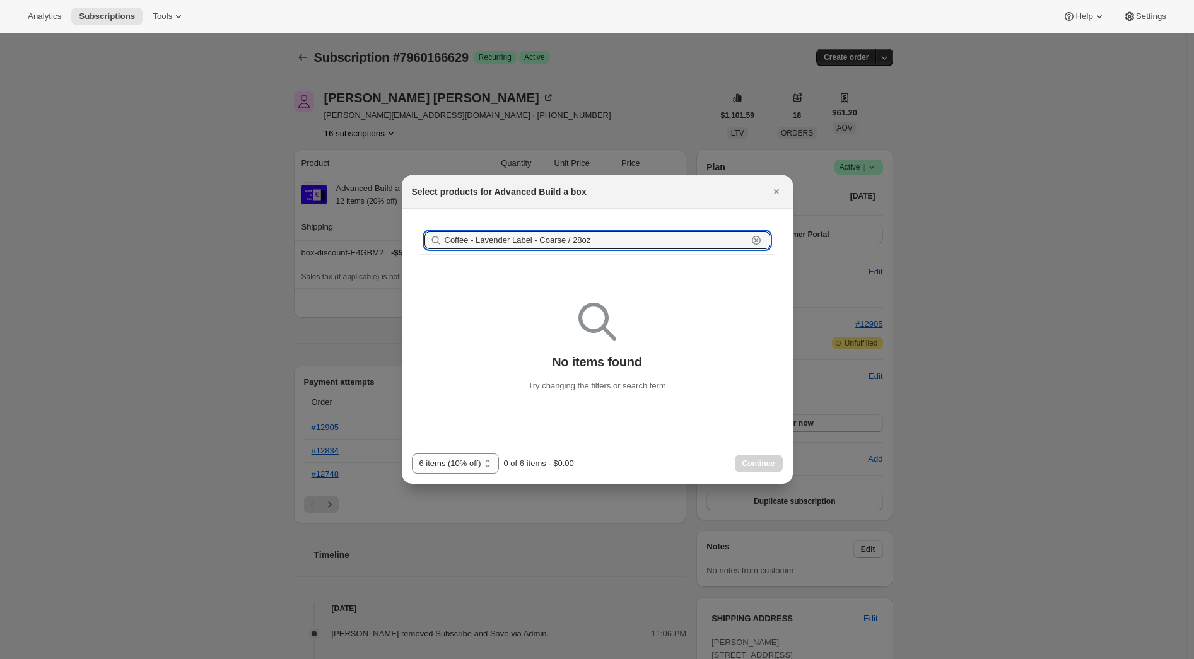
drag, startPoint x: 616, startPoint y: 237, endPoint x: 404, endPoint y: 242, distance: 212.6
click at [406, 241] on div "Search products Coffee - Lavender Label - Coarse / 28oz Clear No items found Tr…" at bounding box center [597, 326] width 391 height 234
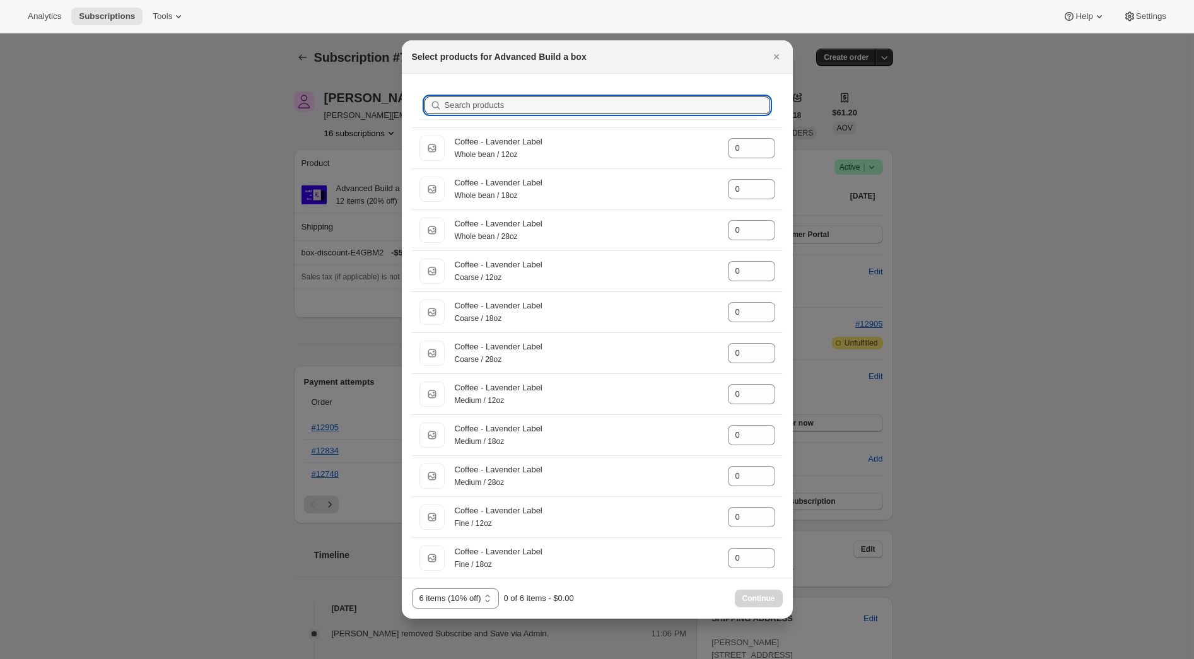
paste input "Coffee - Lavender Label - Coarse / 28oz"
type input "Coffee - Lavender Label - Coarse / 28oz"
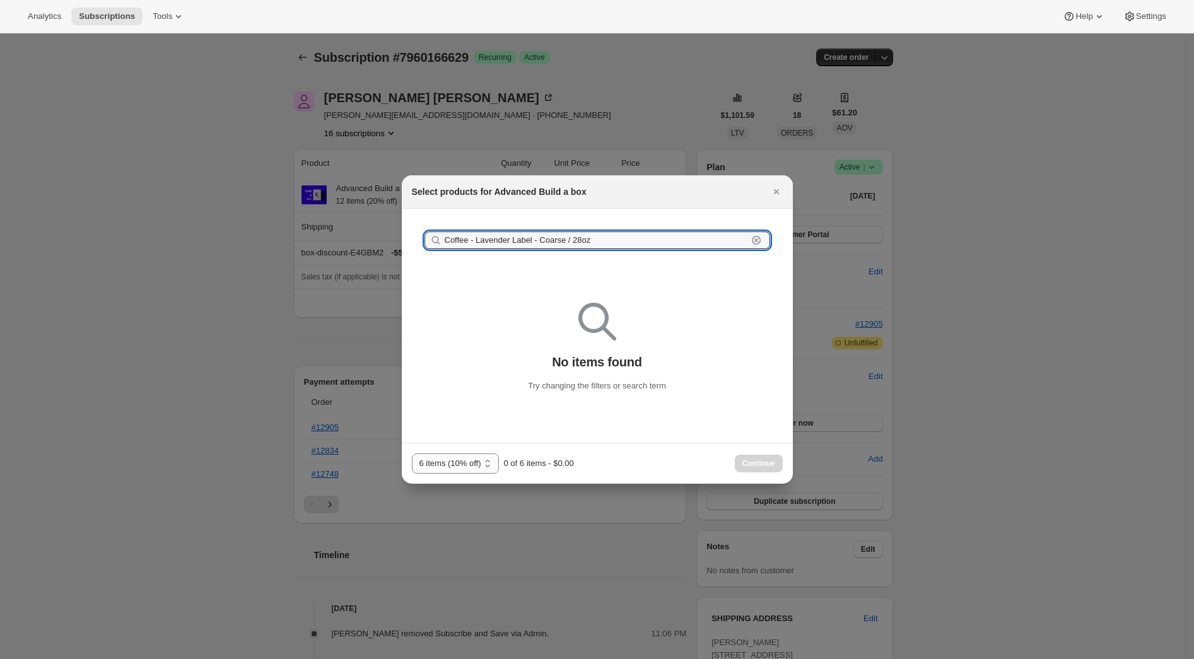
drag, startPoint x: 611, startPoint y: 240, endPoint x: 348, endPoint y: 229, distance: 263.3
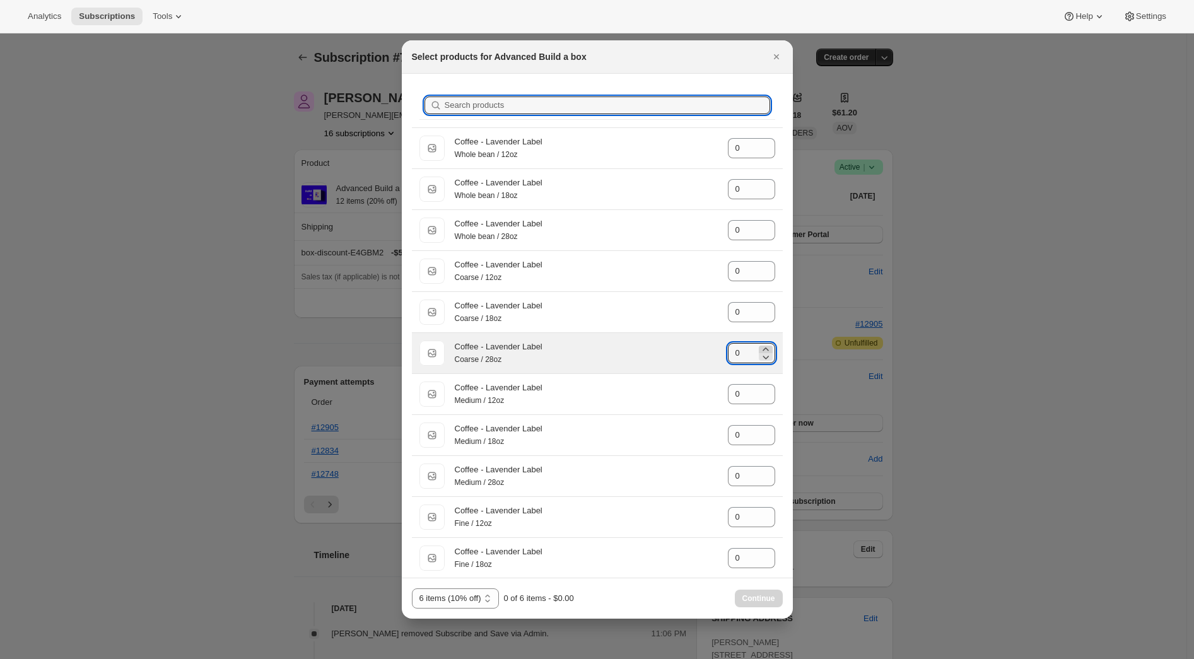
click at [759, 352] on icon ":rmg:" at bounding box center [765, 349] width 13 height 13
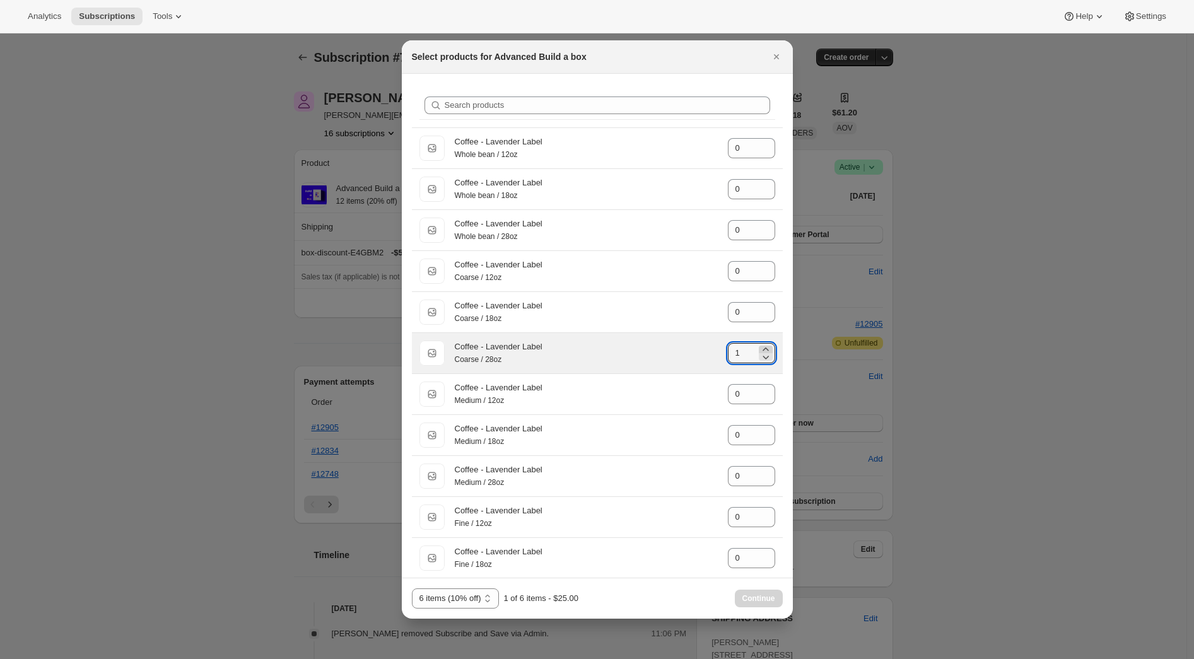
click at [759, 352] on icon ":rmg:" at bounding box center [765, 349] width 13 height 13
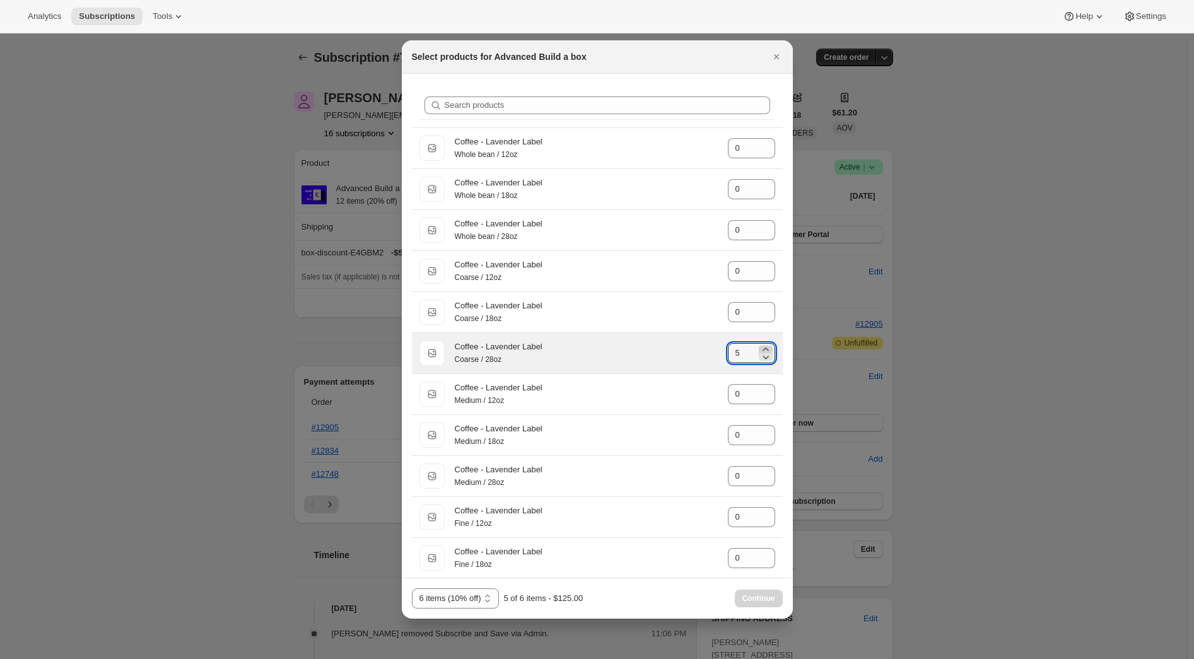
type input "6"
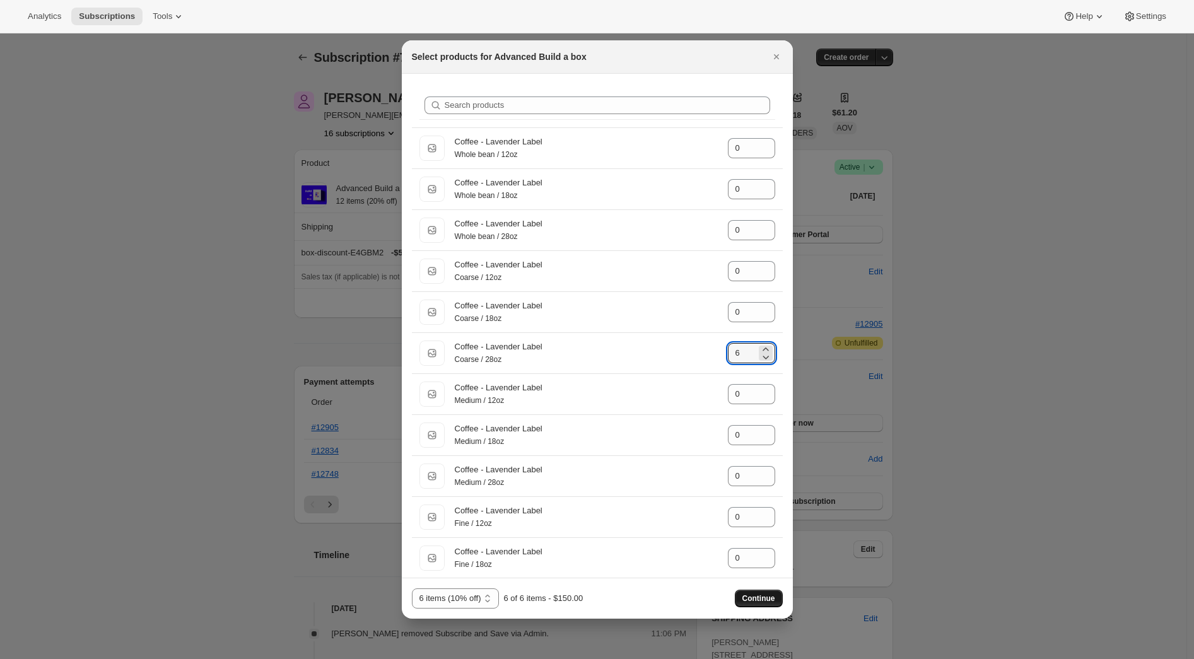
click at [763, 594] on span "Continue" at bounding box center [758, 599] width 33 height 10
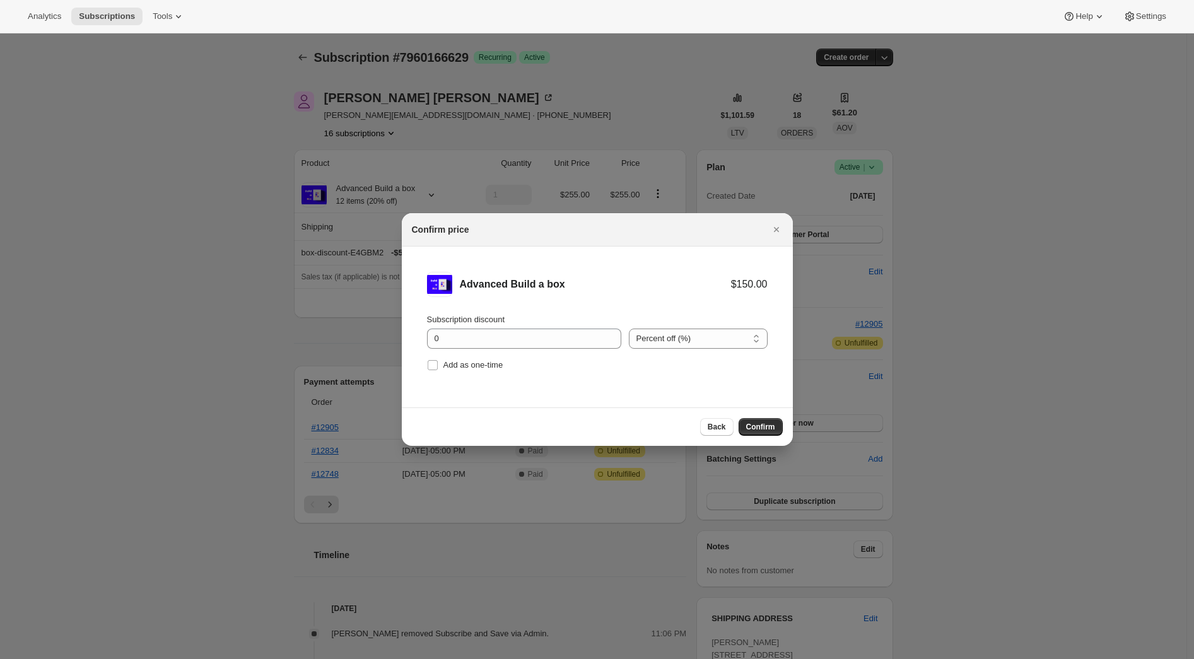
click at [784, 430] on div "Back Confirm" at bounding box center [597, 426] width 391 height 38
click at [766, 431] on span "Confirm" at bounding box center [760, 427] width 29 height 10
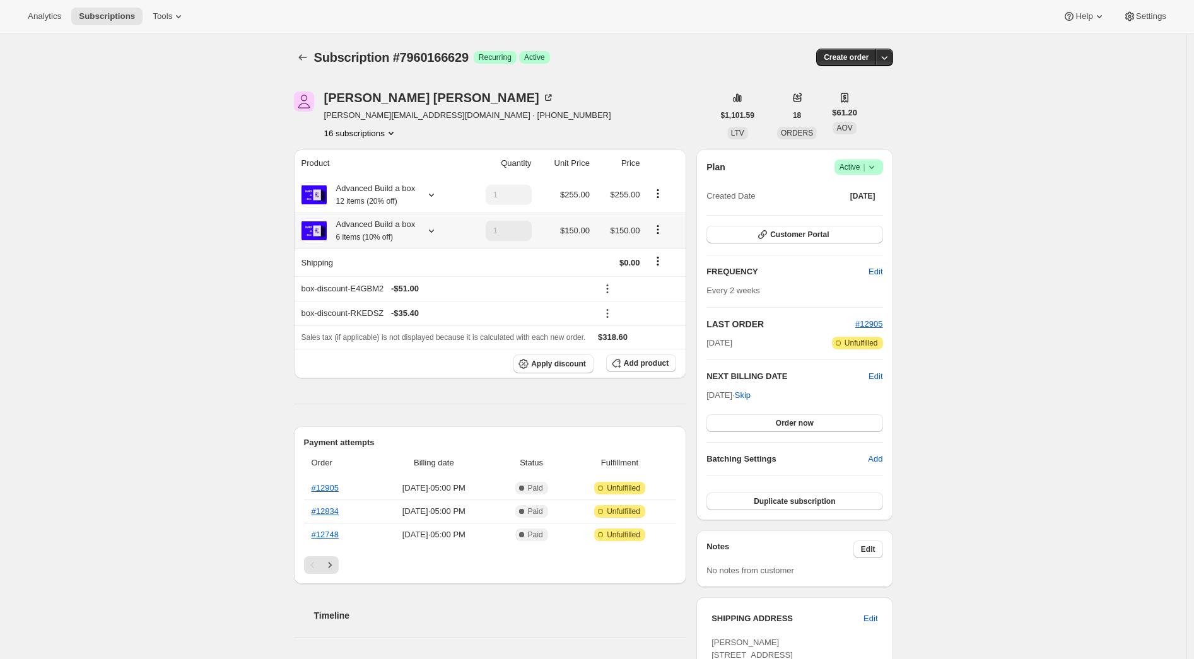
click at [664, 230] on icon "Product actions" at bounding box center [658, 229] width 13 height 13
click at [658, 278] on span "Remove" at bounding box center [662, 275] width 30 height 9
type input "1"
click at [664, 192] on icon "Product actions" at bounding box center [658, 193] width 13 height 13
click at [663, 242] on span "Remove" at bounding box center [662, 239] width 30 height 9
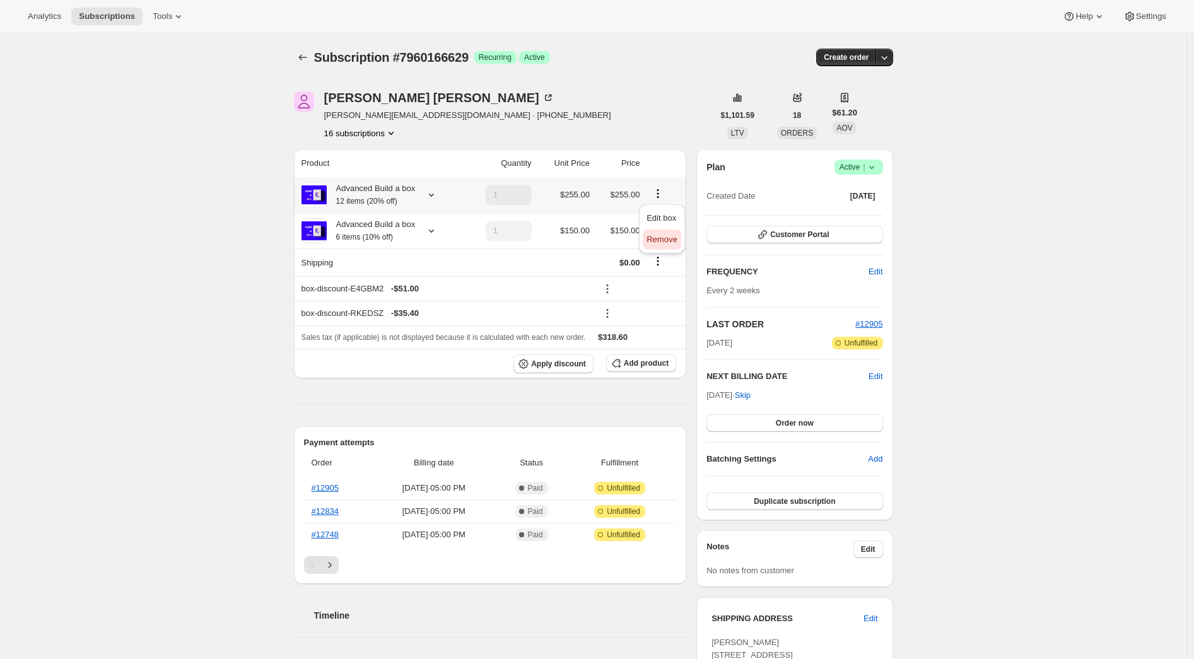
type input "0"
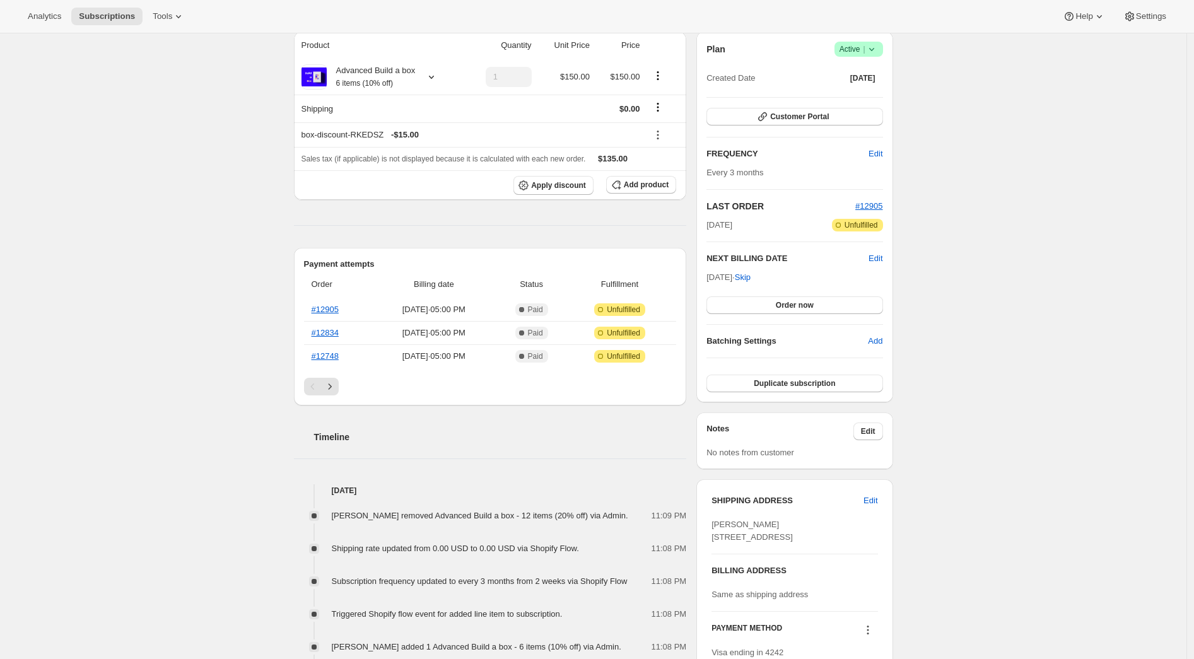
scroll to position [53, 0]
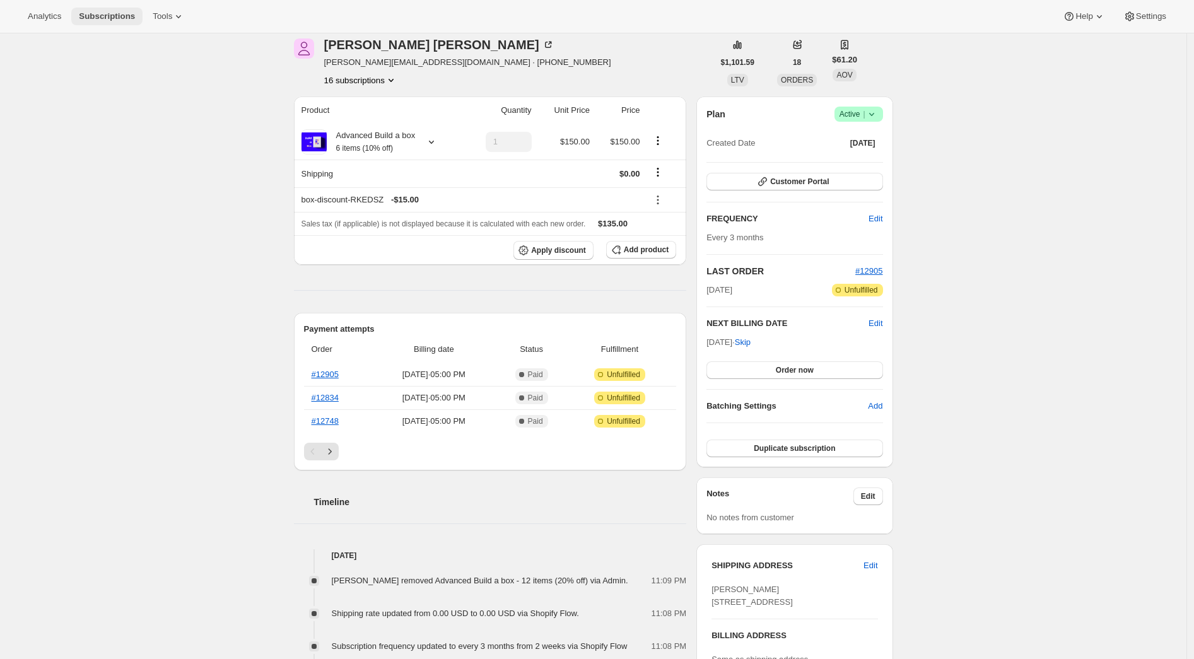
click at [119, 21] on span "Subscriptions" at bounding box center [107, 16] width 56 height 10
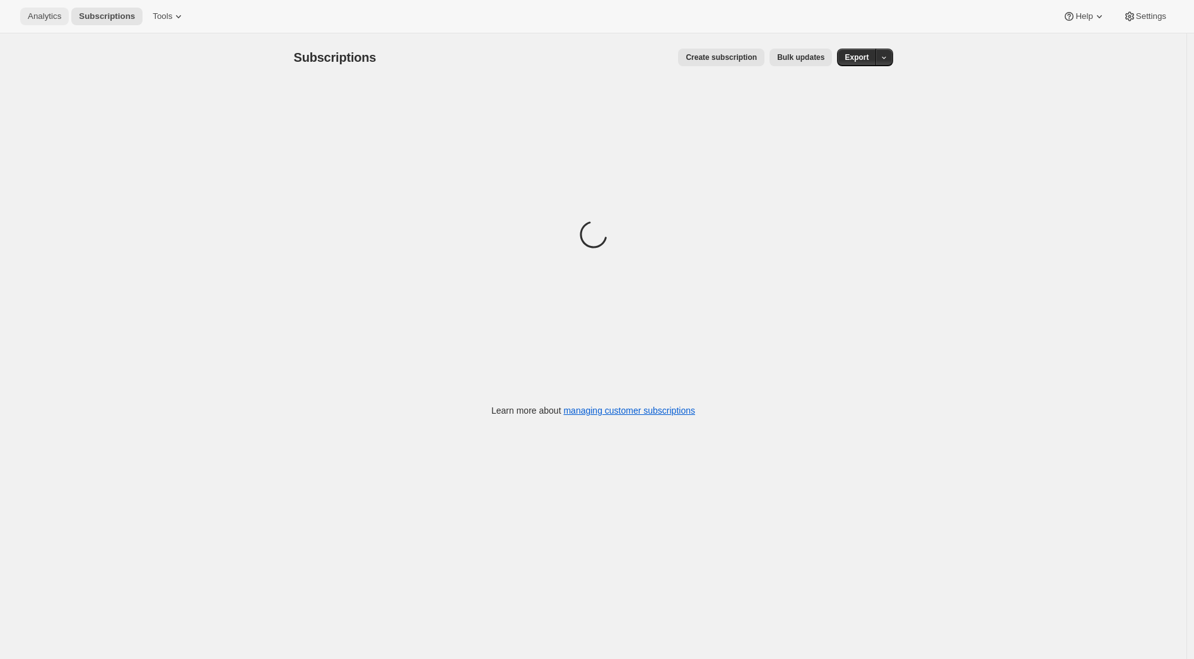
click at [49, 16] on span "Analytics" at bounding box center [44, 16] width 33 height 10
